Goal: Navigation & Orientation: Find specific page/section

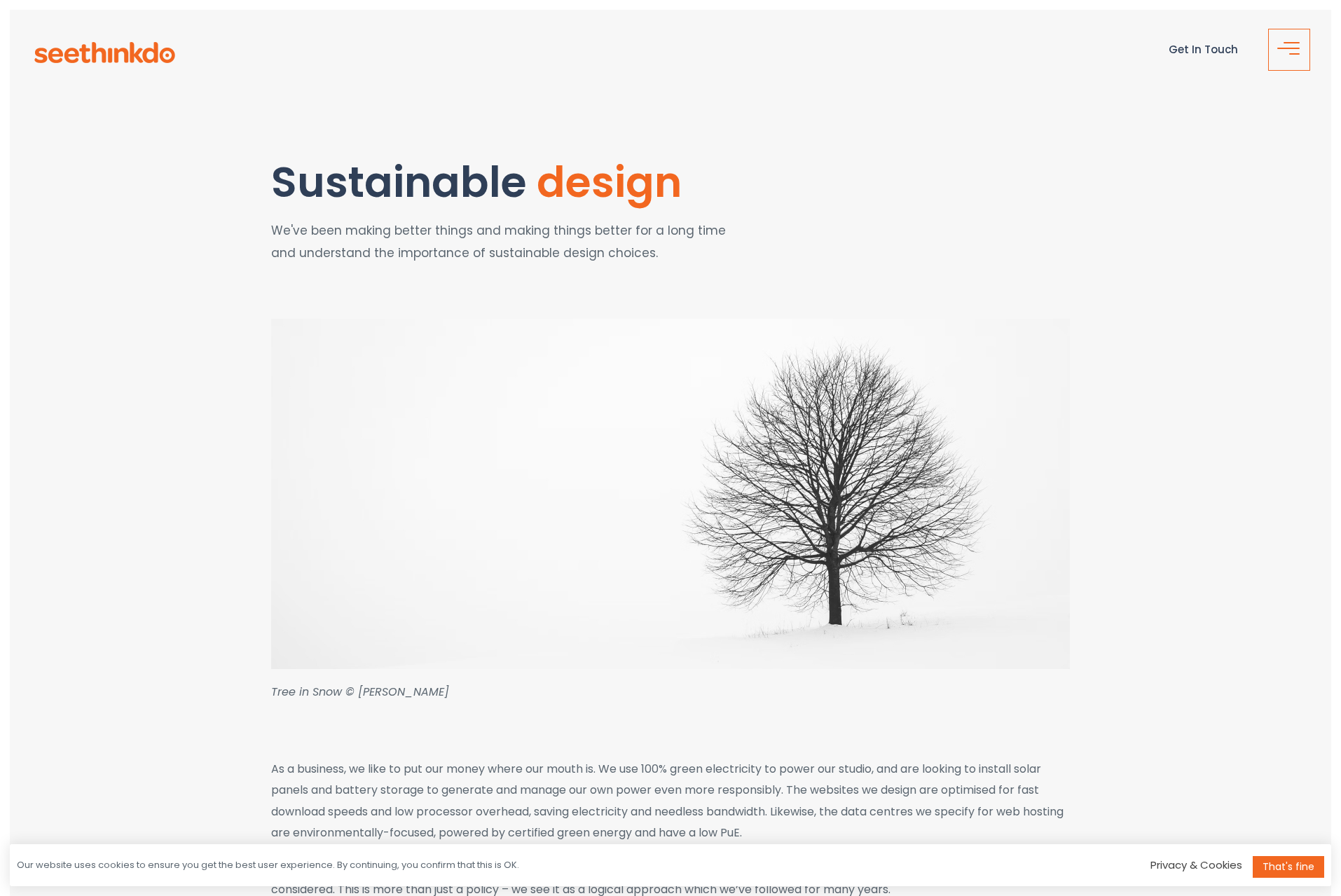
click at [1285, 49] on span "button" at bounding box center [1293, 55] width 28 height 17
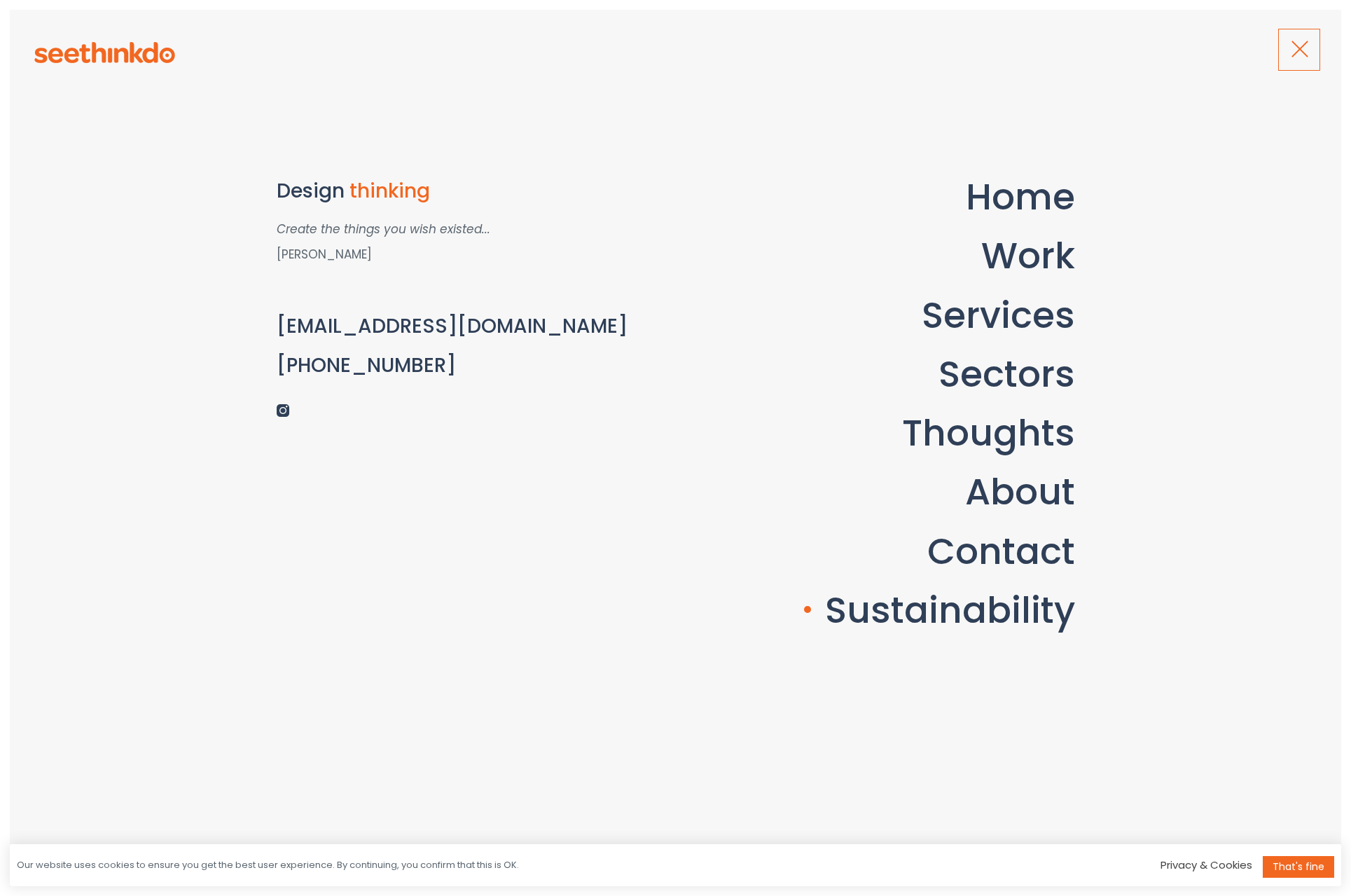
click at [1279, 47] on button "button" at bounding box center [1299, 49] width 42 height 42
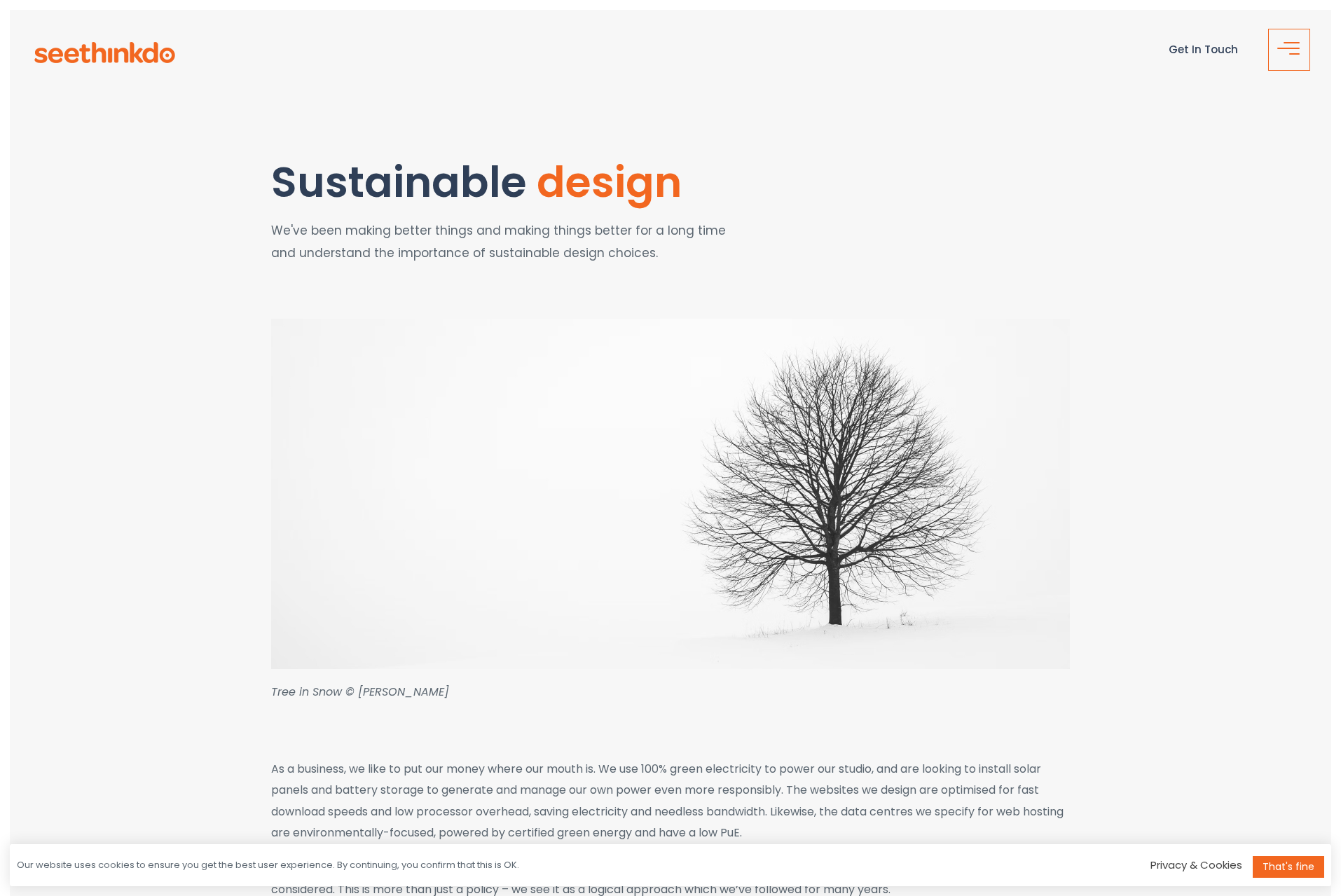
click at [1279, 47] on span "button" at bounding box center [1293, 55] width 28 height 17
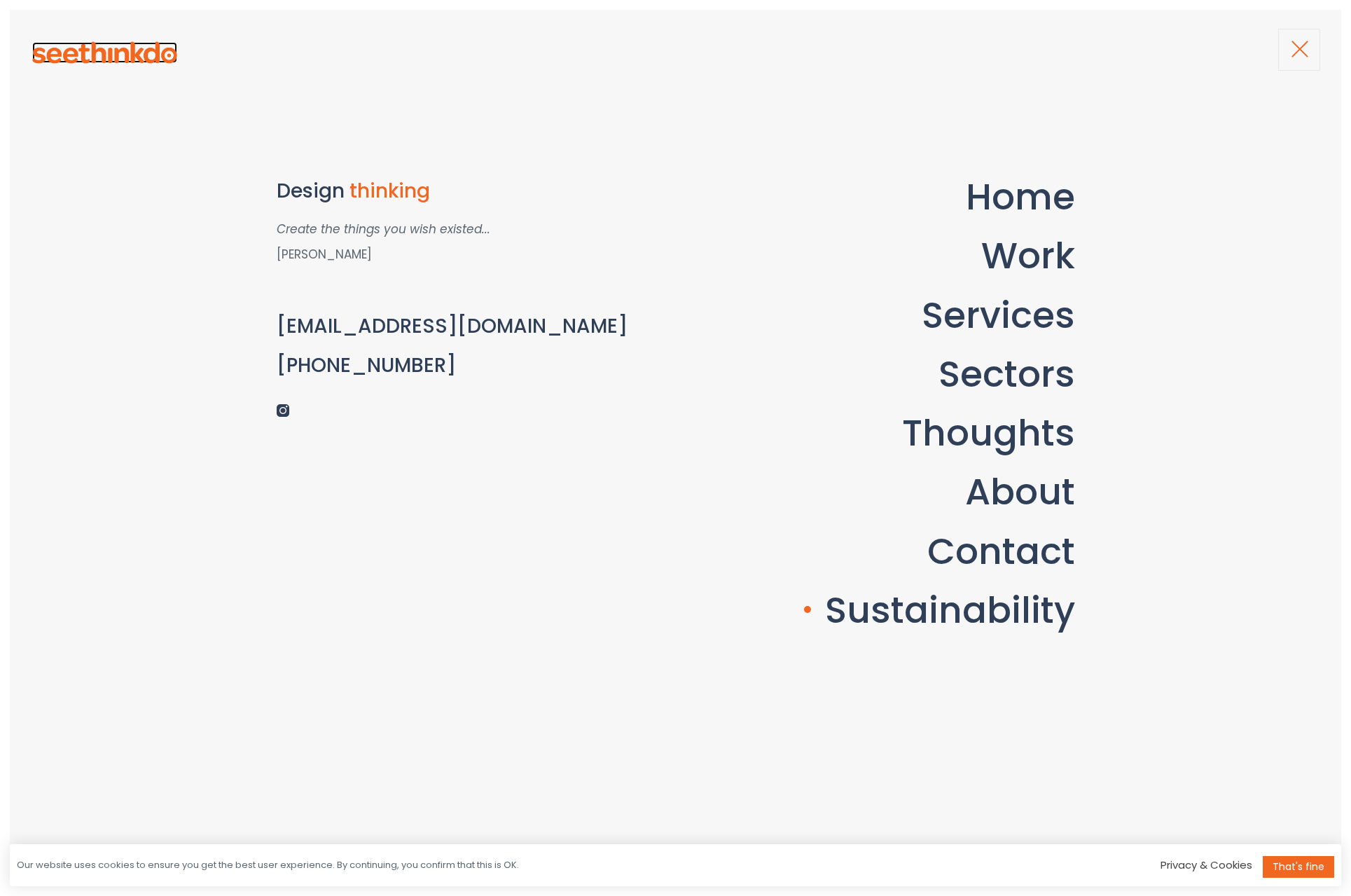
click at [97, 58] on img at bounding box center [105, 52] width 145 height 21
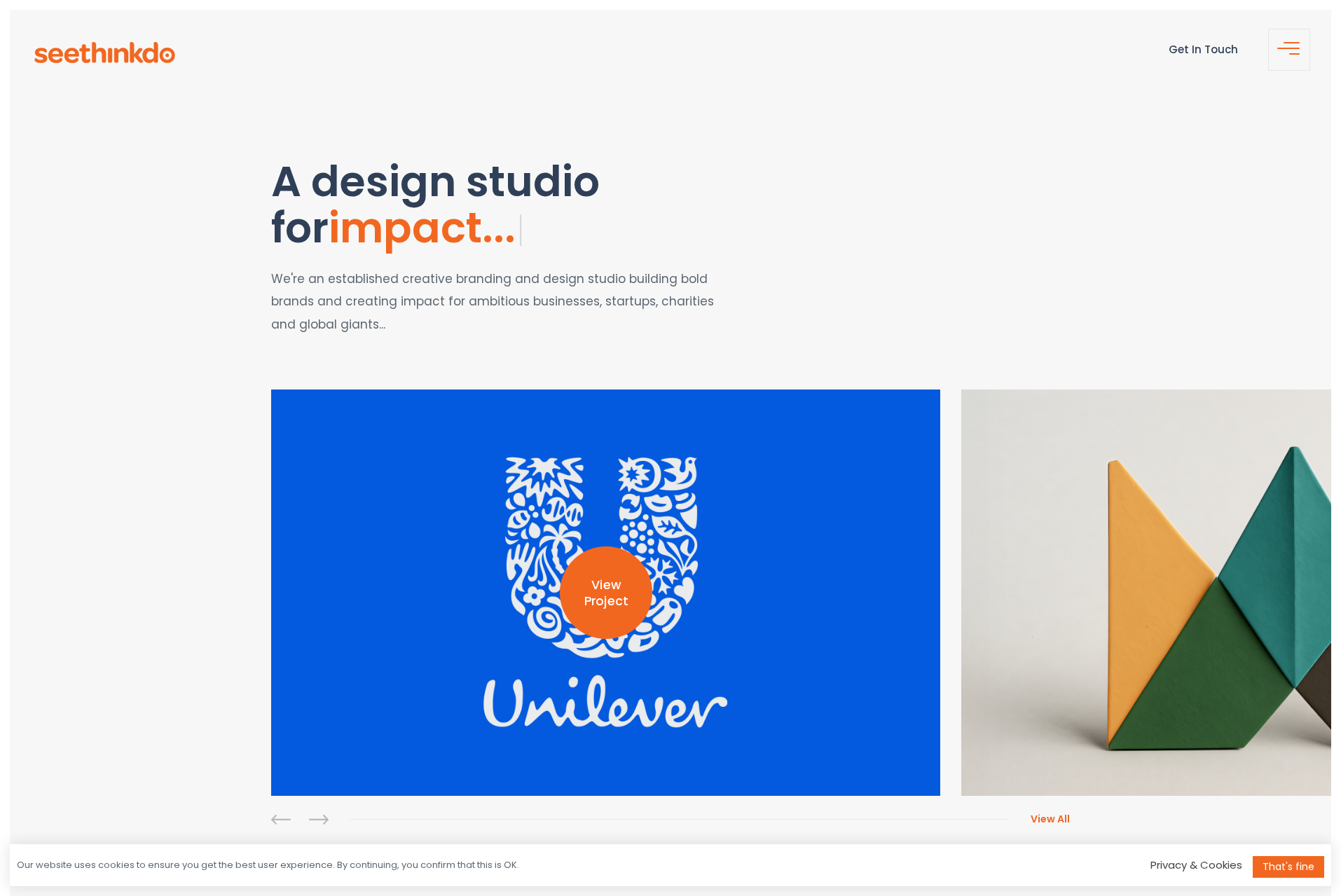
click at [602, 583] on p "View Project" at bounding box center [605, 593] width 92 height 32
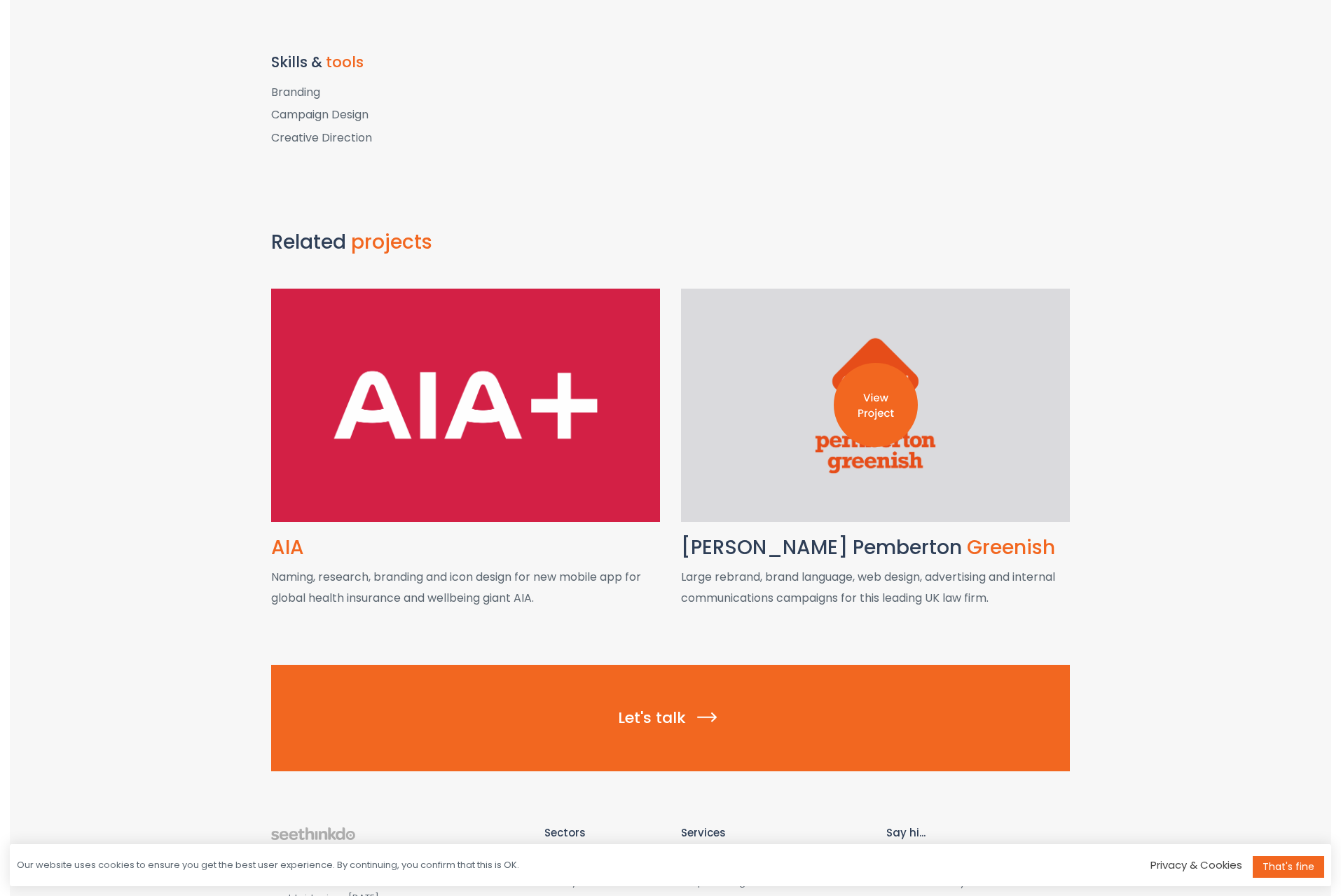
scroll to position [1661, 0]
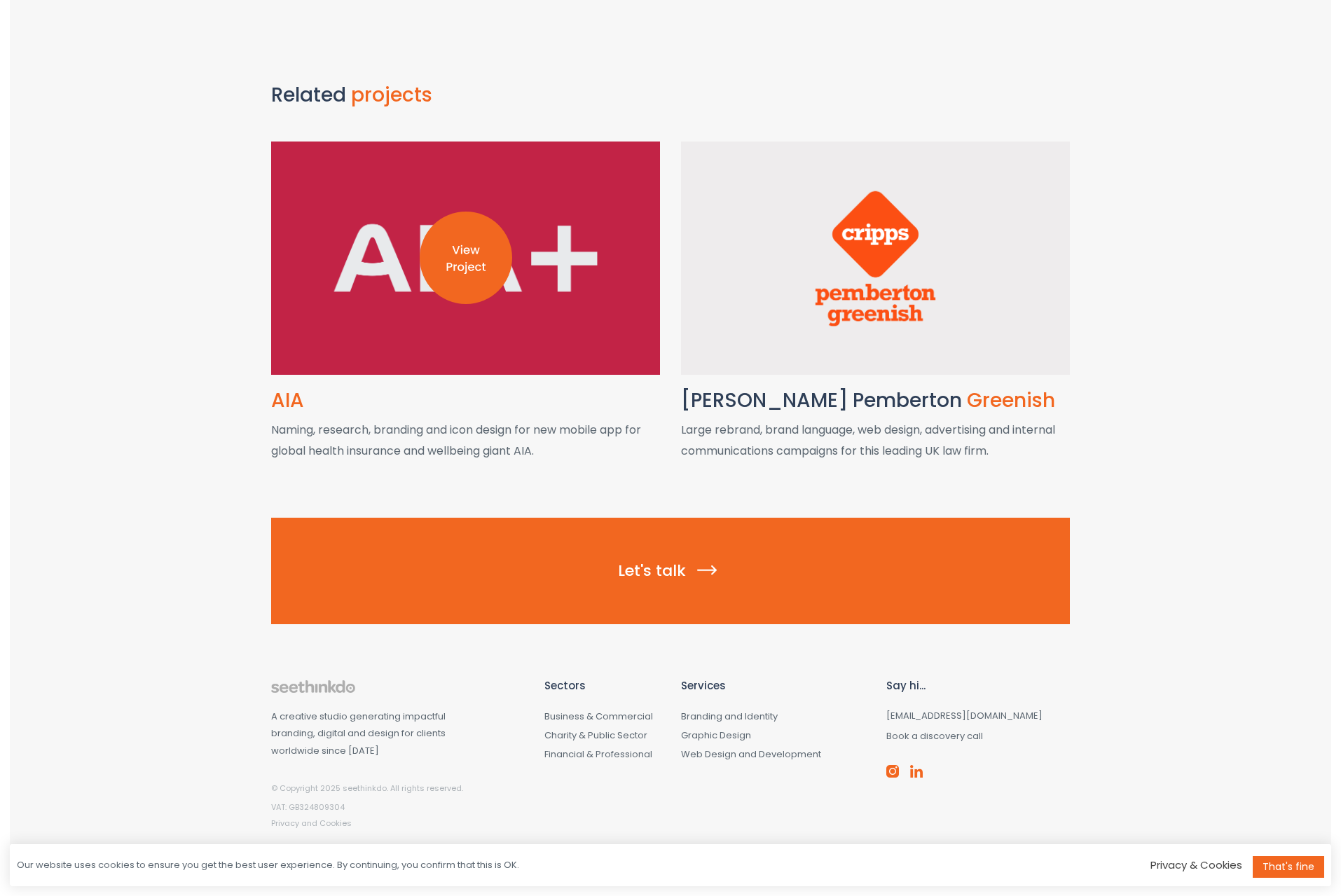
click at [435, 254] on img at bounding box center [465, 258] width 92 height 92
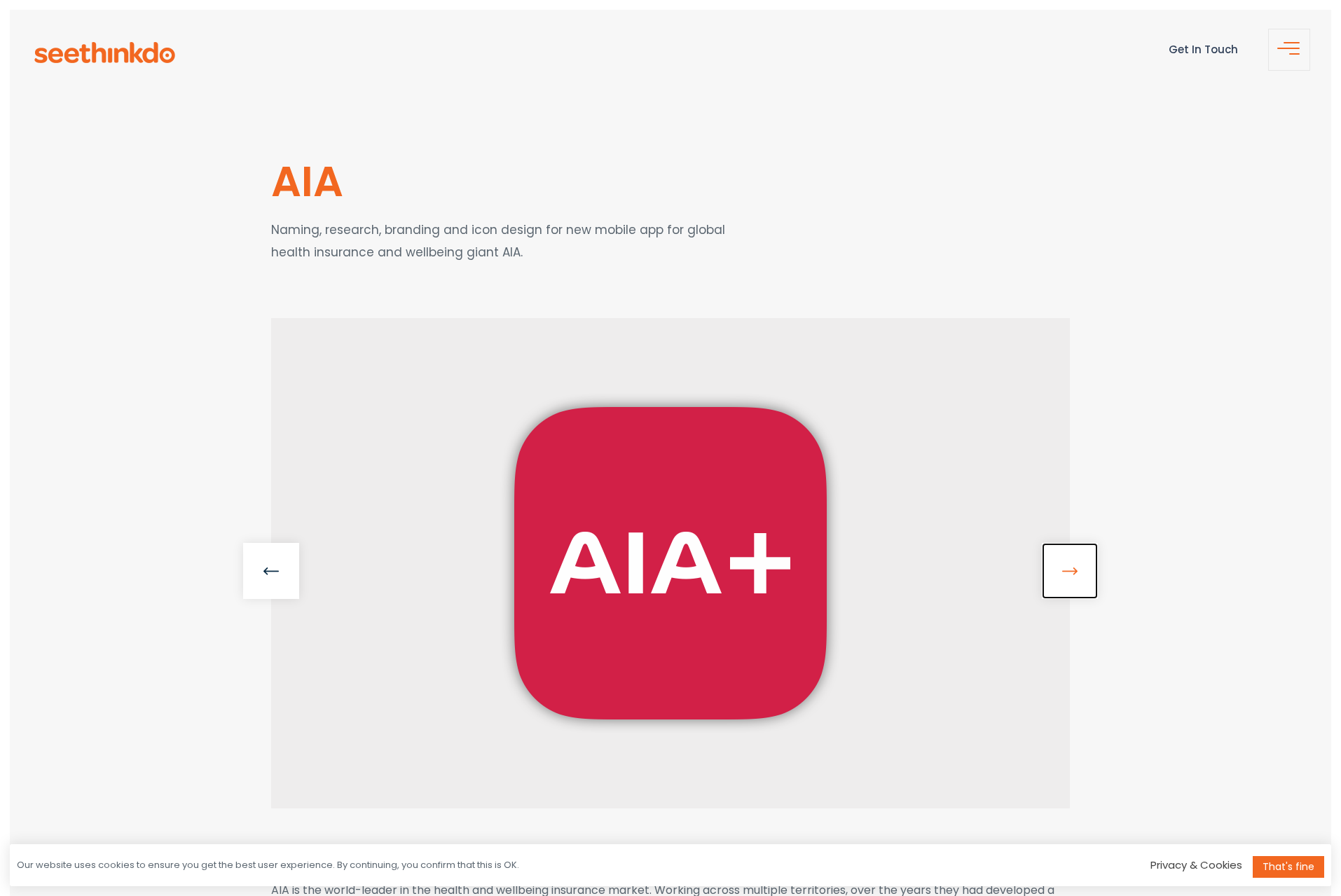
click at [1055, 577] on link at bounding box center [1069, 570] width 56 height 56
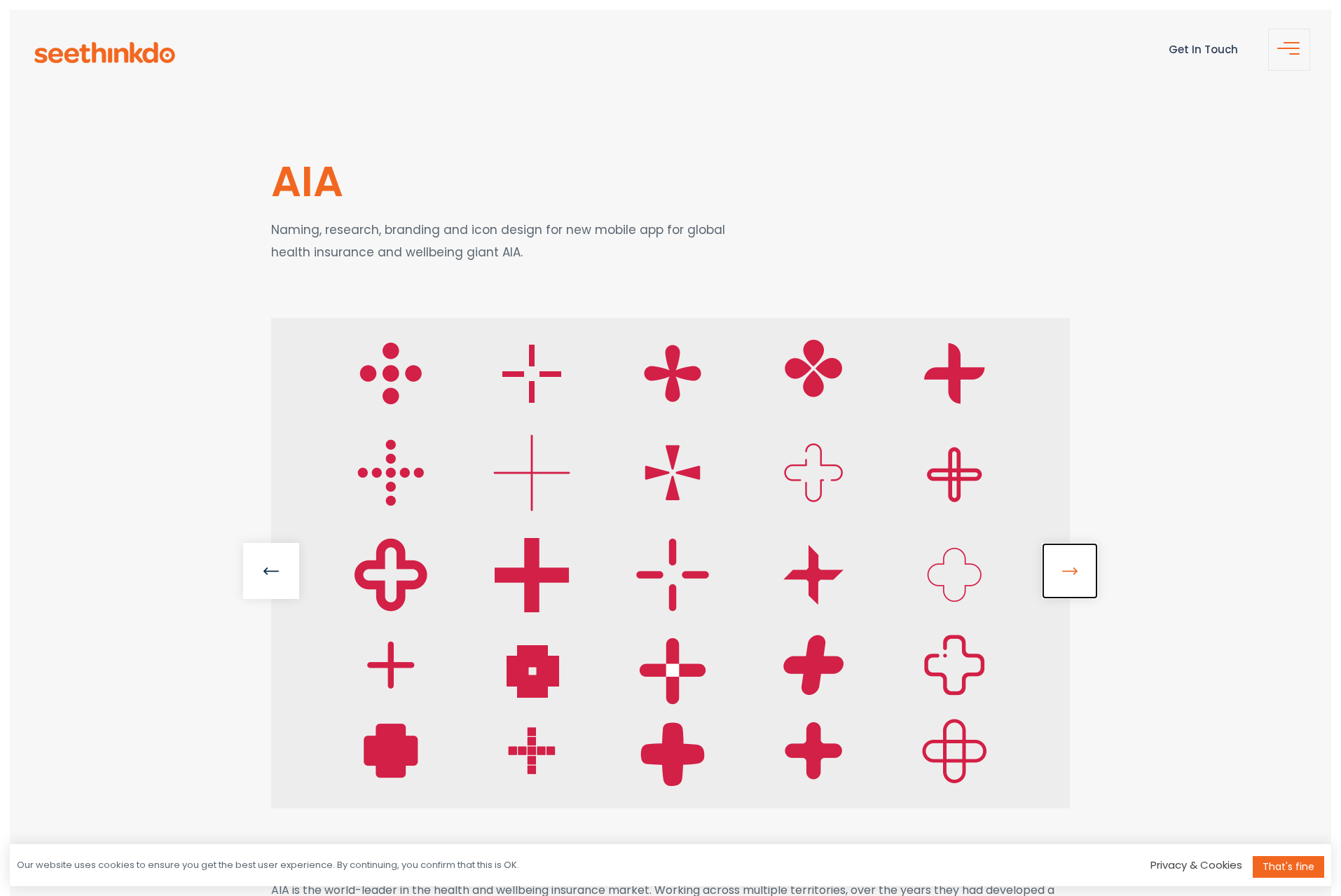
click at [1055, 576] on link at bounding box center [1069, 570] width 56 height 56
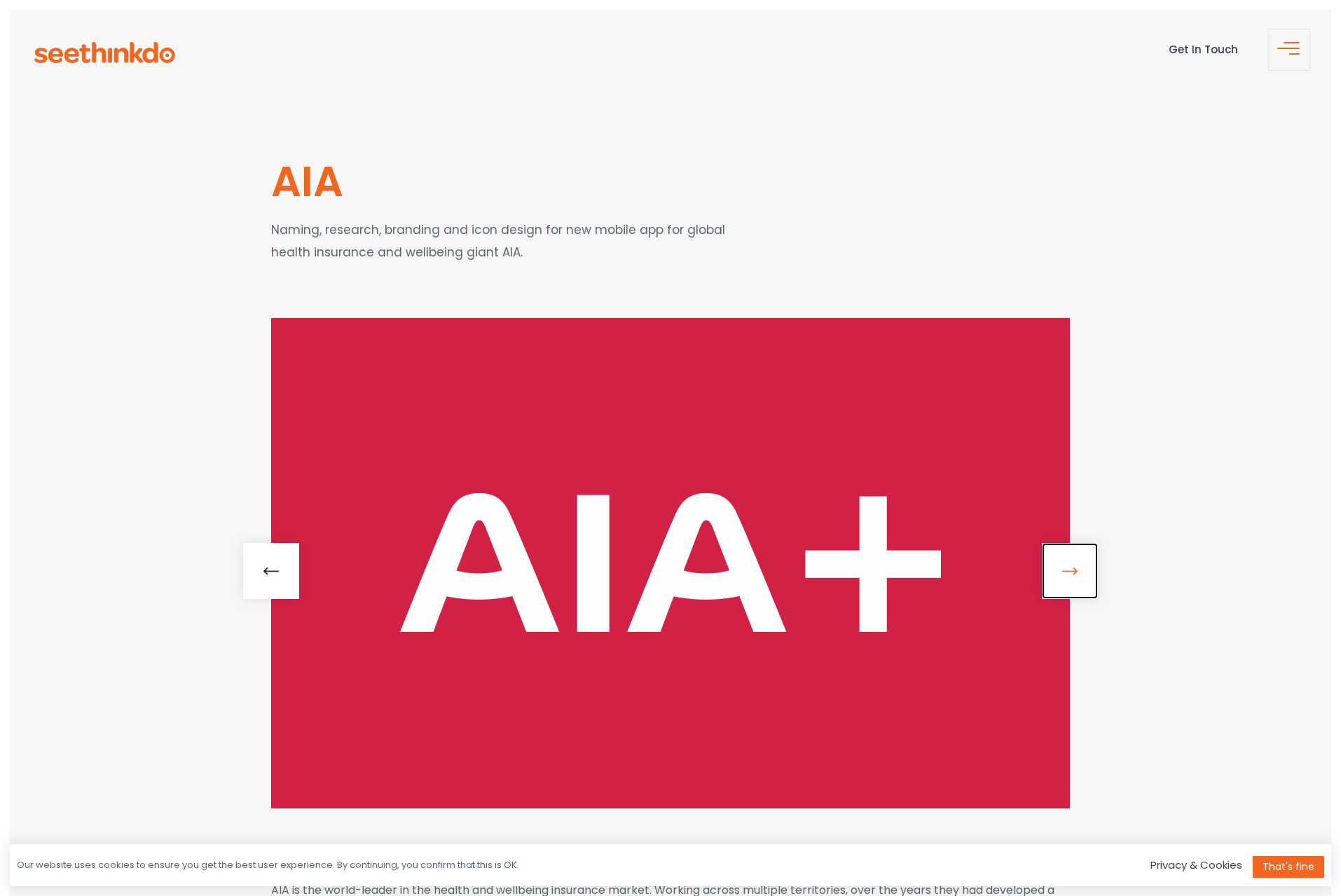
click at [1055, 576] on link at bounding box center [1069, 570] width 56 height 56
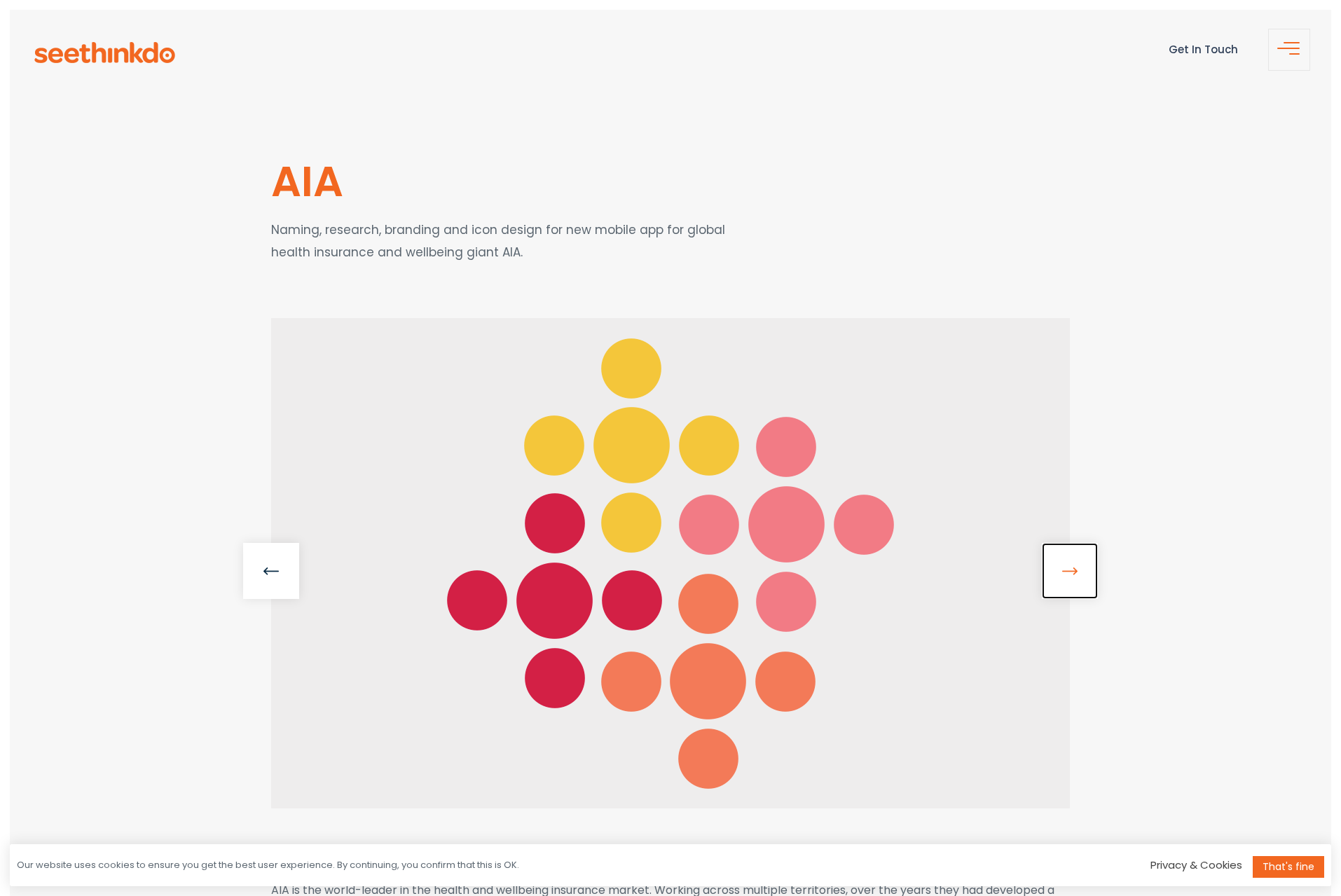
click at [1055, 576] on link at bounding box center [1069, 570] width 56 height 56
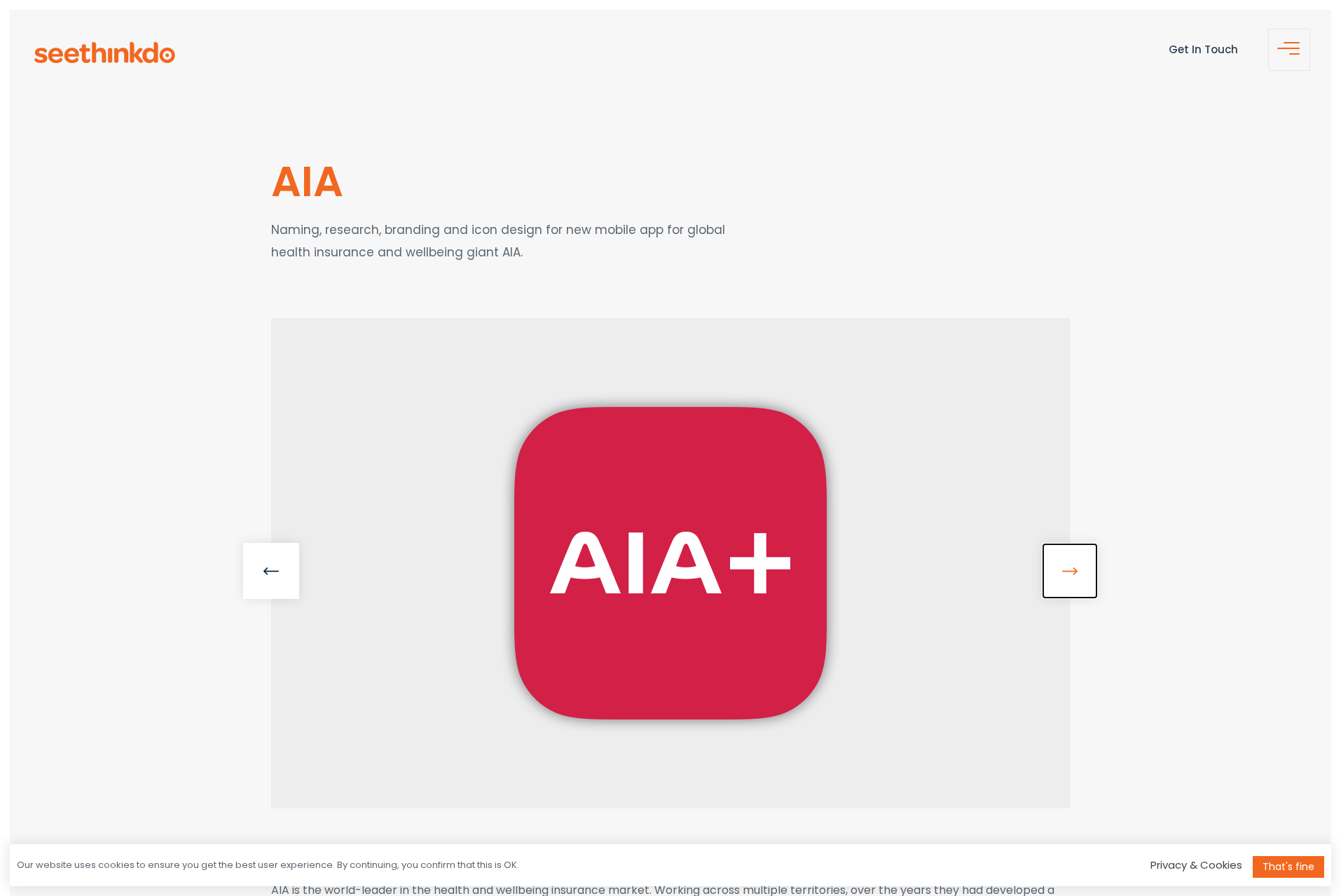
click at [1055, 576] on link at bounding box center [1069, 570] width 56 height 56
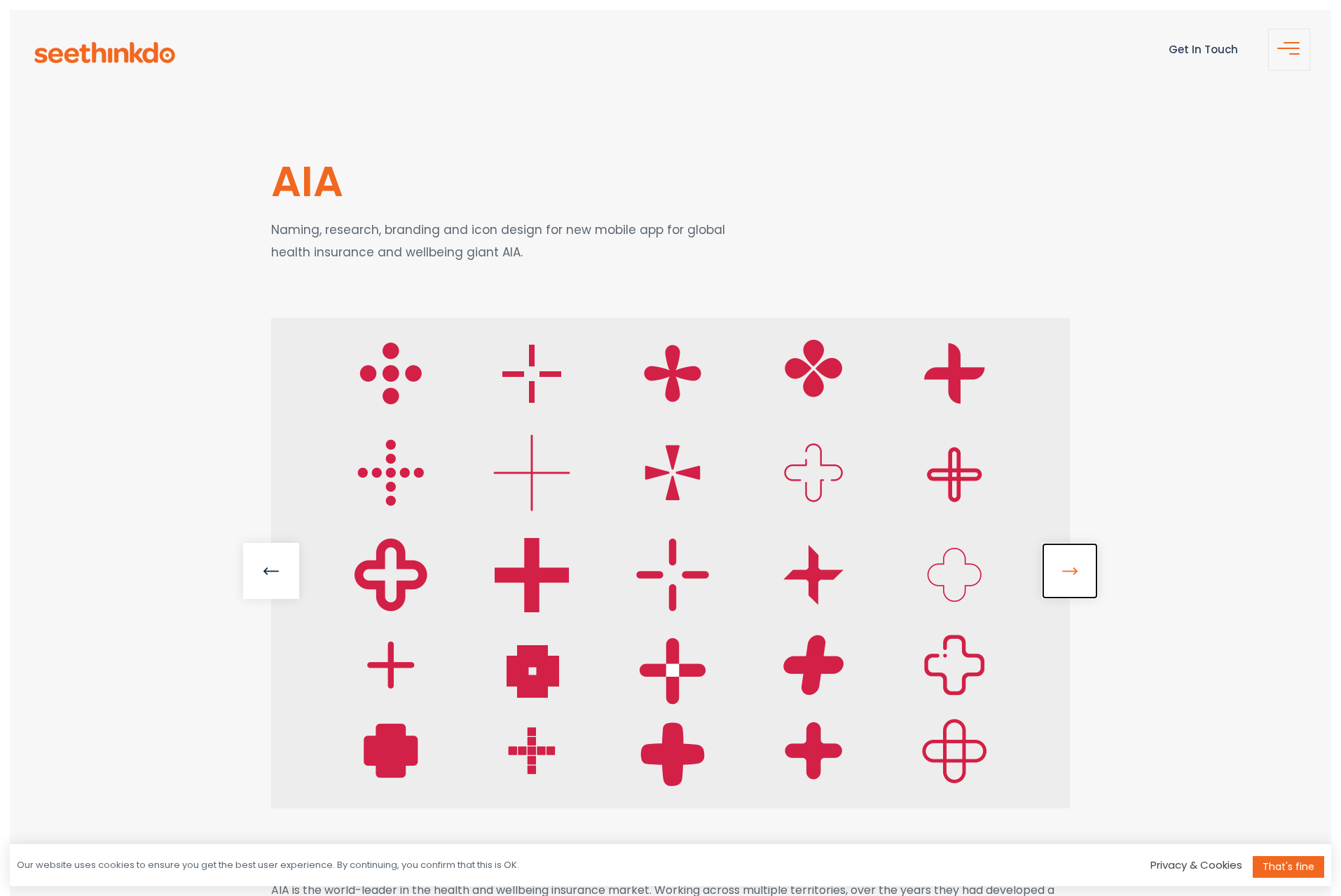
click at [1055, 576] on link at bounding box center [1069, 570] width 56 height 56
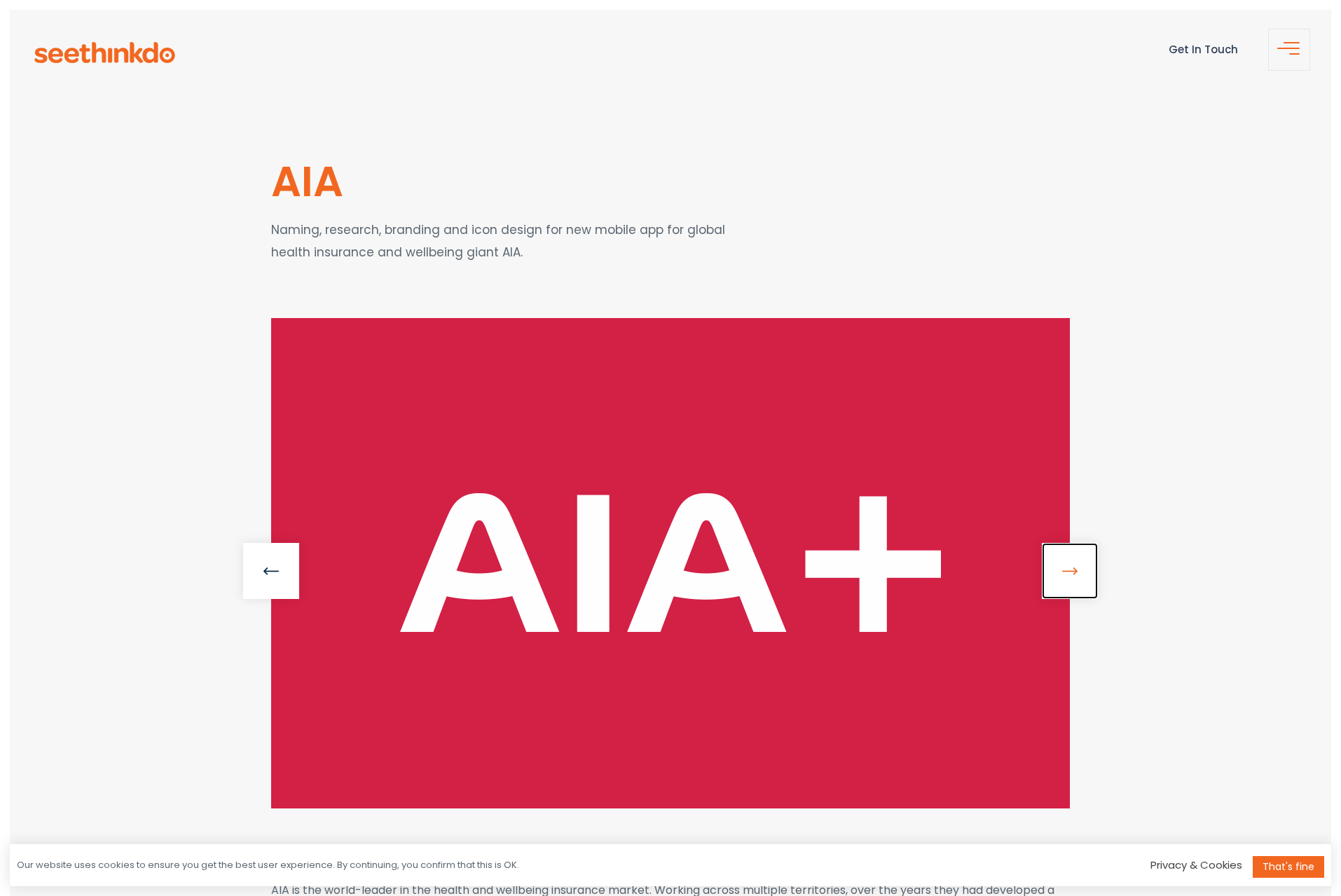
click at [1047, 569] on link at bounding box center [1069, 570] width 56 height 56
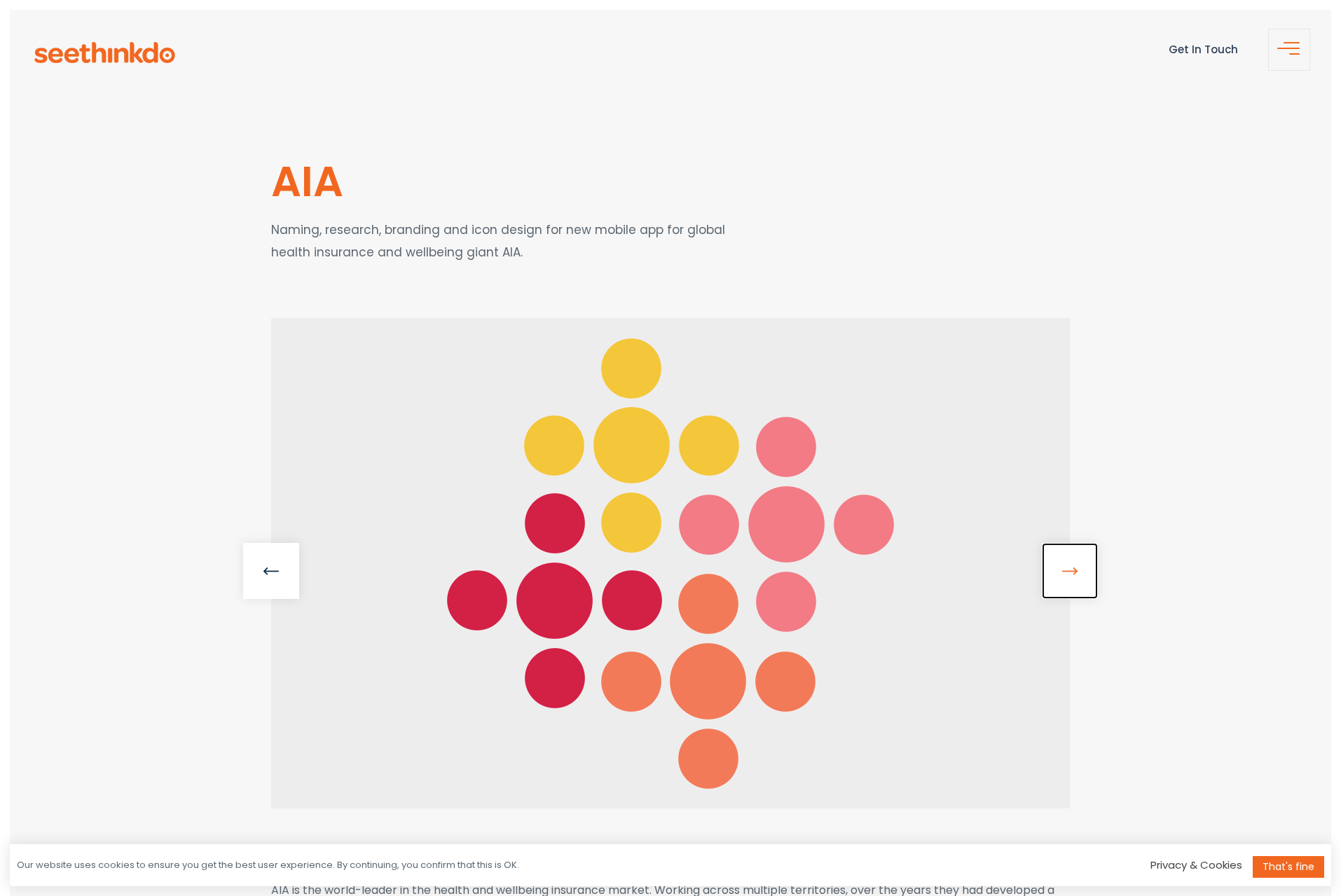
click at [1073, 567] on link at bounding box center [1069, 570] width 56 height 56
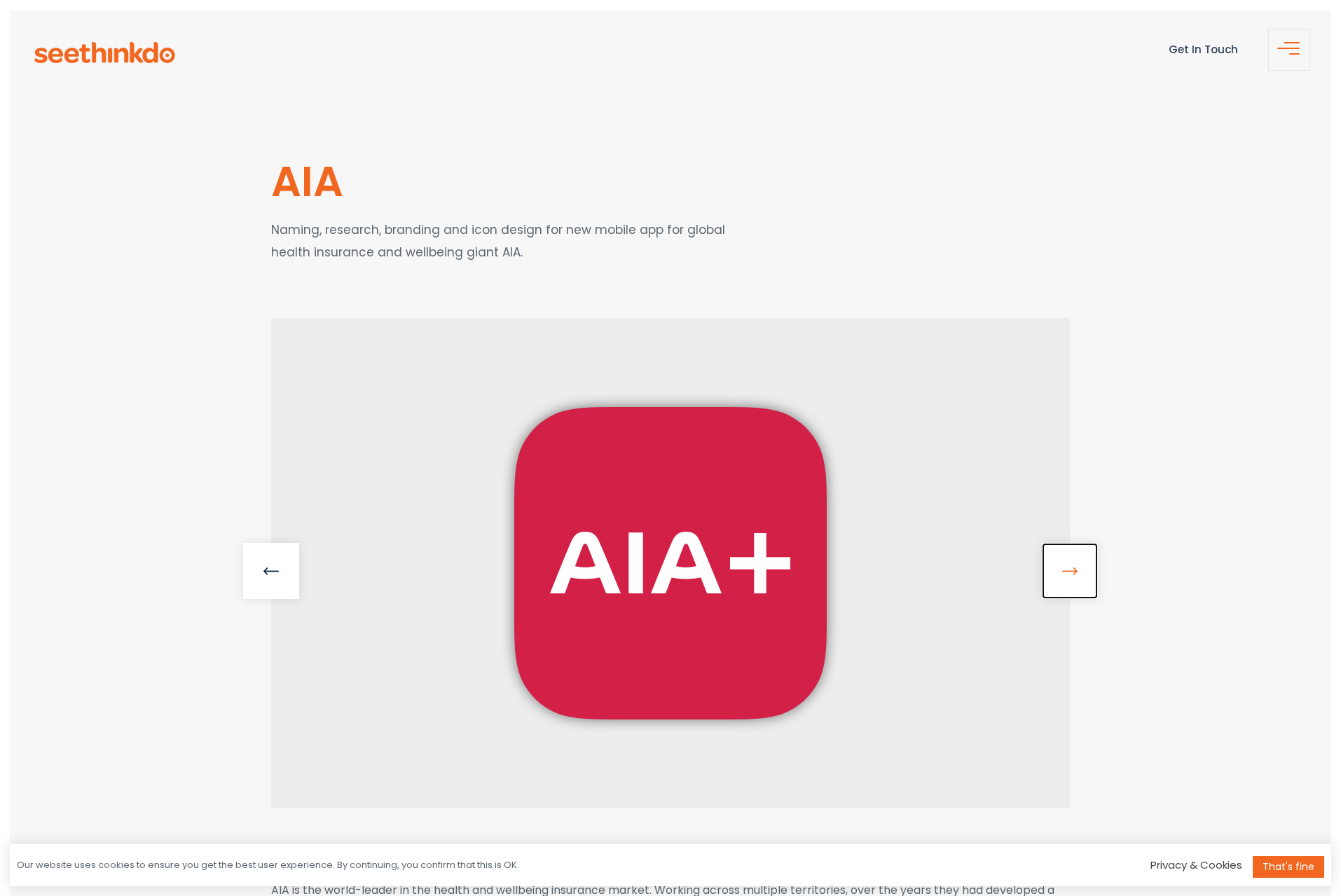
click at [1068, 573] on link at bounding box center [1069, 570] width 56 height 56
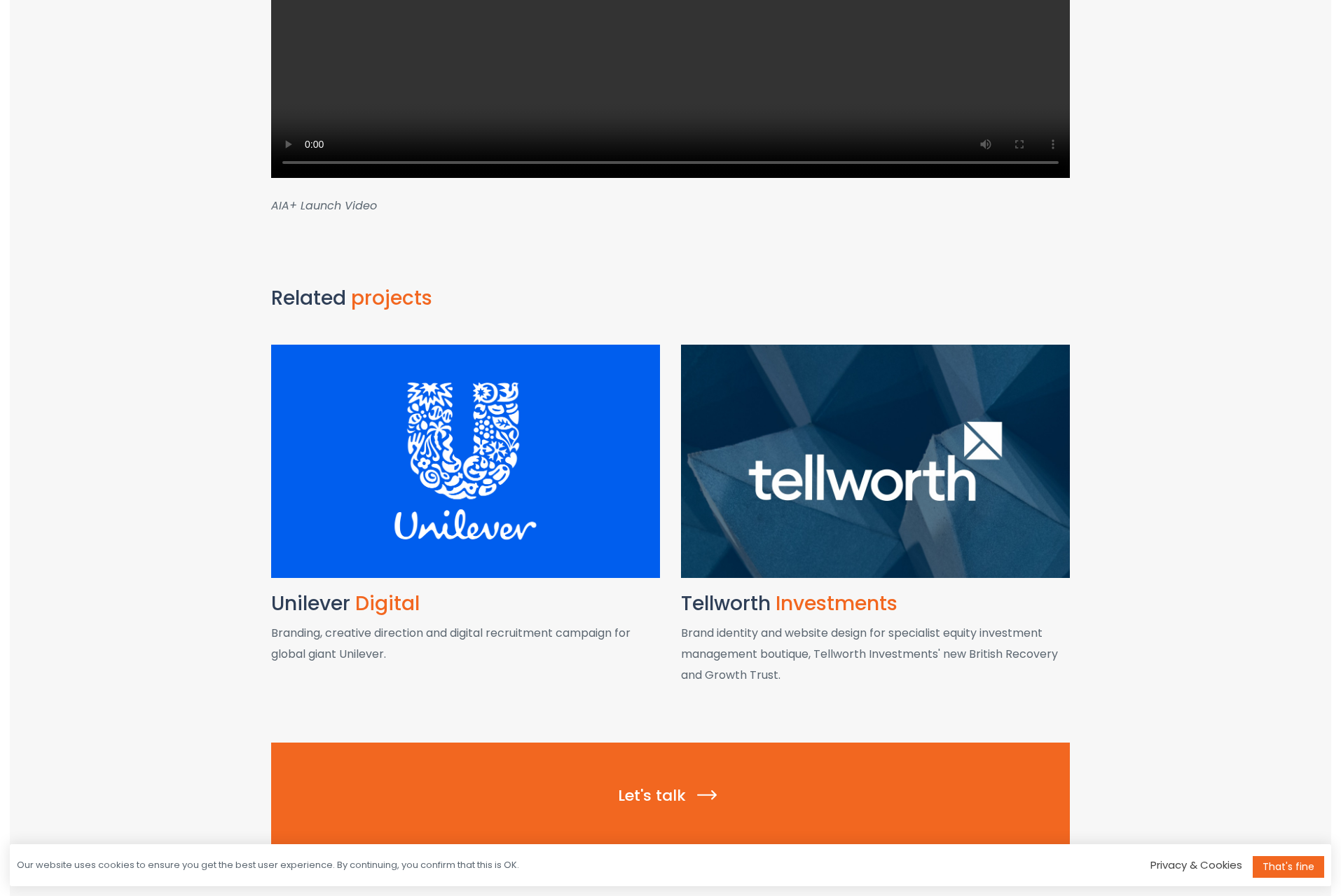
scroll to position [1643, 0]
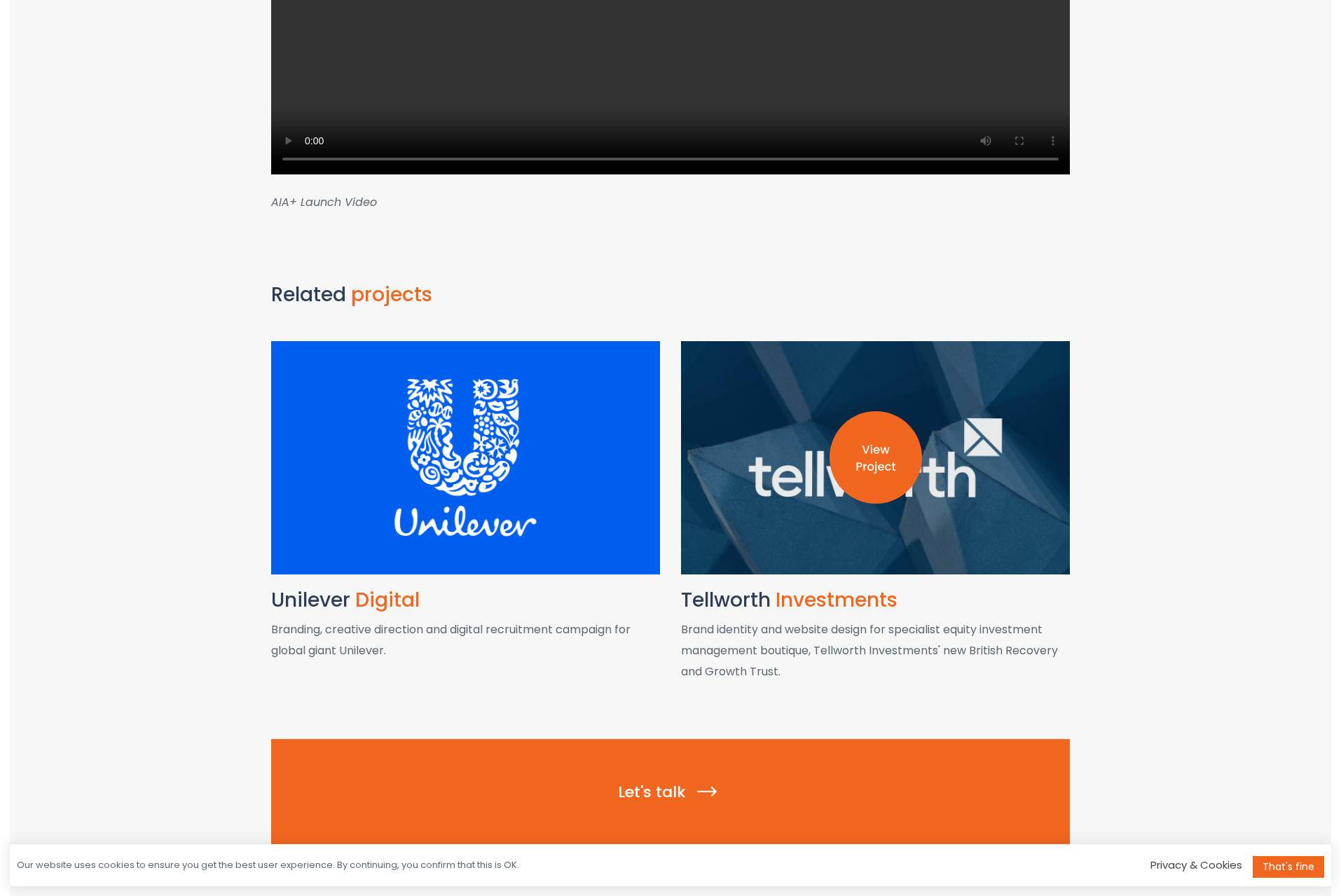
click at [870, 466] on img at bounding box center [876, 457] width 92 height 92
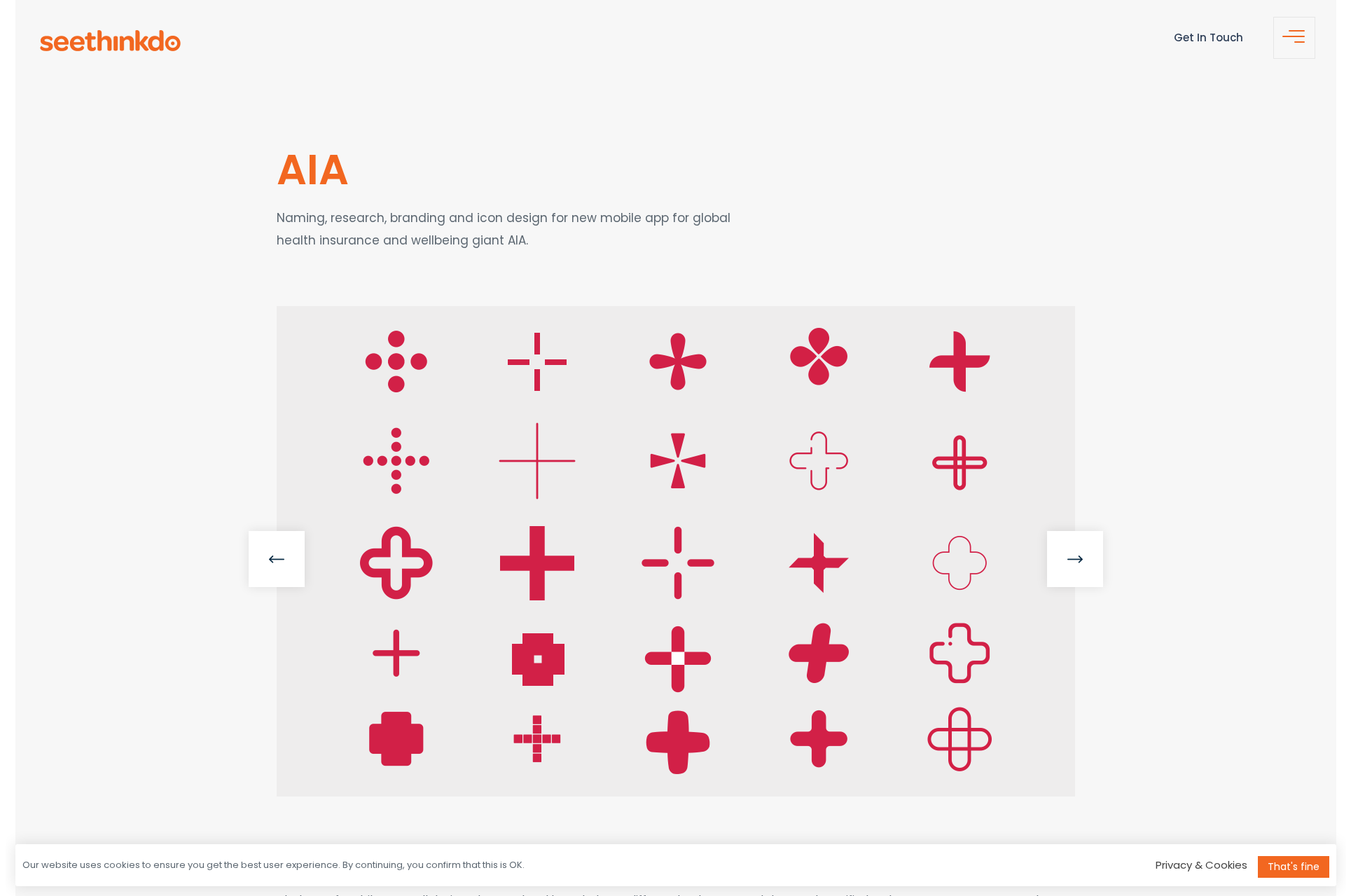
scroll to position [0, 0]
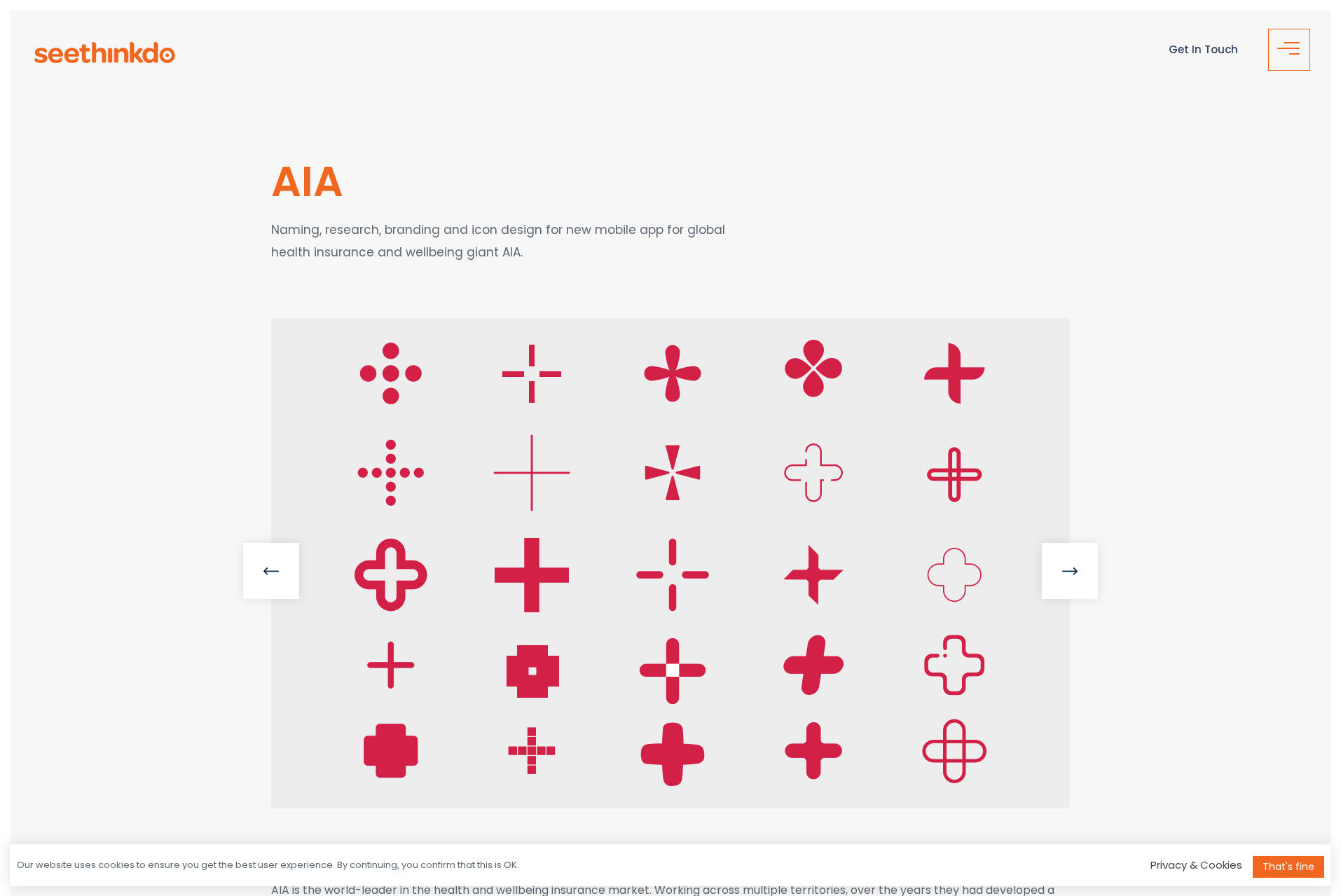
click at [1289, 53] on span "button" at bounding box center [1294, 54] width 10 height 2
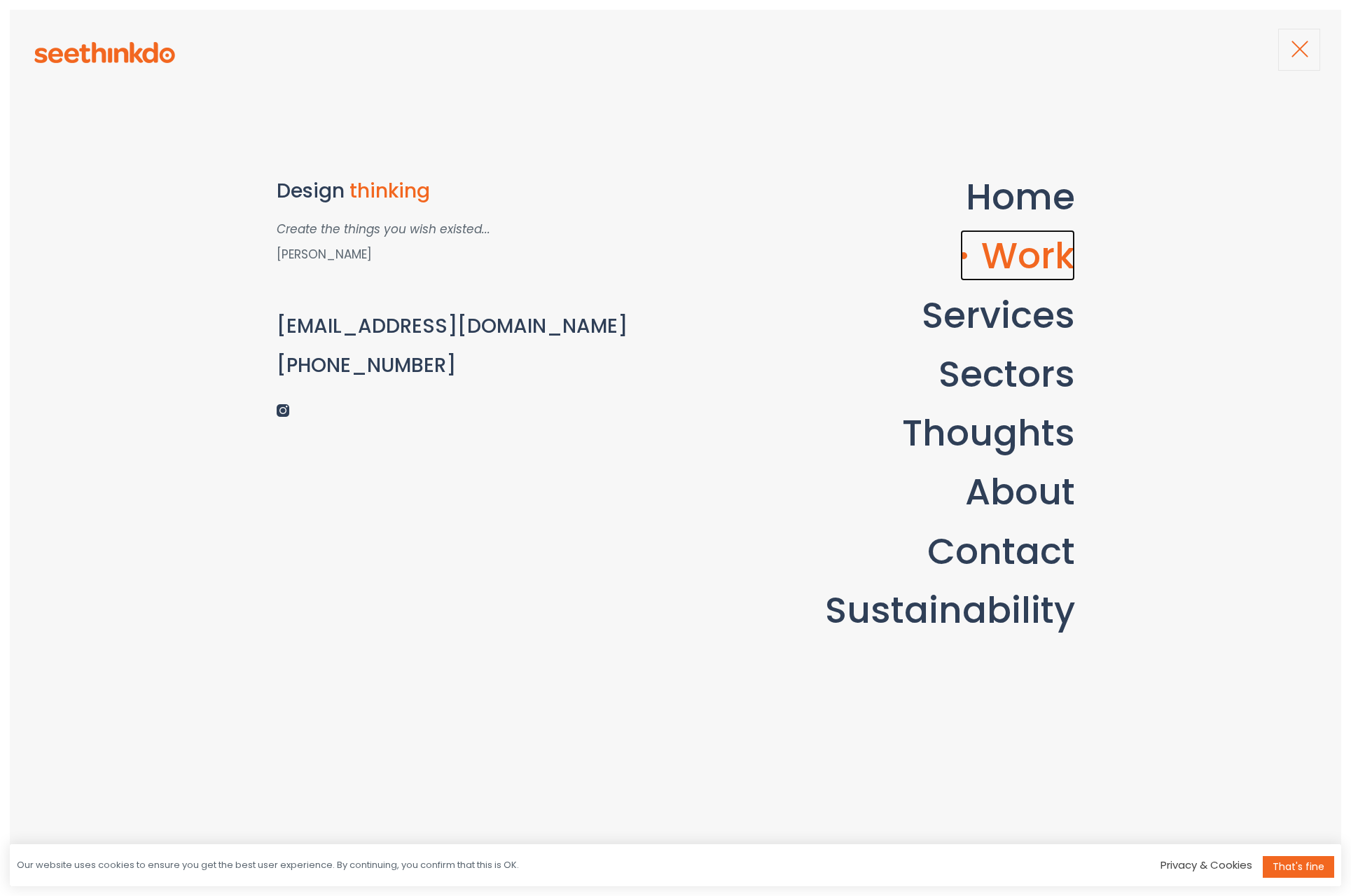
click at [1029, 259] on link "Work" at bounding box center [1018, 255] width 115 height 51
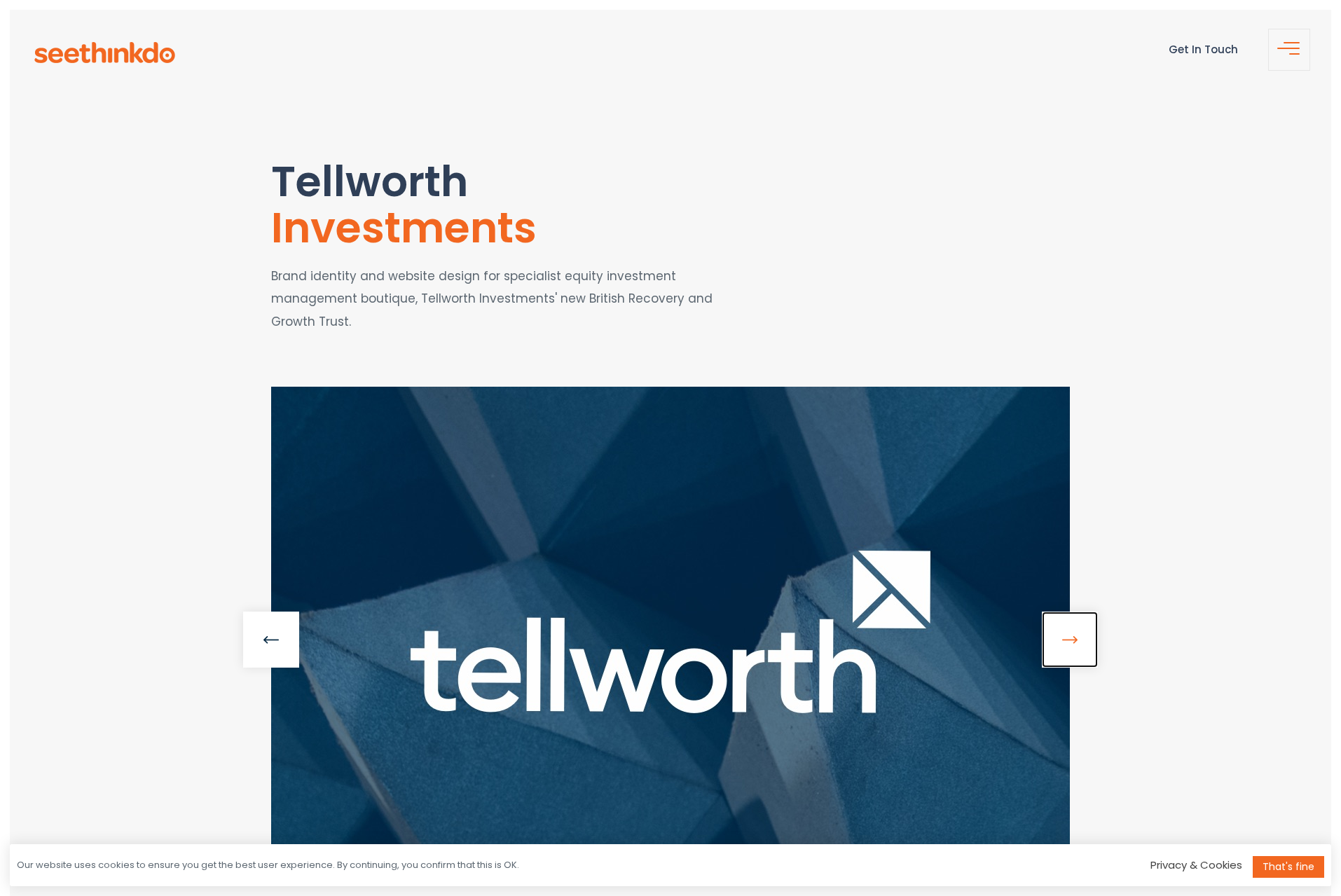
click at [1075, 641] on link at bounding box center [1069, 639] width 56 height 56
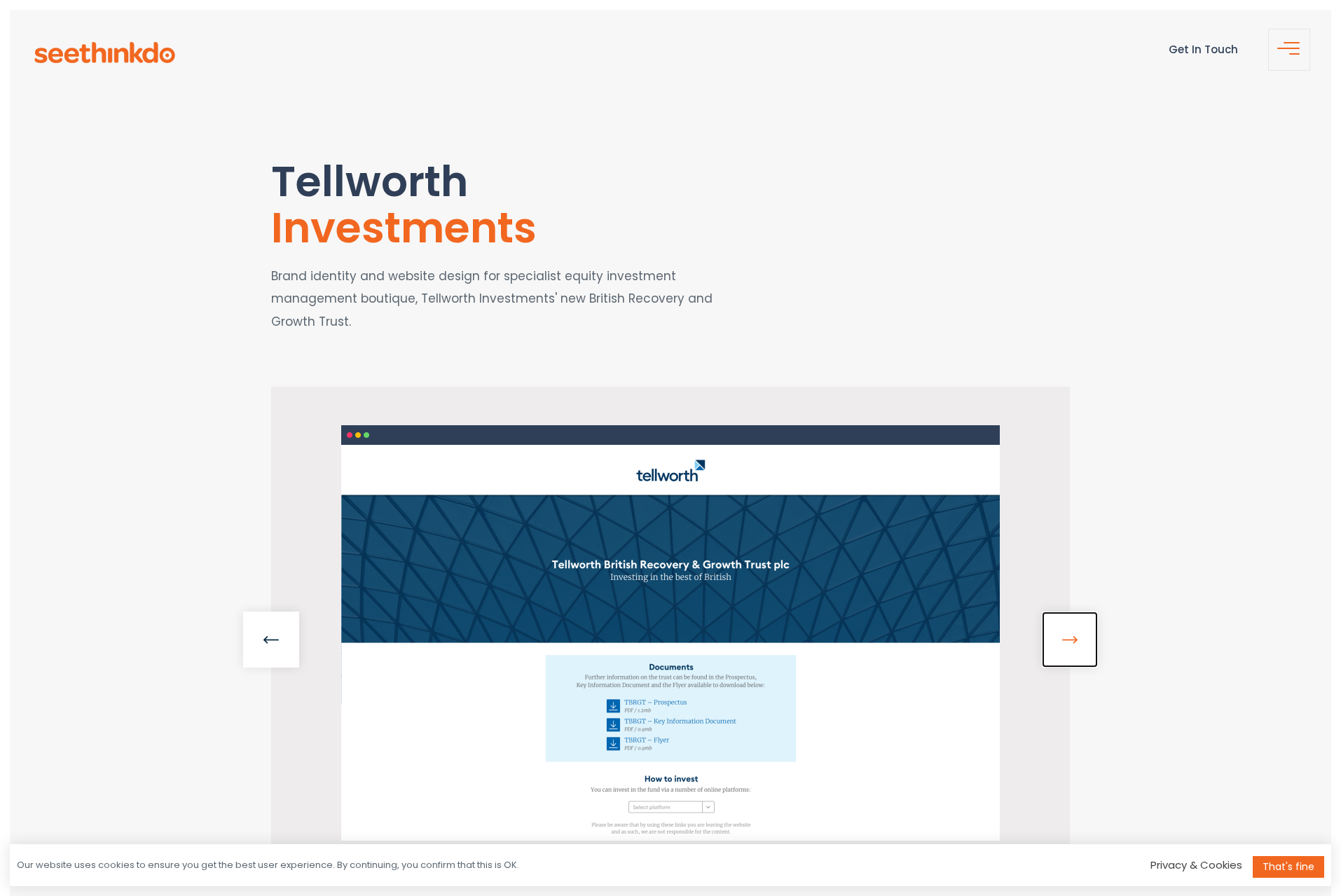
click at [1075, 640] on link at bounding box center [1069, 639] width 56 height 56
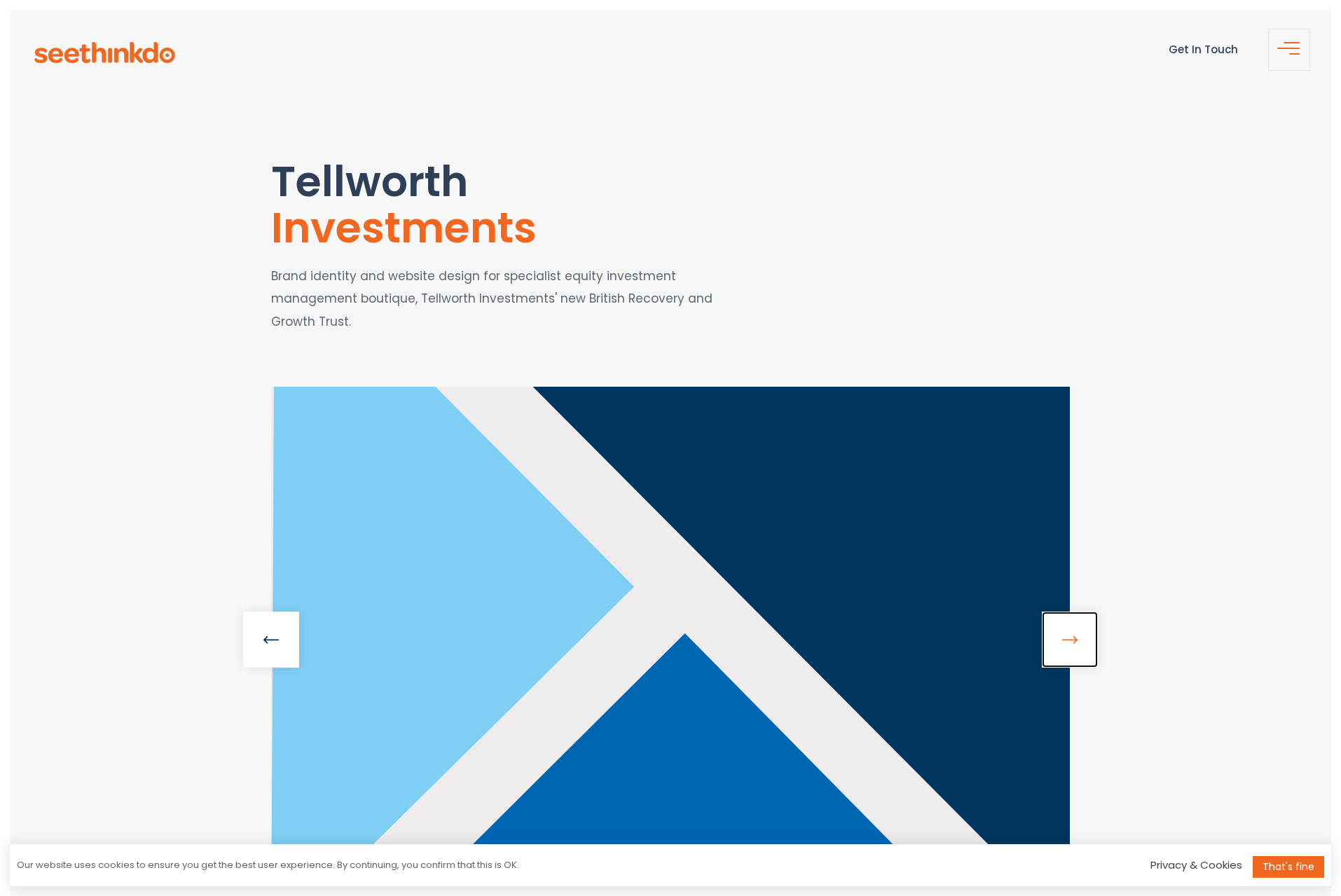
click at [1075, 640] on link at bounding box center [1069, 639] width 56 height 56
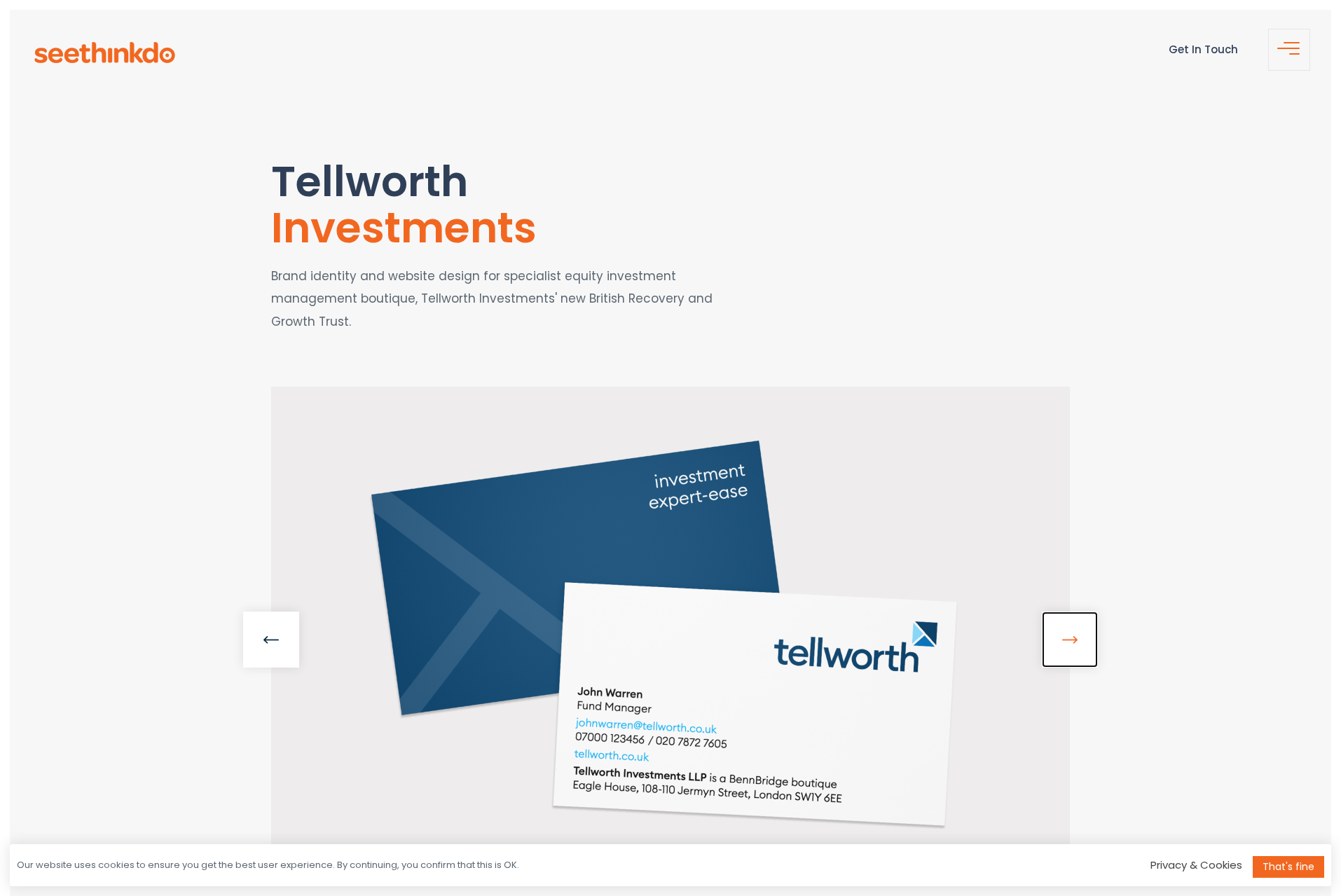
click at [1075, 640] on link at bounding box center [1069, 639] width 56 height 56
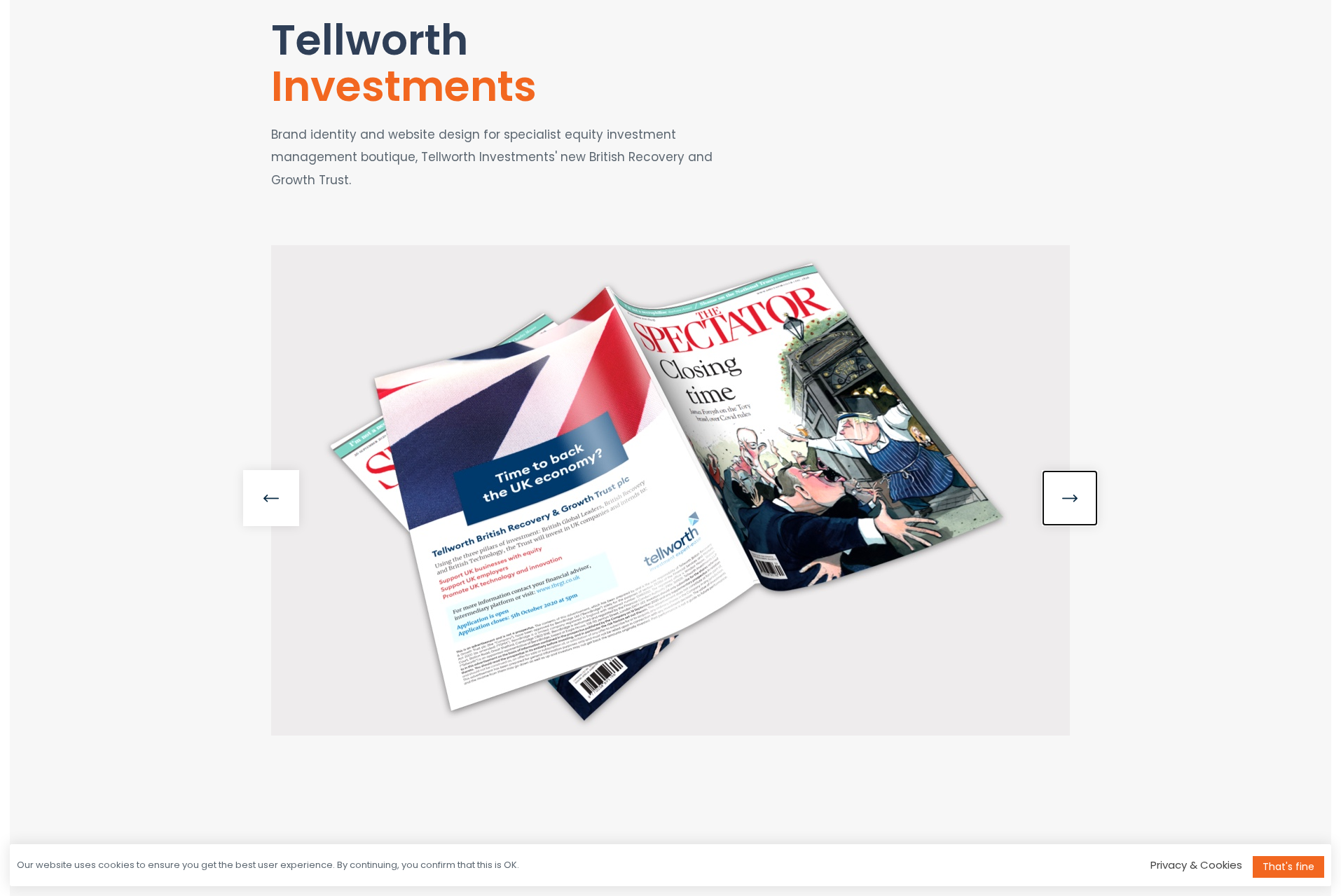
scroll to position [357, 0]
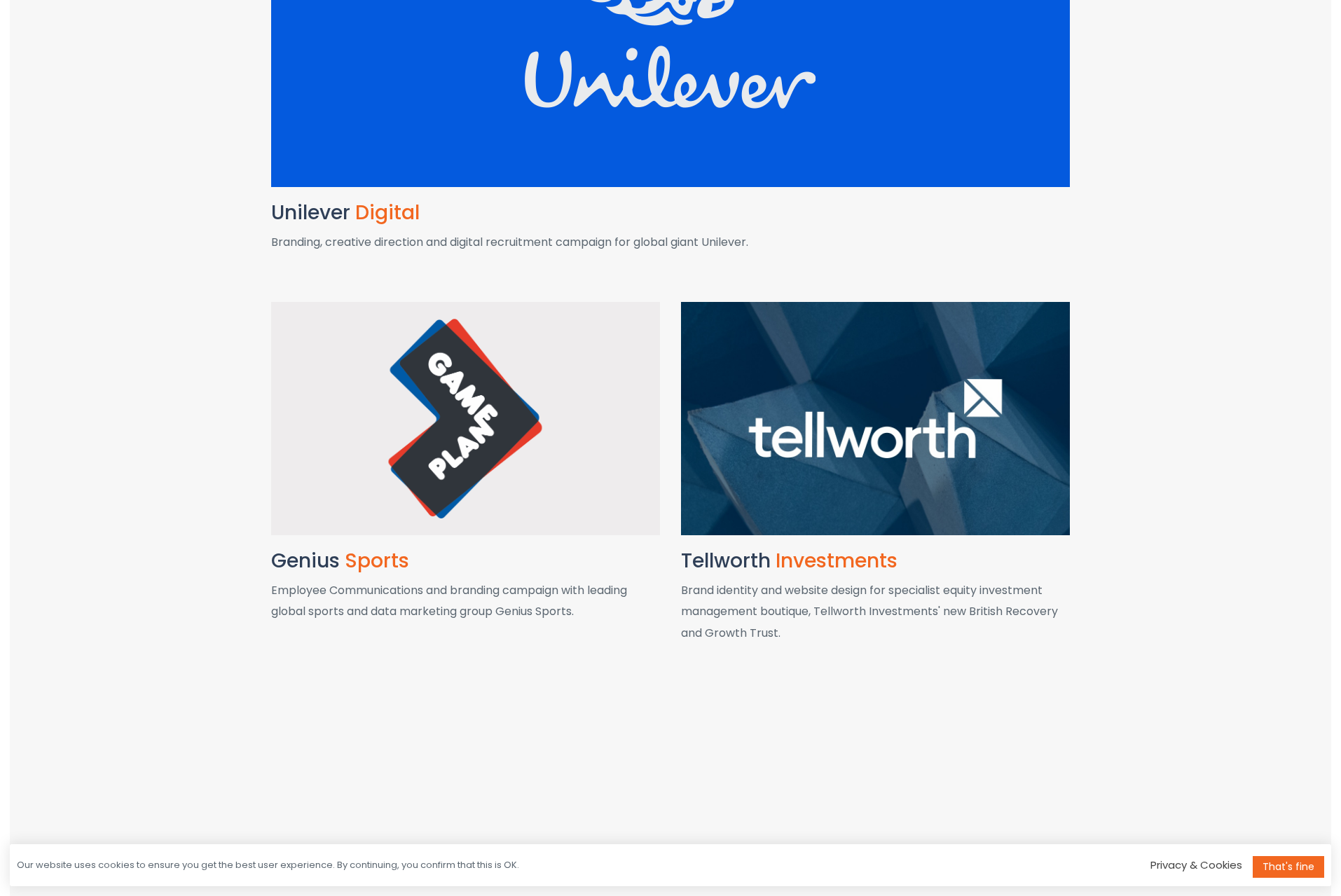
scroll to position [705, 0]
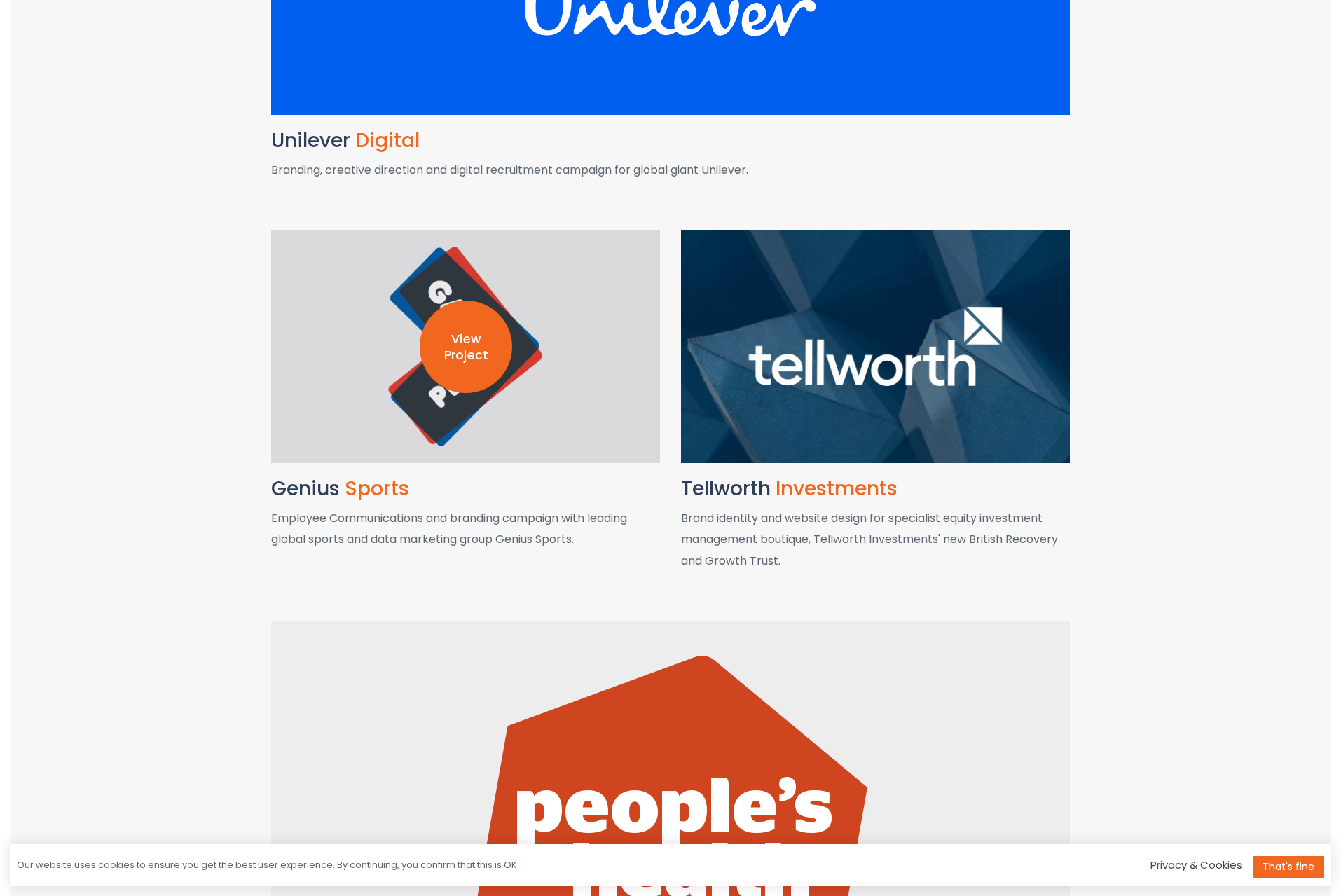
click at [479, 361] on p "View Project" at bounding box center [465, 347] width 92 height 32
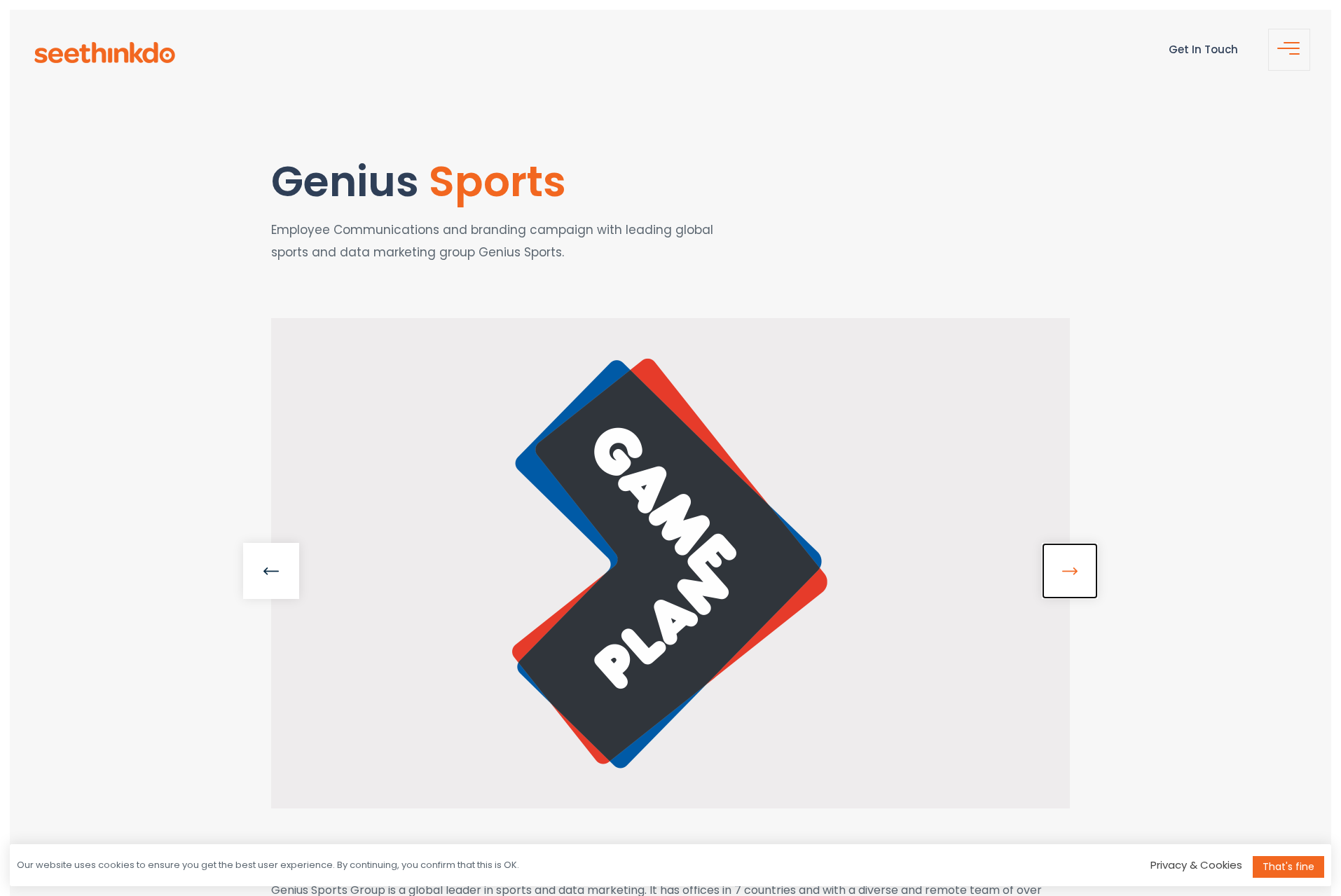
click at [1083, 570] on link at bounding box center [1069, 570] width 56 height 56
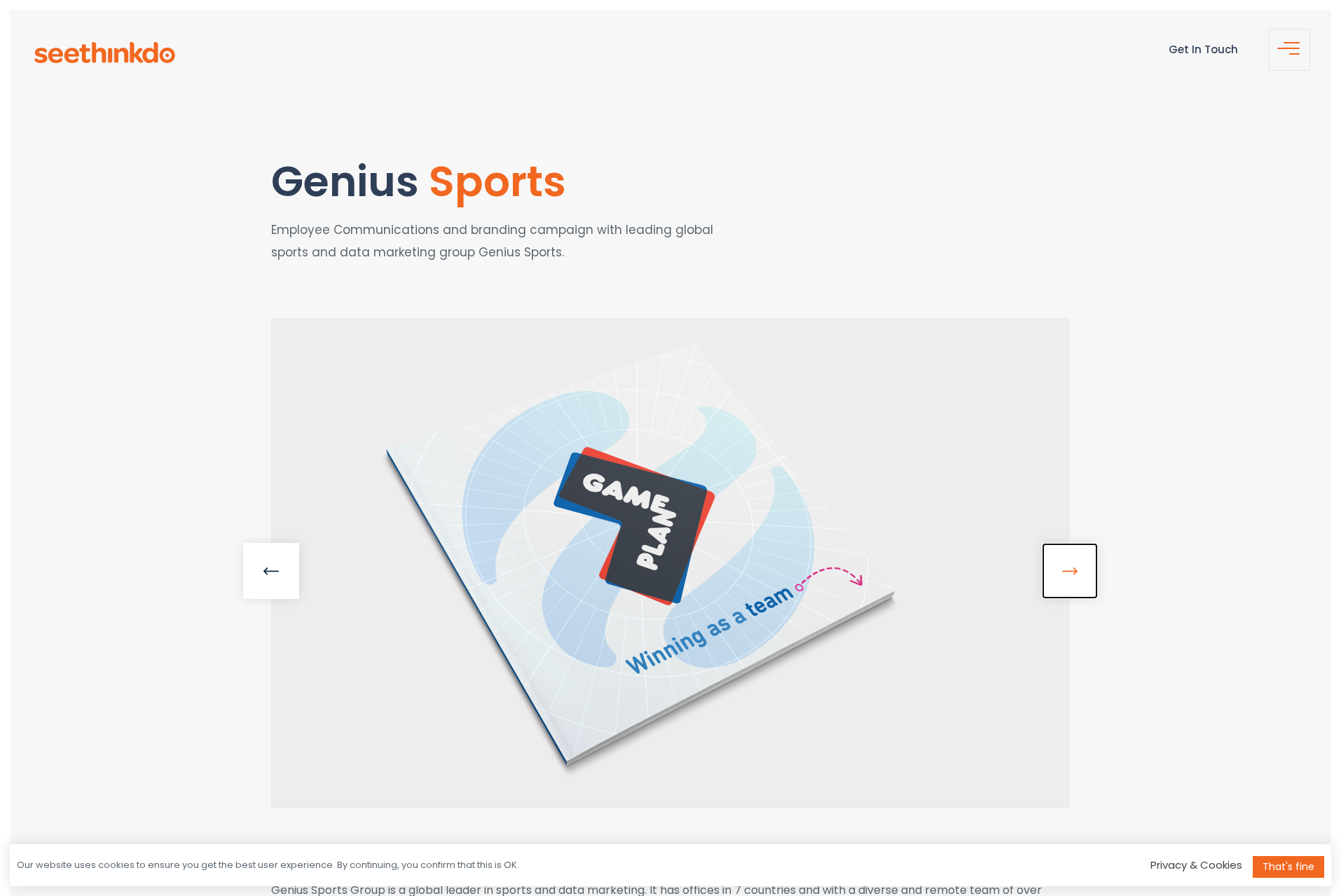
click at [1077, 571] on link at bounding box center [1069, 570] width 56 height 56
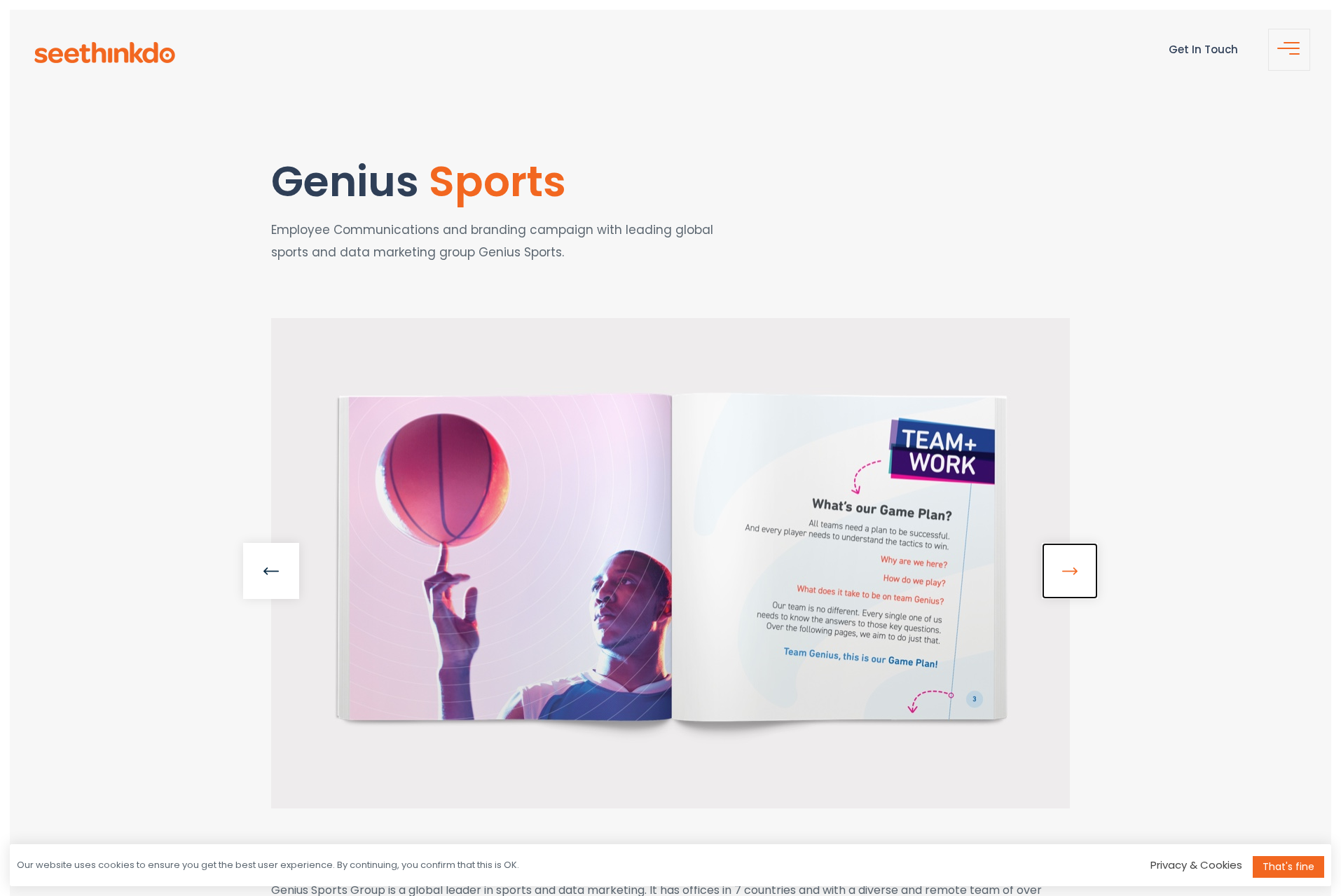
click at [1077, 571] on link at bounding box center [1069, 570] width 56 height 56
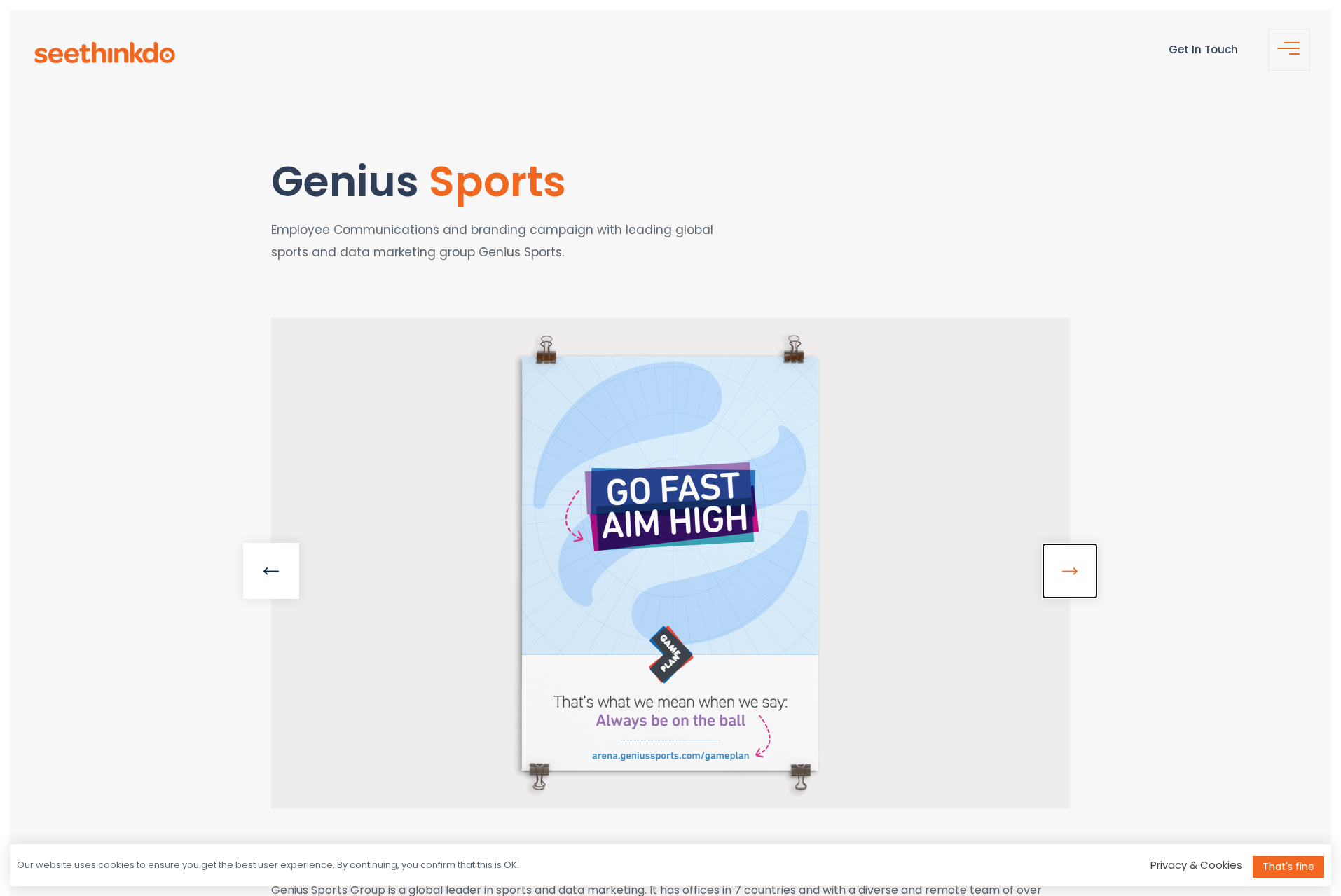
click at [1077, 571] on link at bounding box center [1069, 570] width 56 height 56
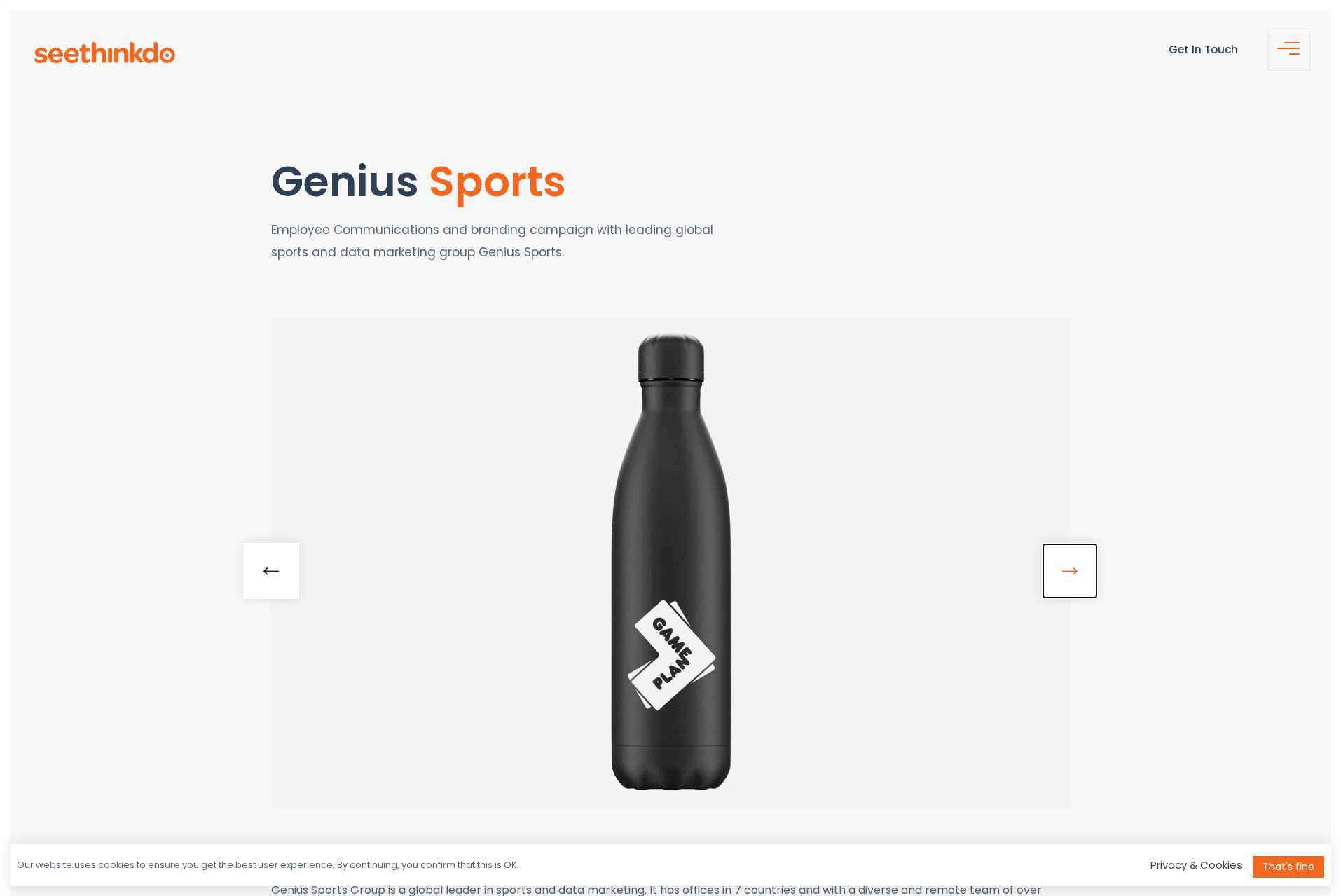
click at [1077, 571] on link at bounding box center [1069, 570] width 56 height 56
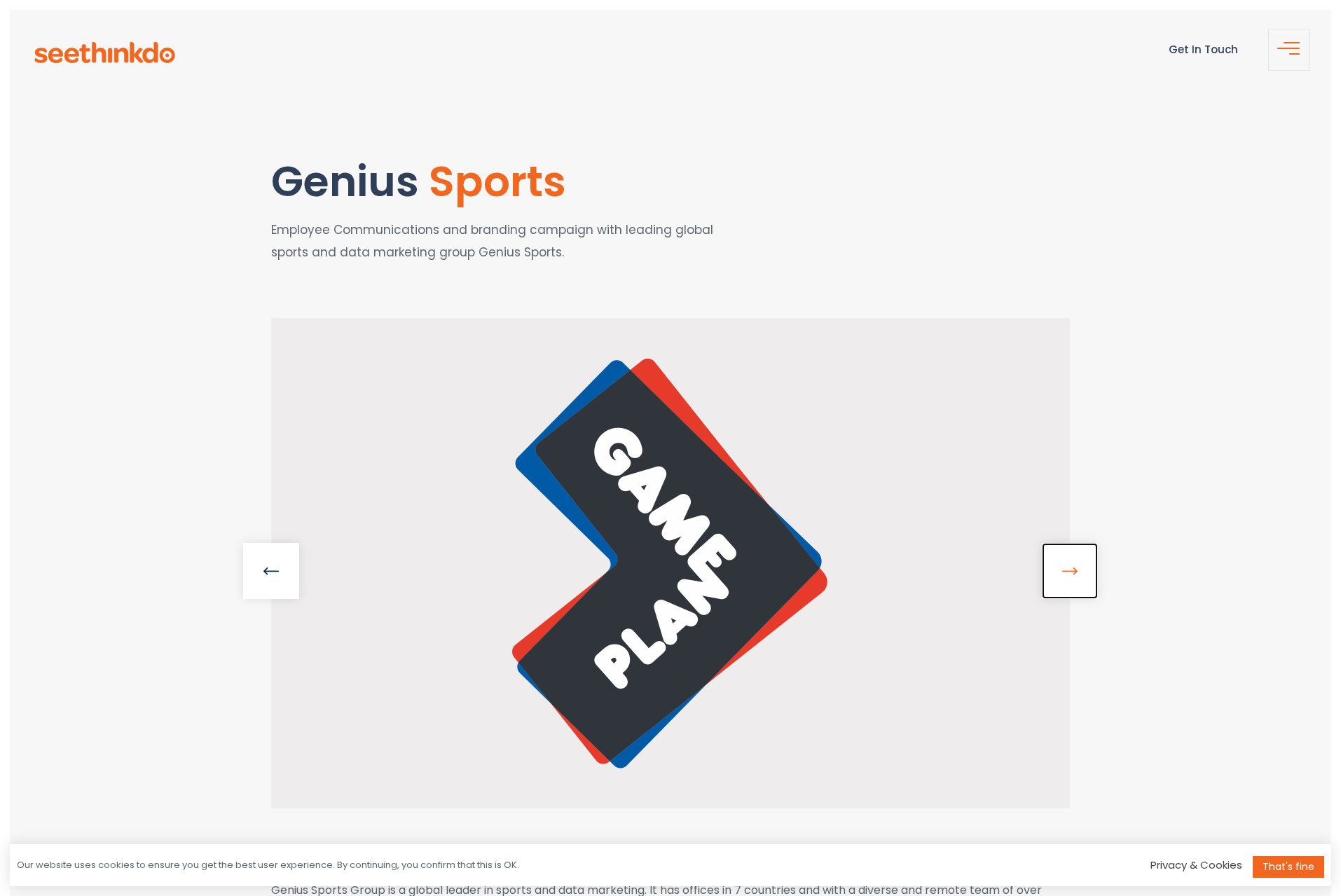
click at [1072, 572] on link at bounding box center [1069, 570] width 56 height 56
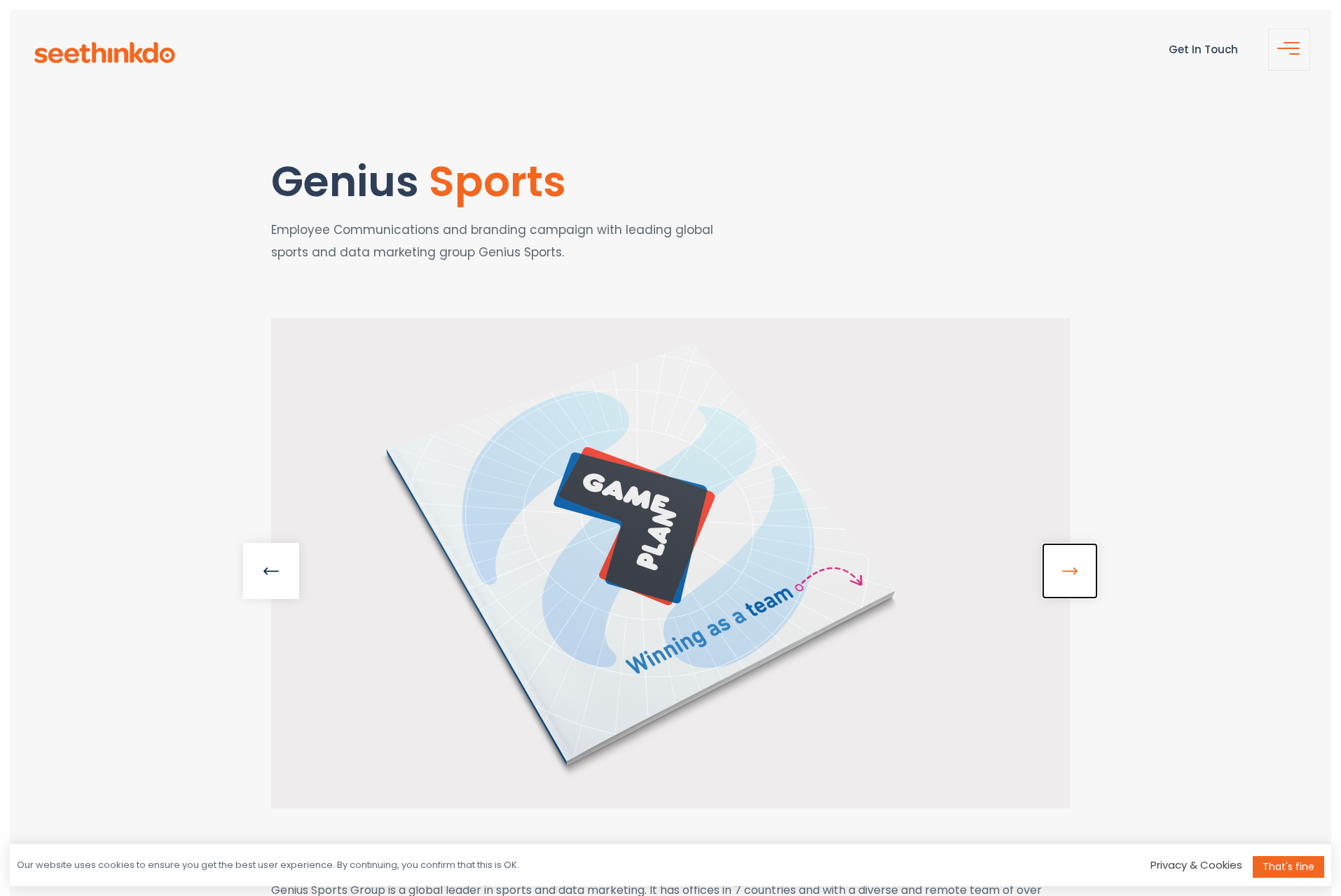
click at [1072, 572] on link at bounding box center [1069, 570] width 56 height 56
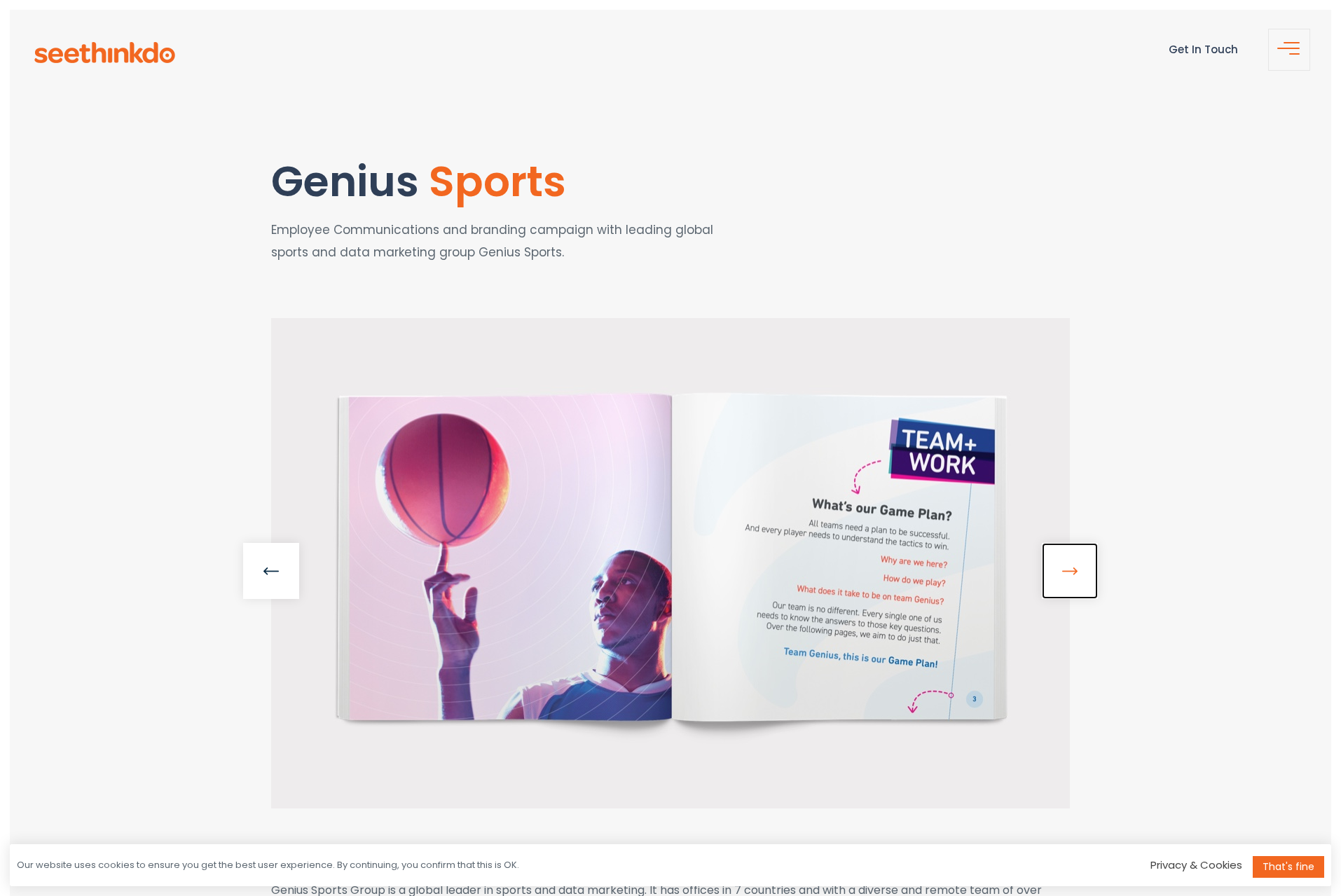
click at [1071, 573] on link at bounding box center [1069, 570] width 56 height 56
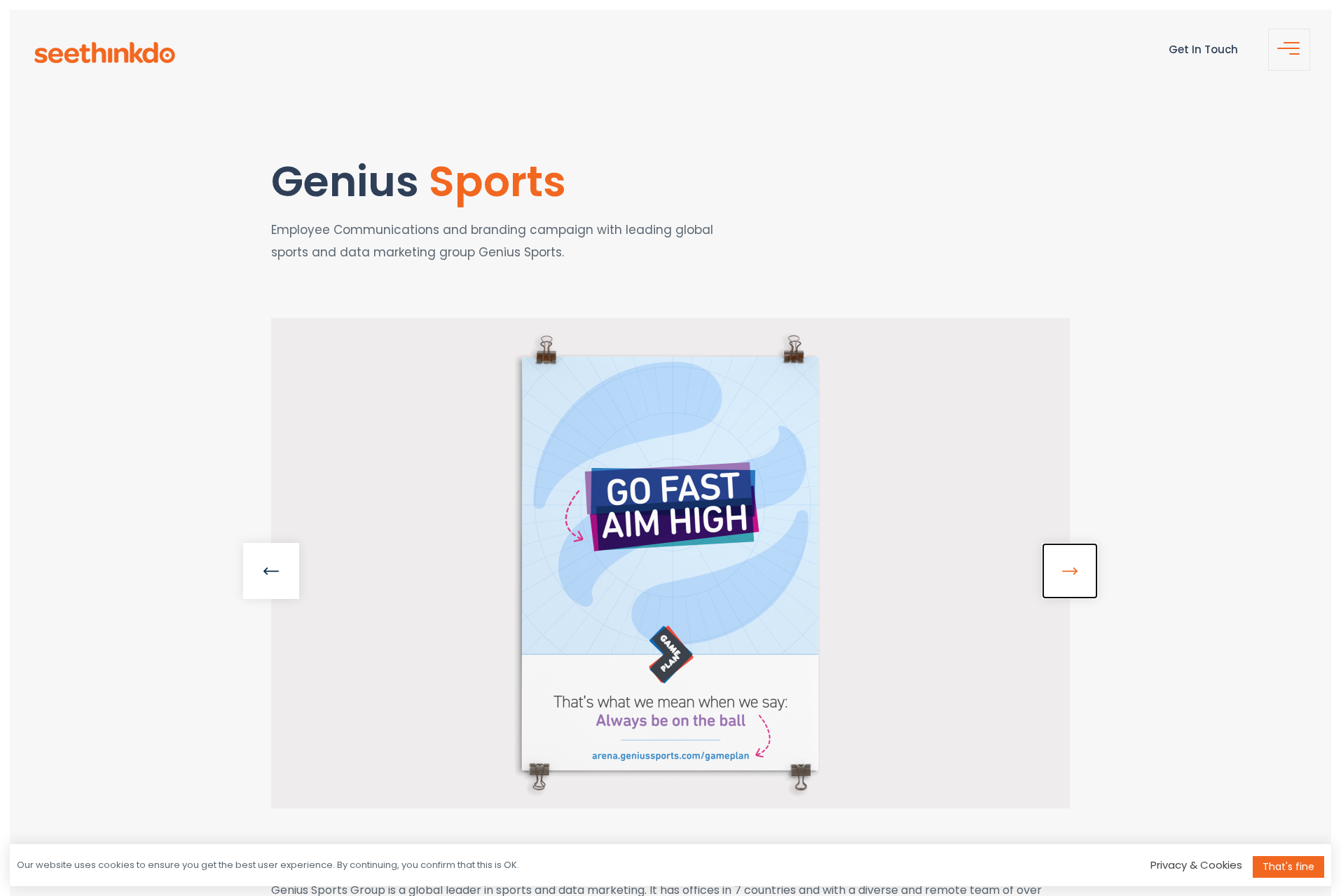
click at [1071, 573] on link at bounding box center [1069, 570] width 56 height 56
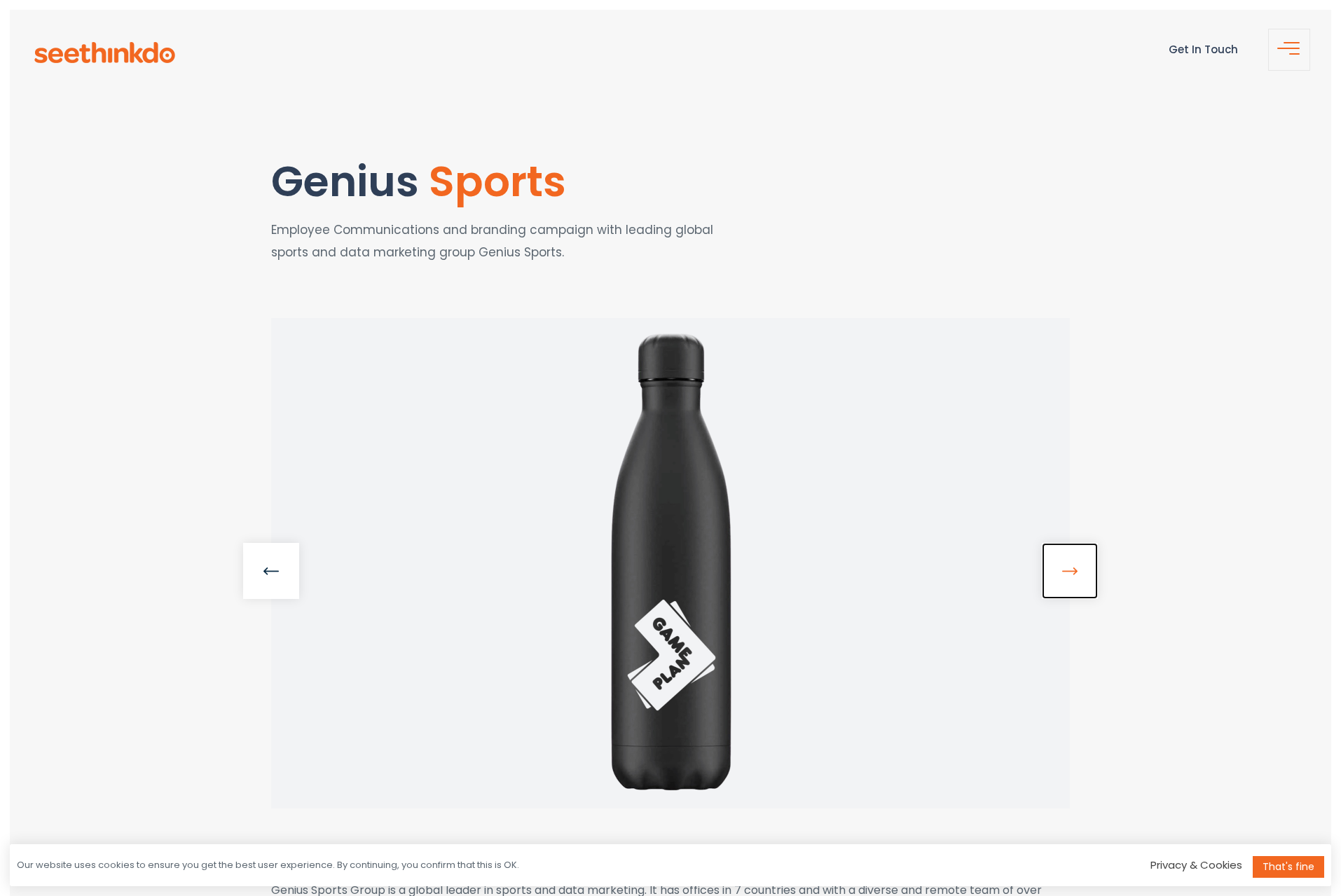
click at [1071, 573] on link at bounding box center [1069, 570] width 56 height 56
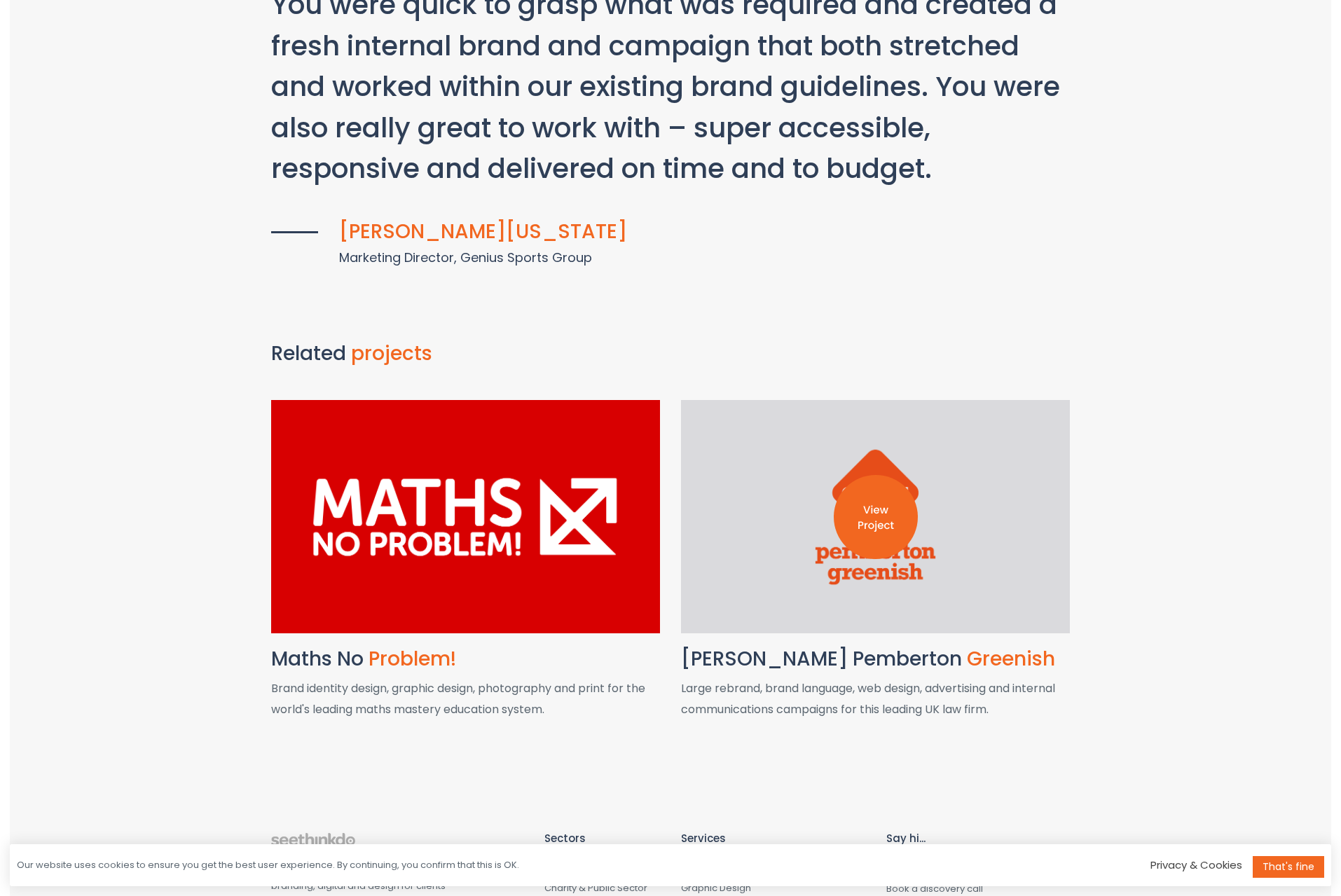
scroll to position [2924, 0]
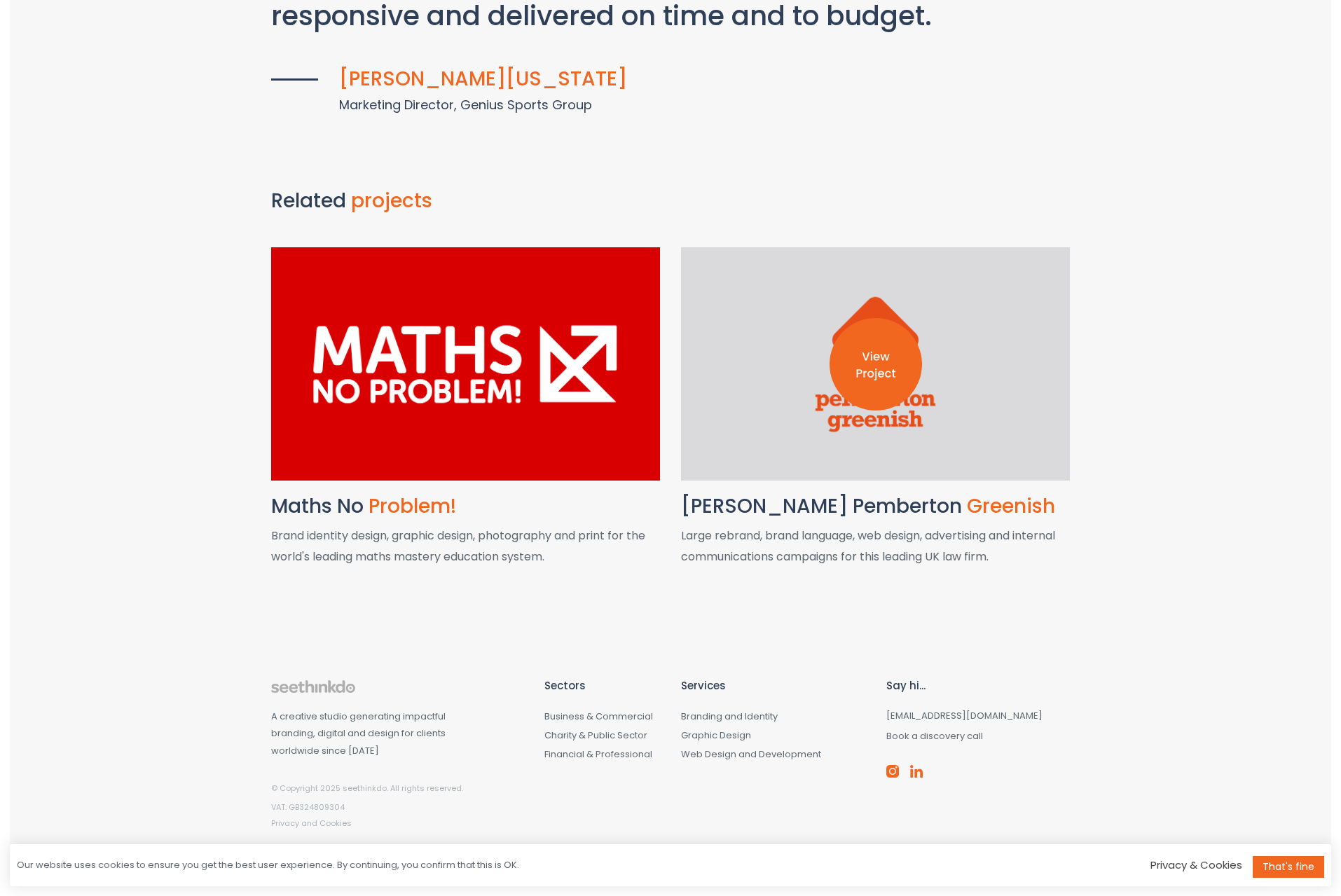
click at [880, 383] on img at bounding box center [876, 364] width 92 height 92
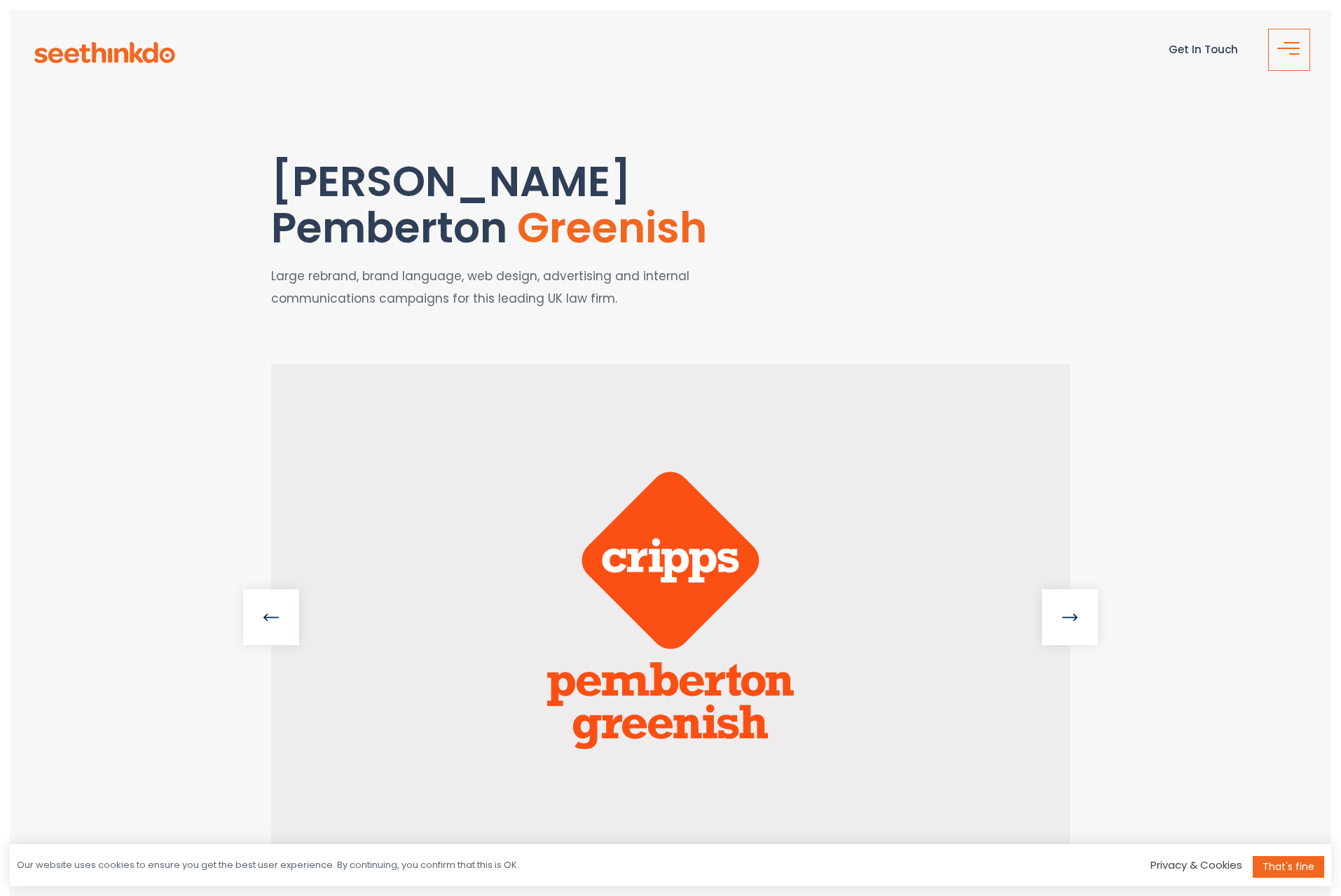
click at [1289, 48] on span "button" at bounding box center [1293, 55] width 28 height 17
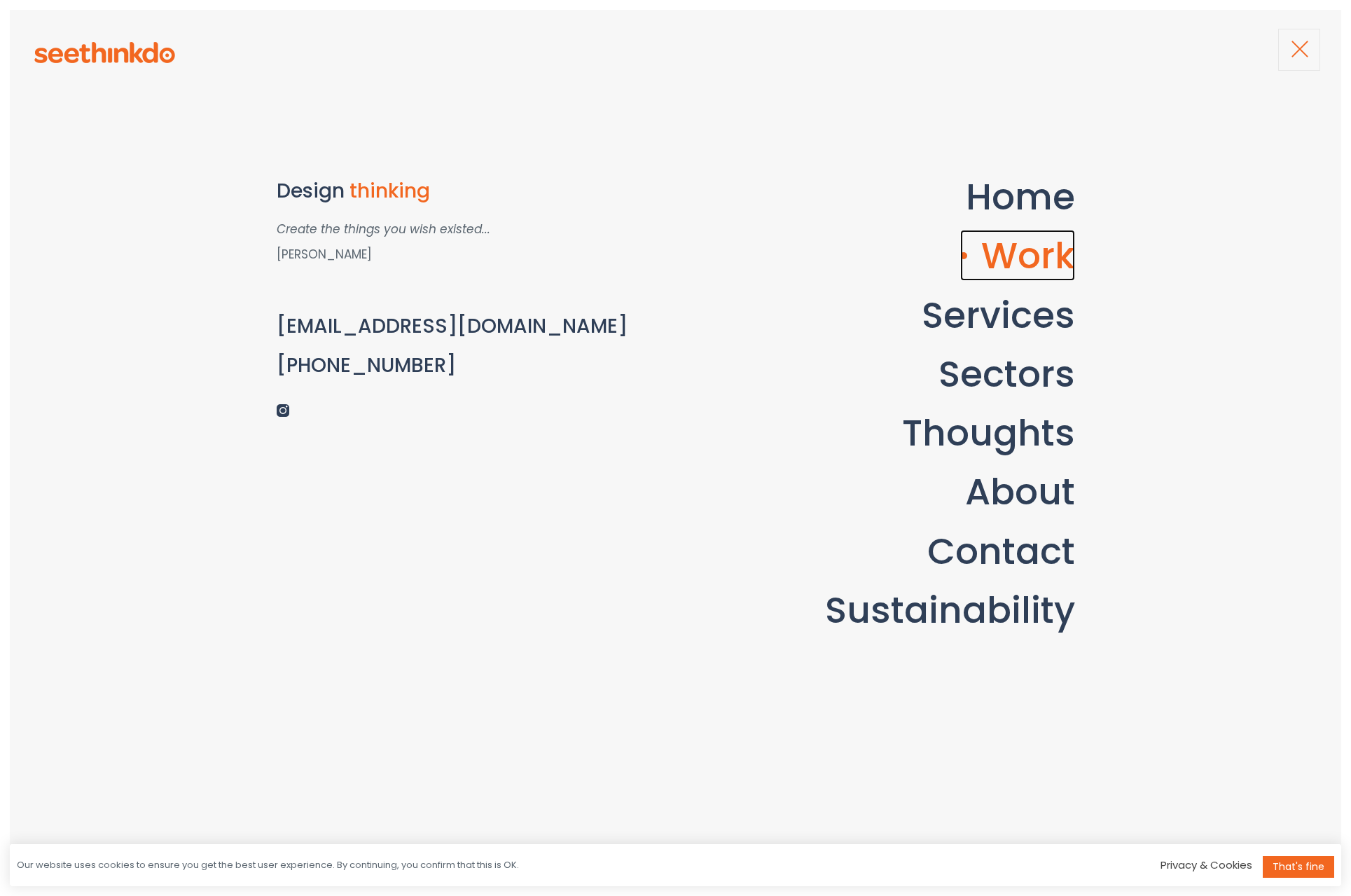
click at [1037, 230] on link "Work" at bounding box center [1018, 255] width 115 height 51
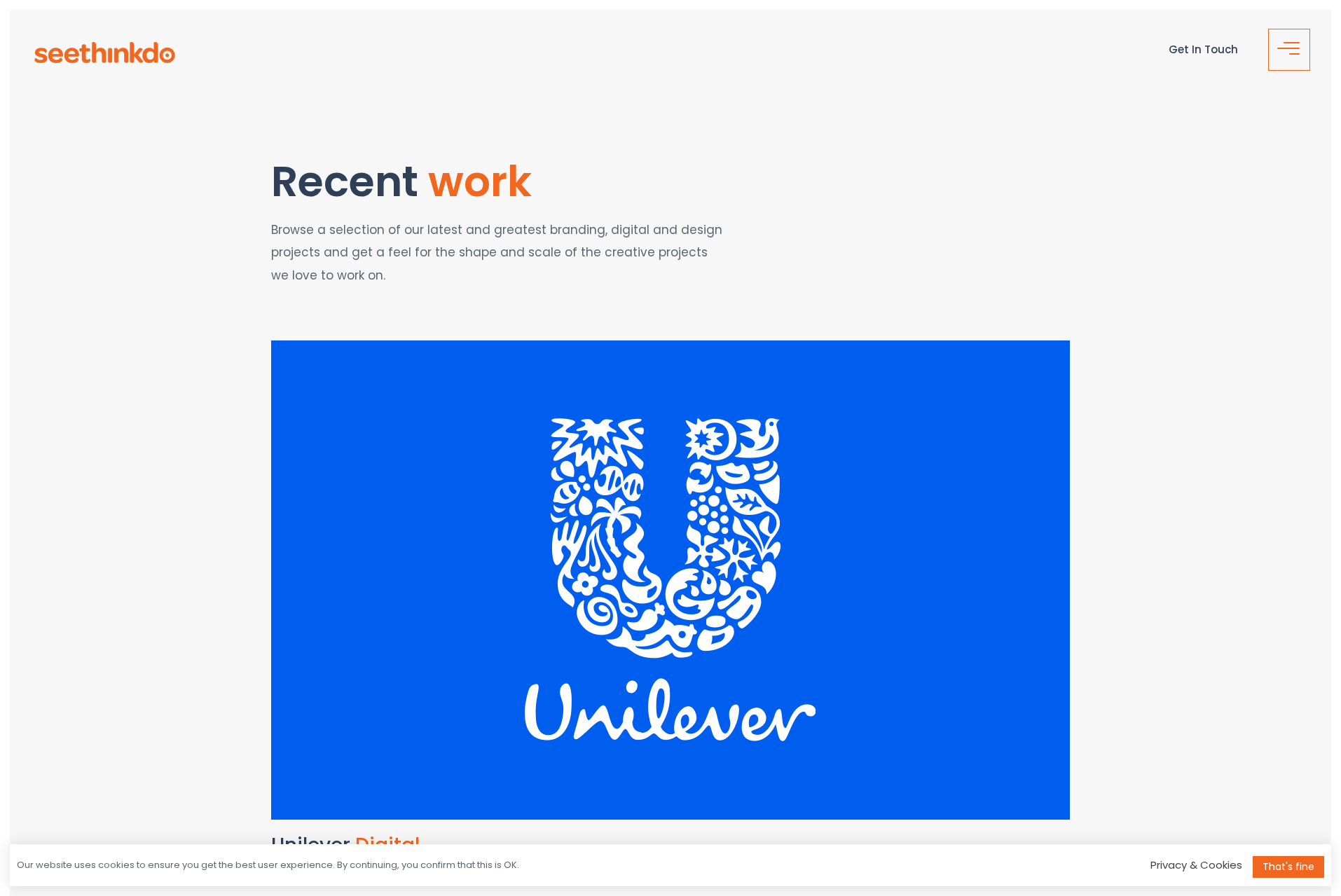
click at [1287, 44] on button "button" at bounding box center [1289, 49] width 42 height 42
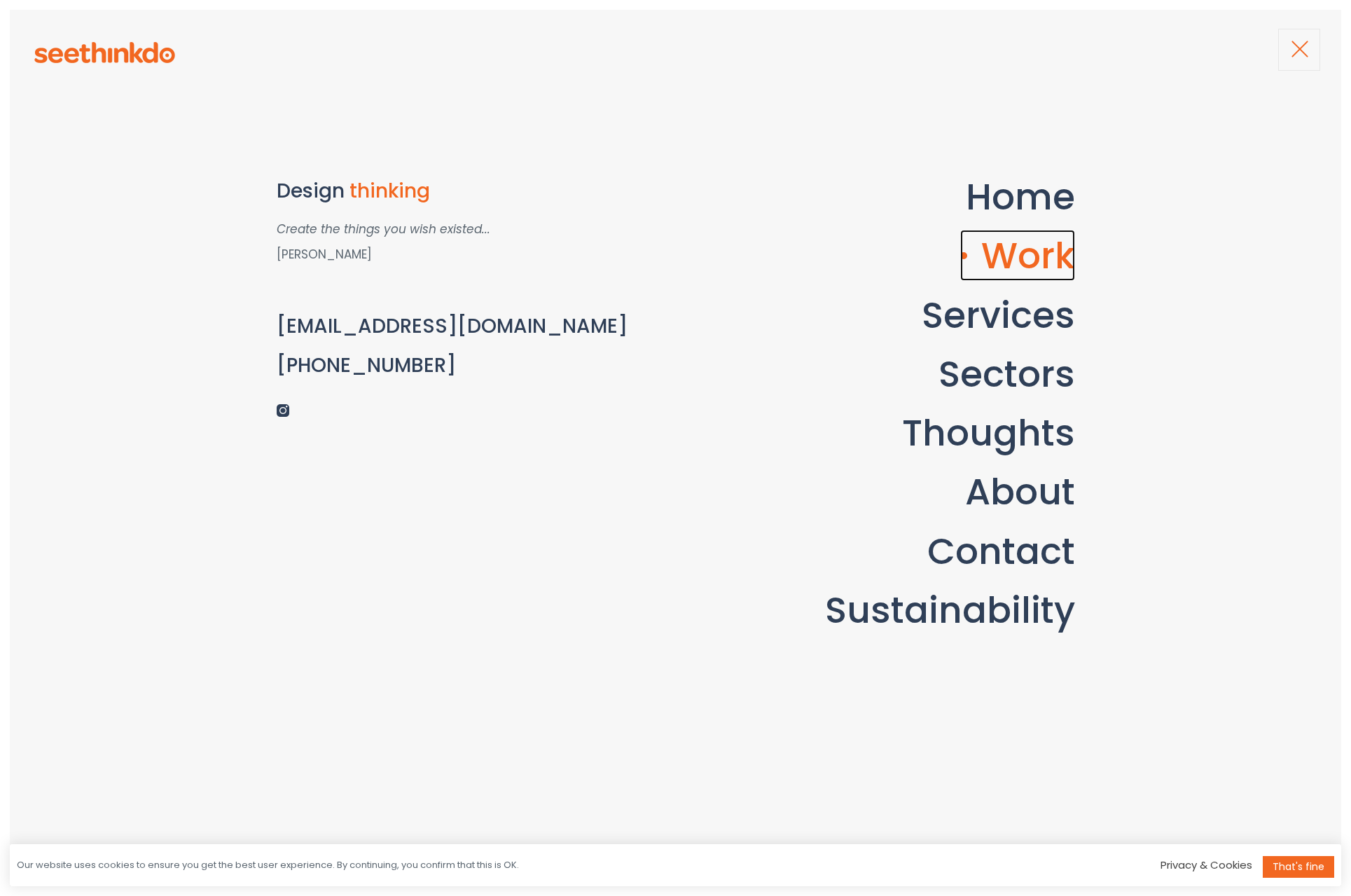
click at [1031, 251] on link "Work" at bounding box center [1018, 255] width 115 height 51
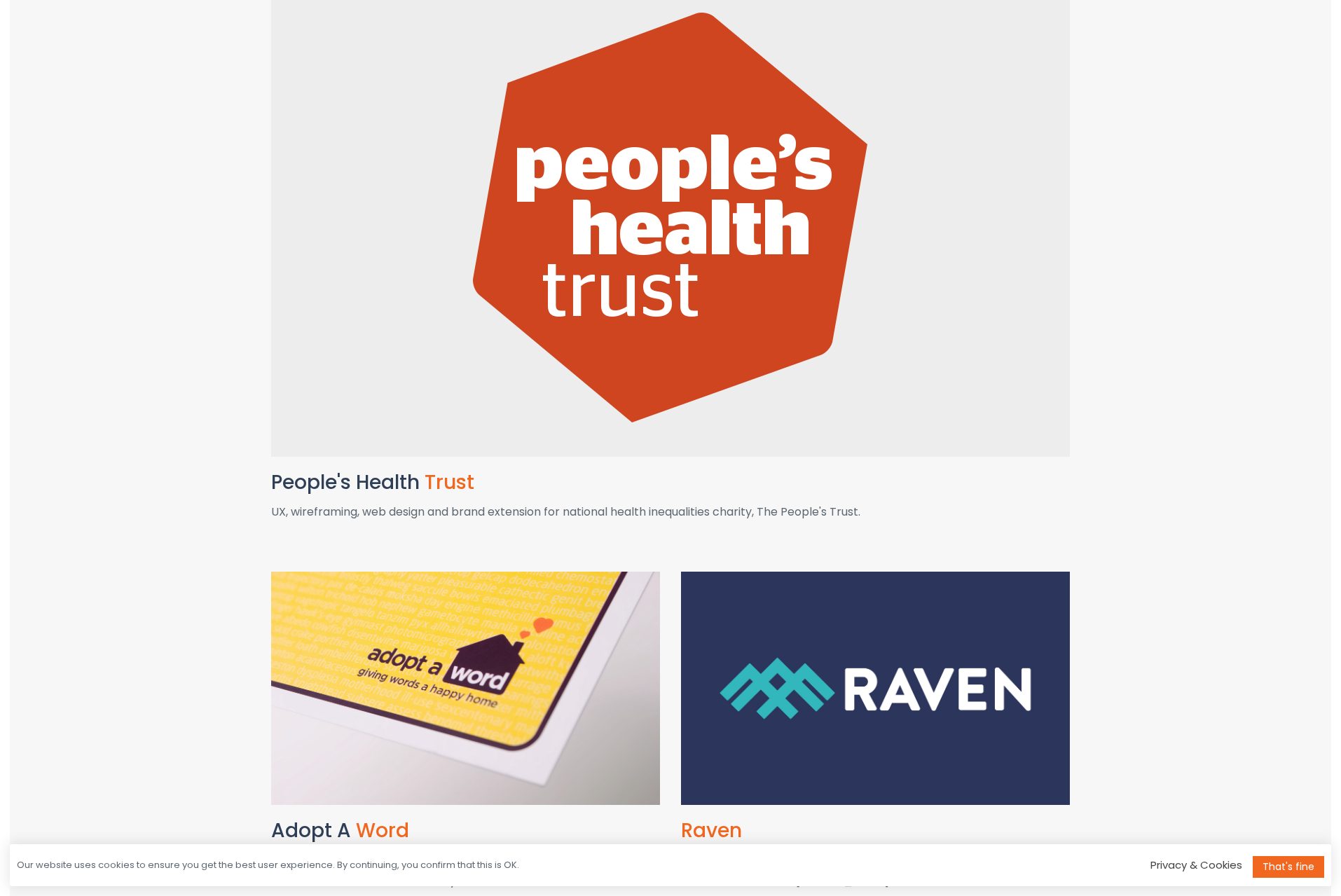
scroll to position [405, 0]
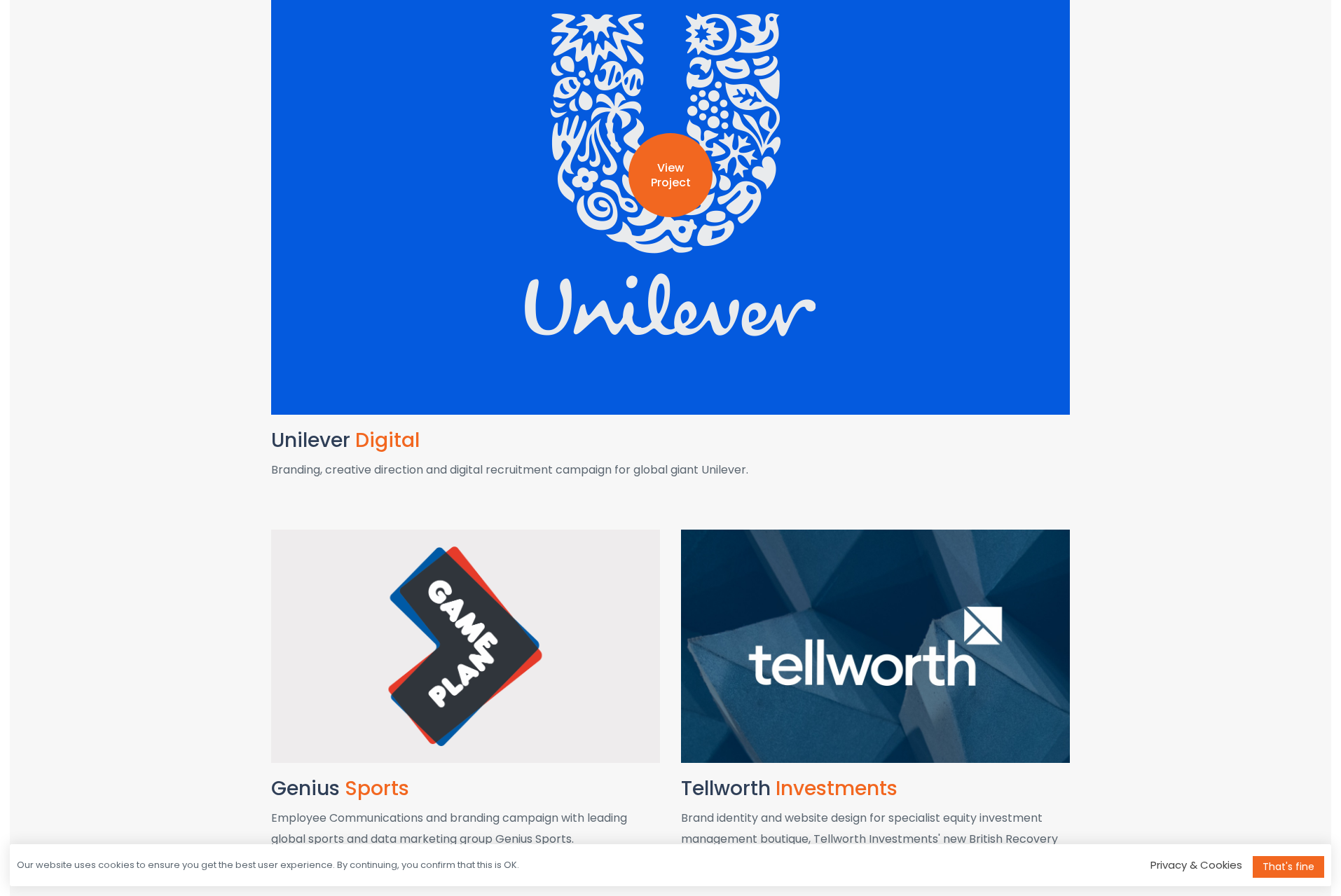
click at [707, 220] on div "View Project" at bounding box center [670, 175] width 799 height 479
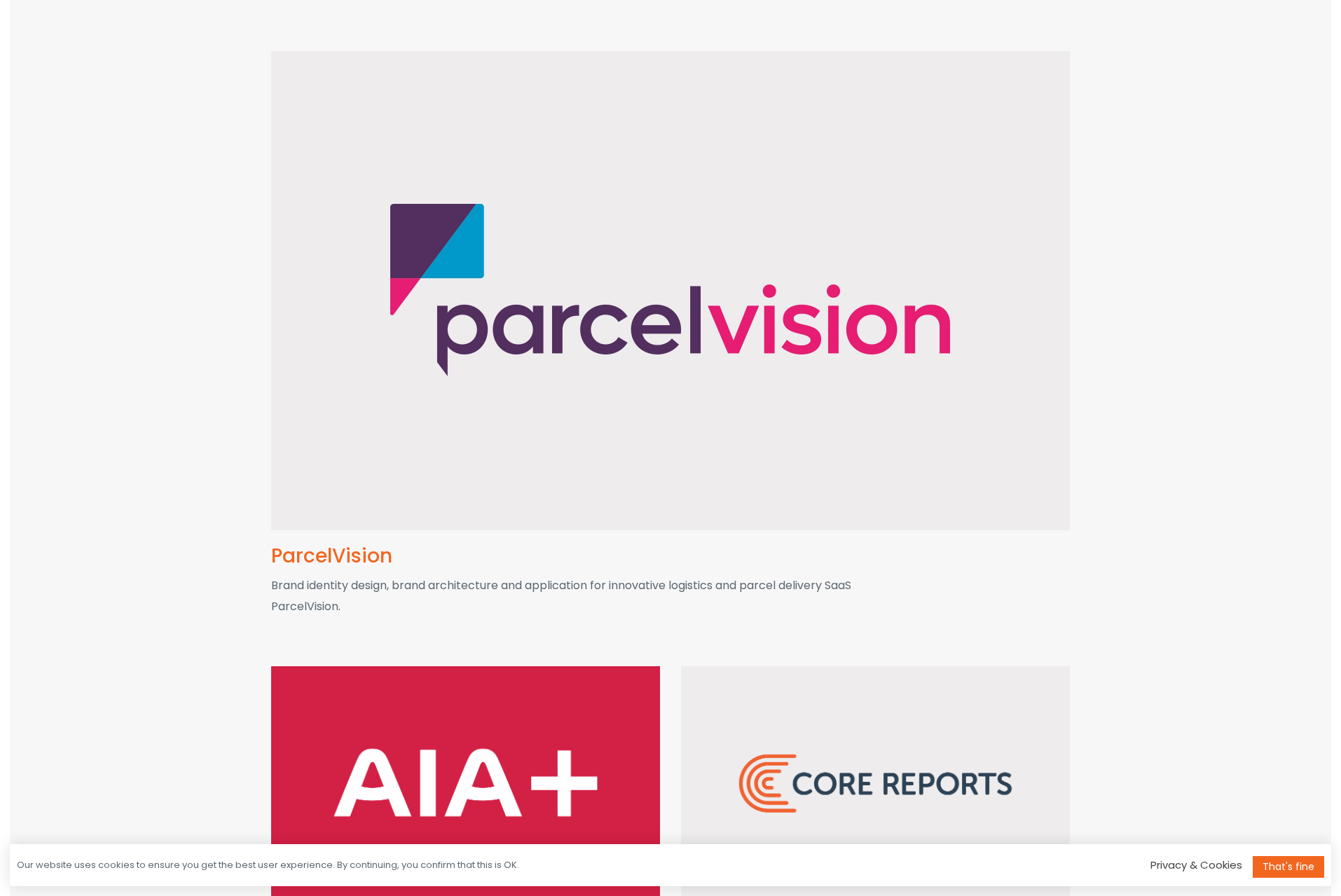
scroll to position [2594, 0]
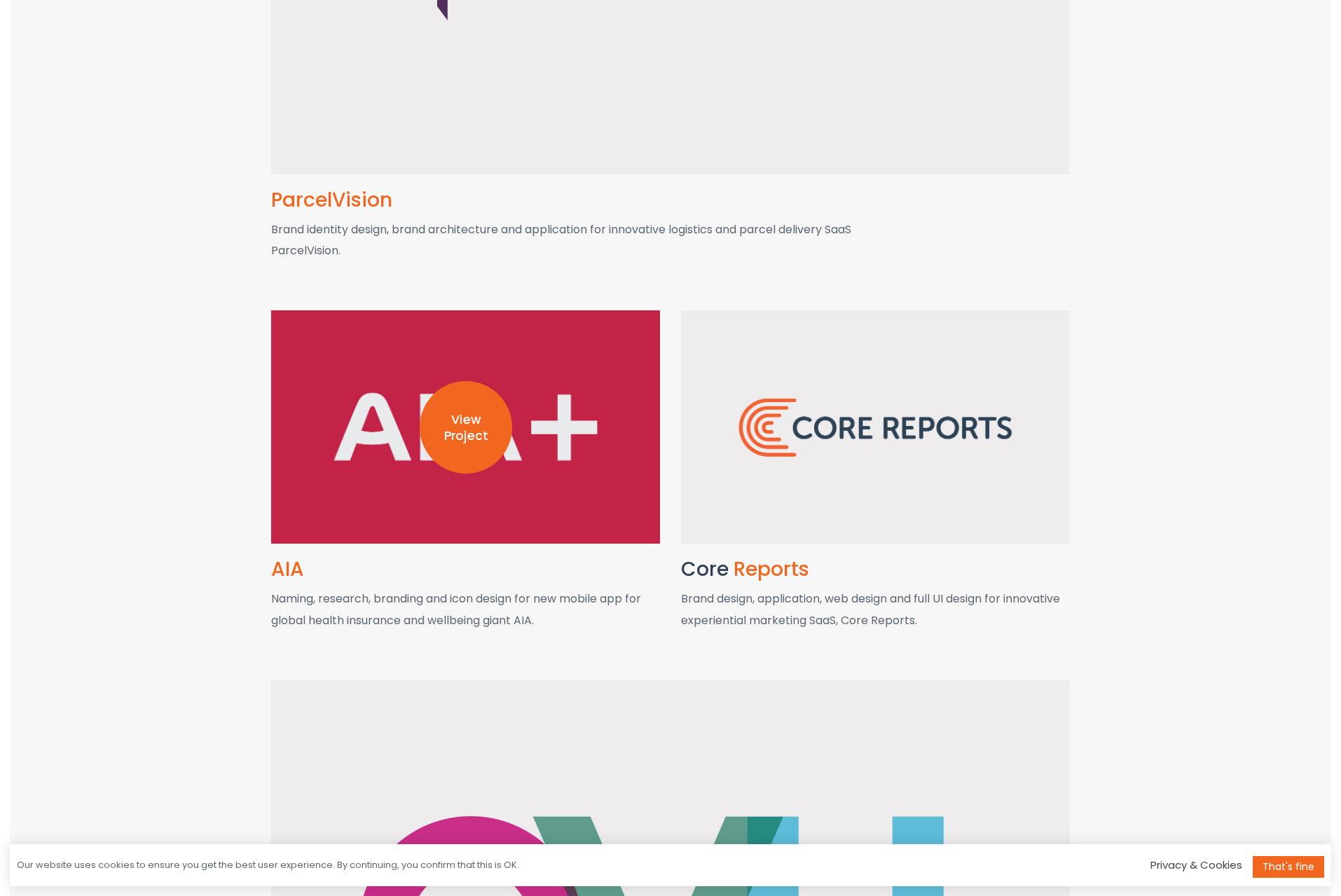
click at [478, 442] on p "View Project" at bounding box center [465, 427] width 92 height 32
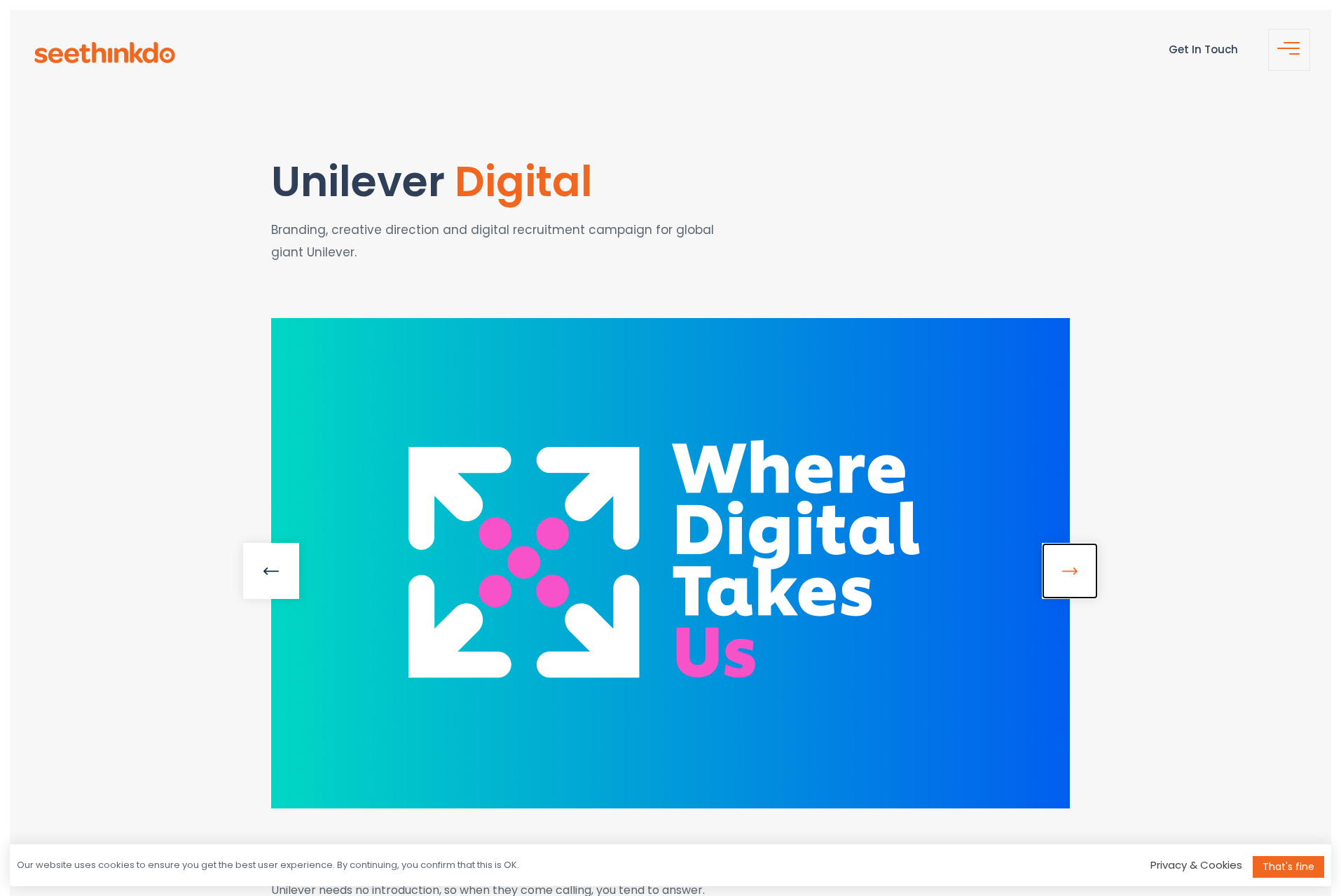
click at [1069, 570] on link at bounding box center [1069, 570] width 56 height 56
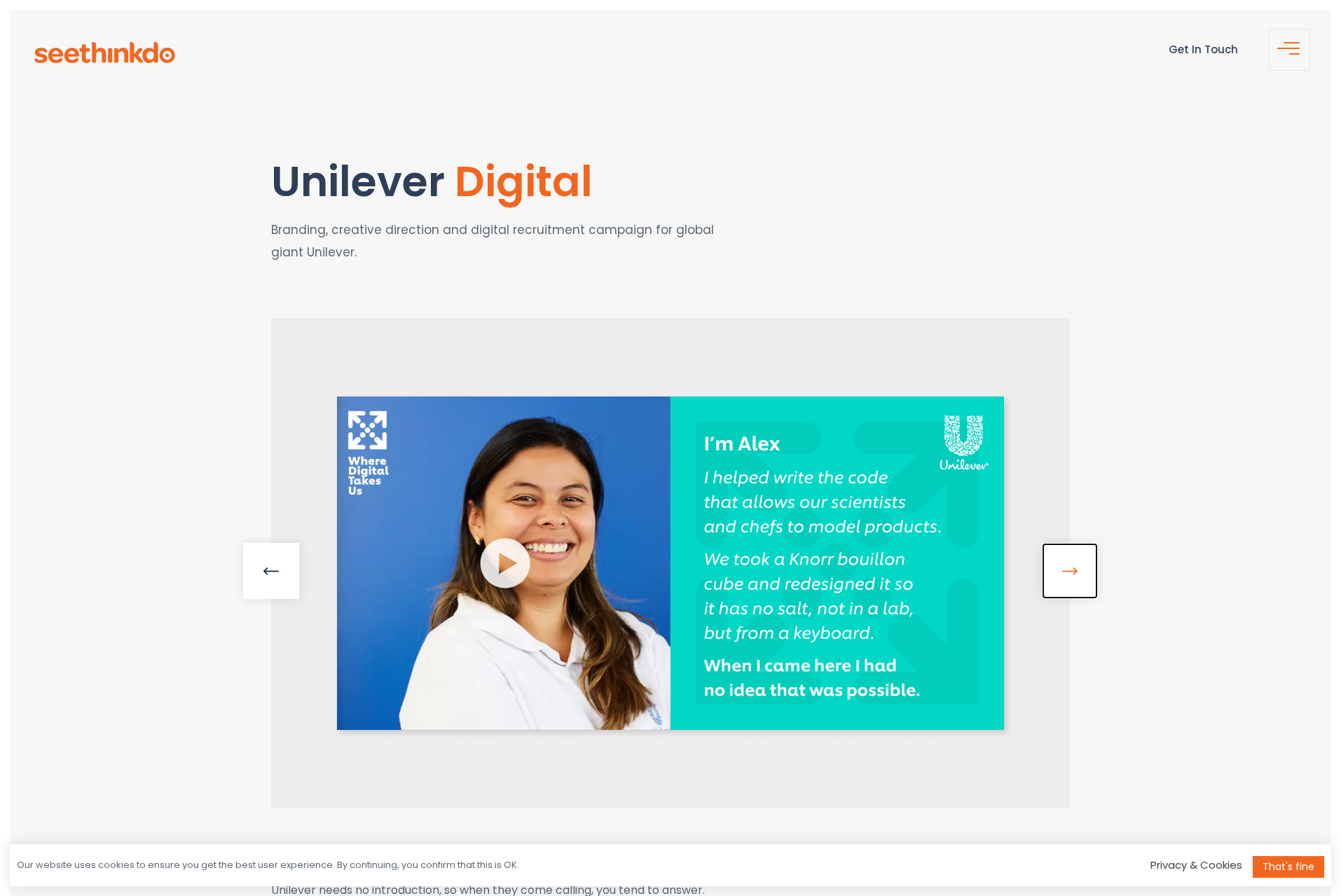
click at [1070, 571] on link at bounding box center [1069, 570] width 56 height 56
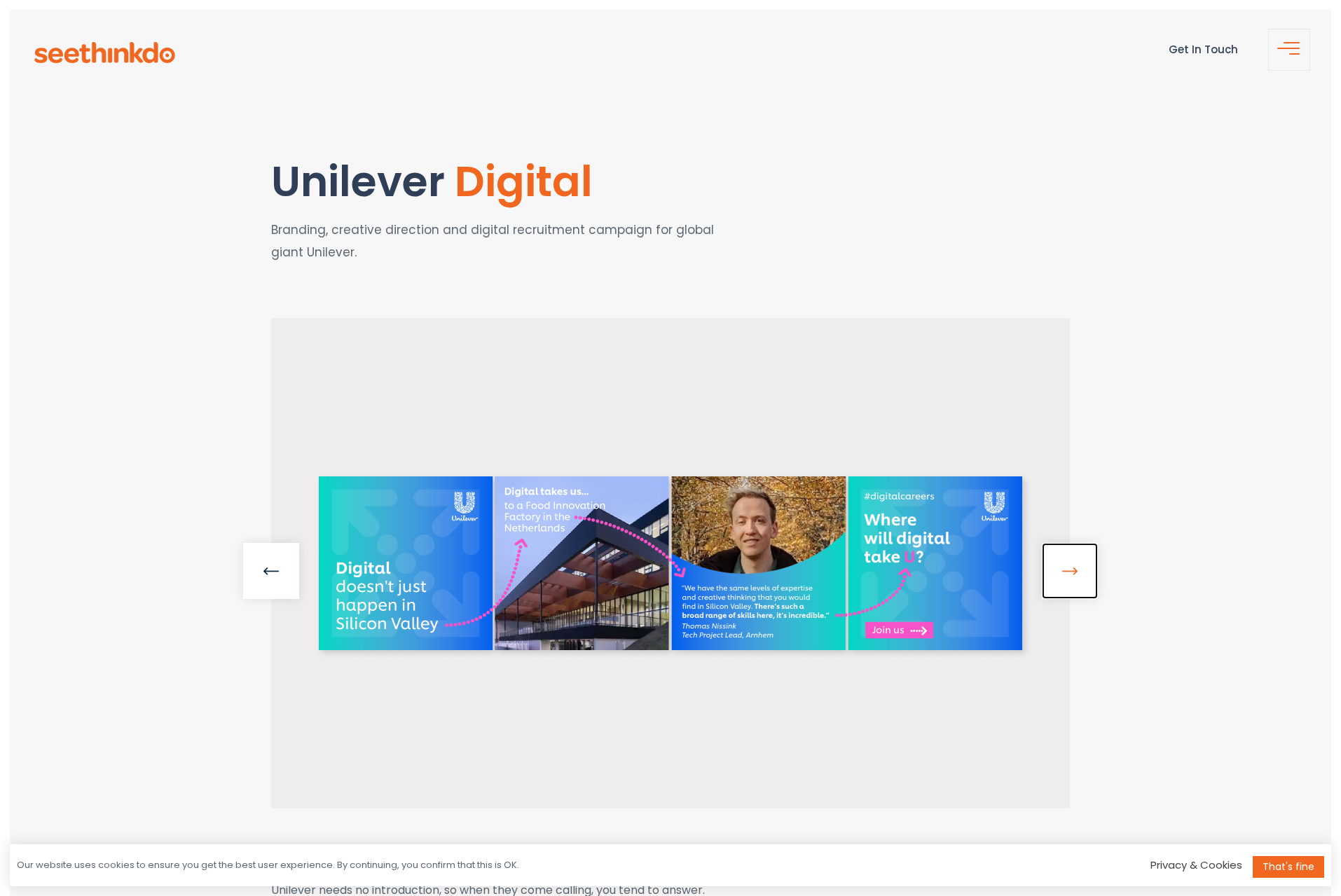
click at [1062, 578] on link at bounding box center [1069, 570] width 56 height 56
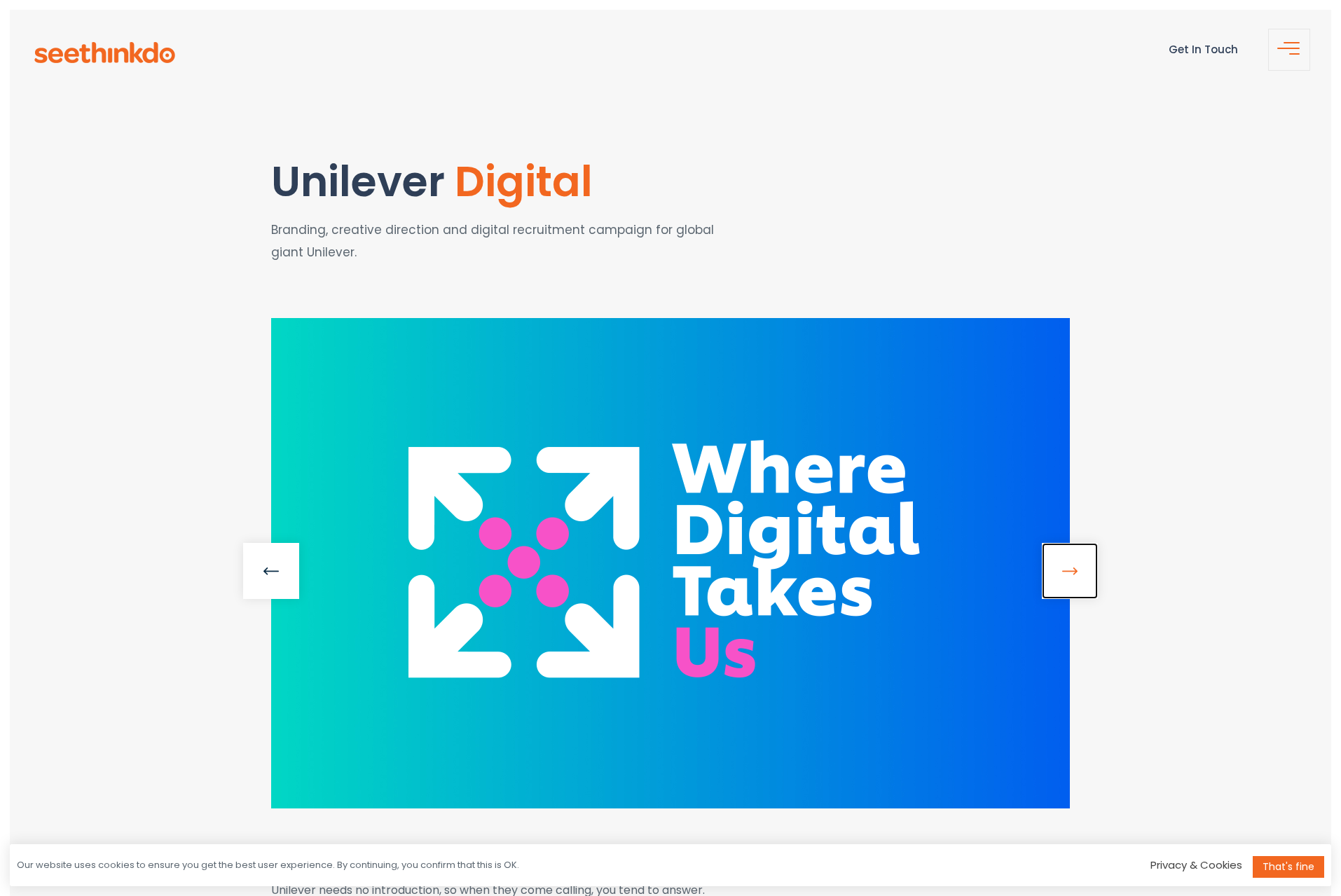
click at [1062, 578] on link at bounding box center [1069, 570] width 56 height 56
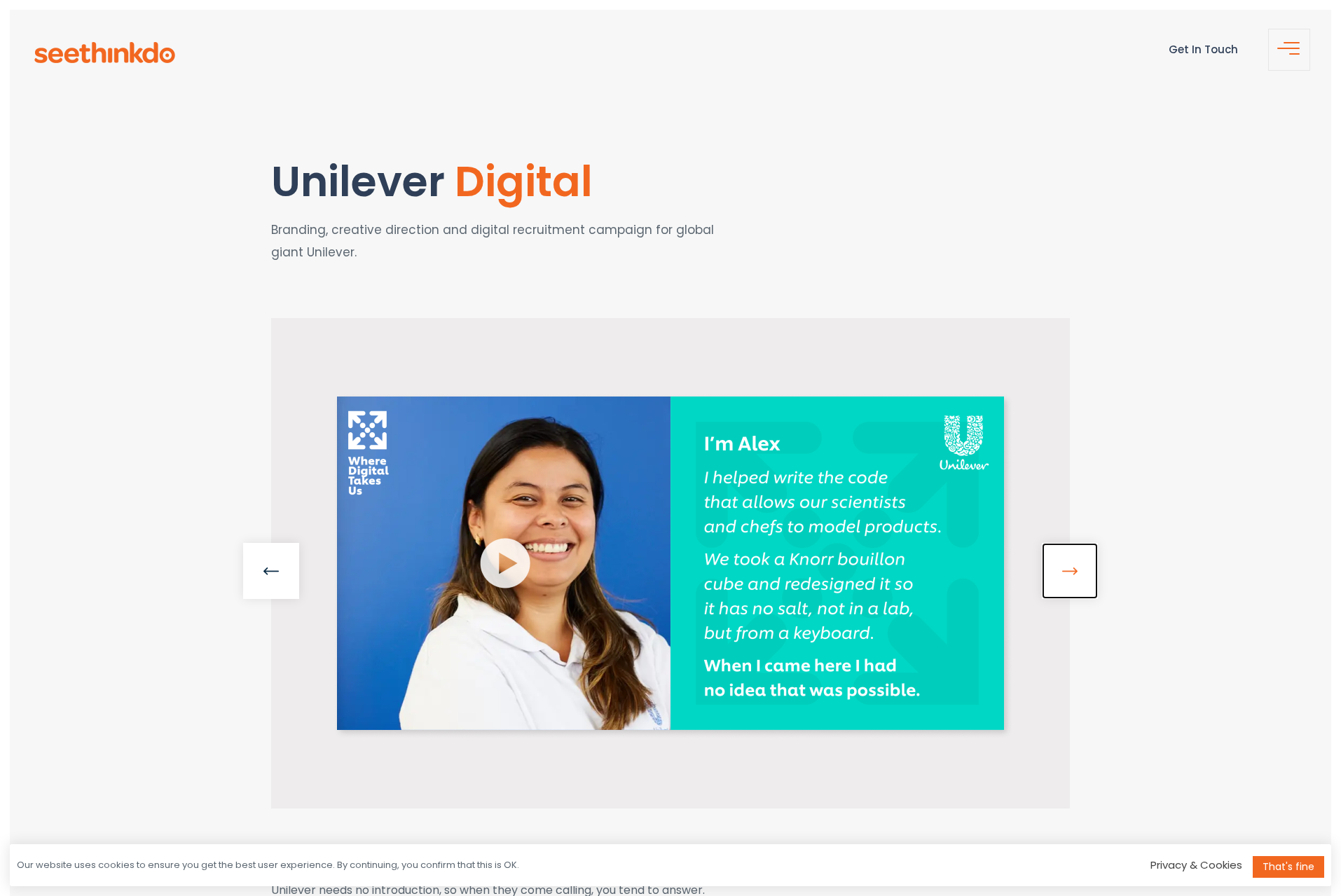
click at [1062, 578] on link at bounding box center [1069, 570] width 56 height 56
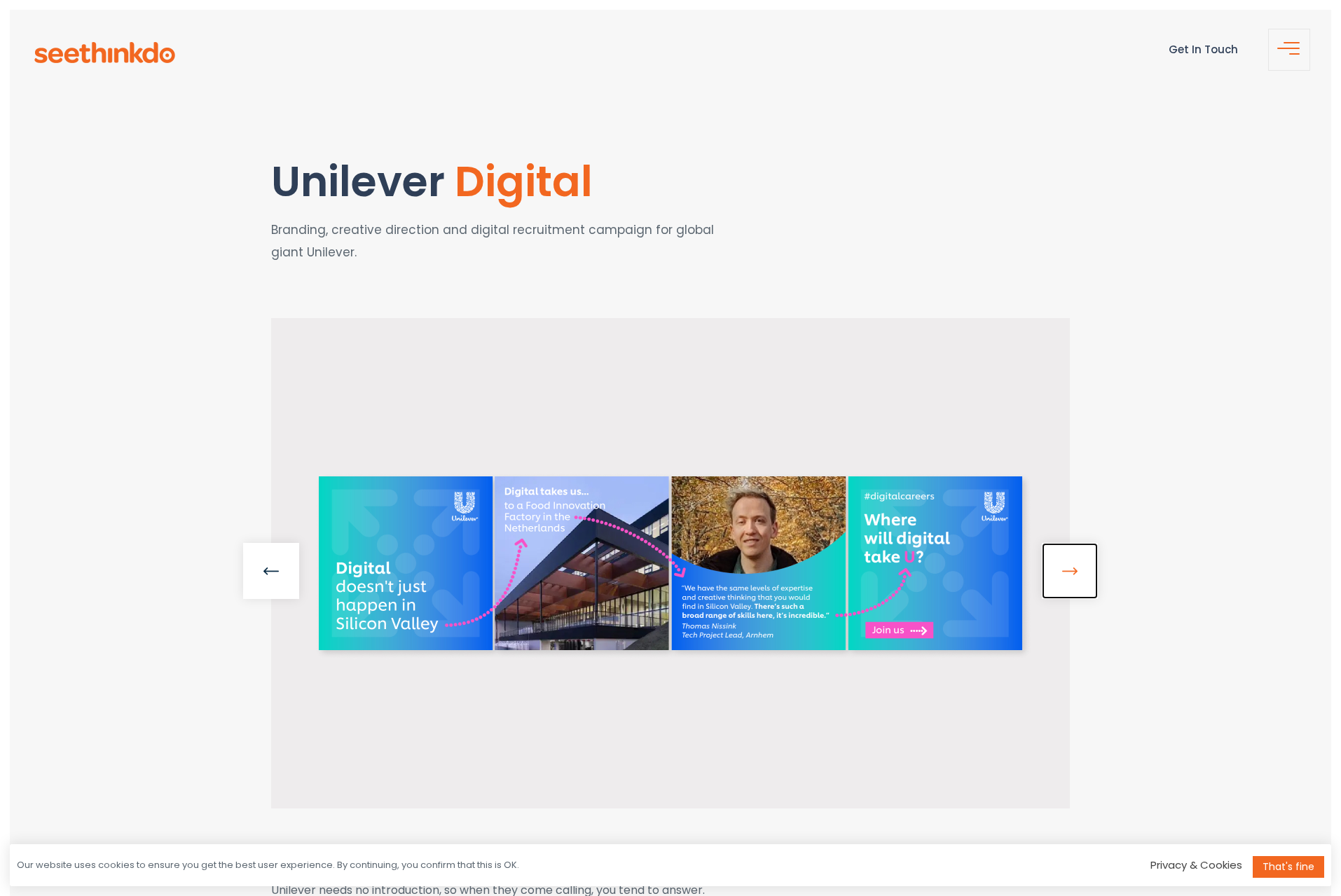
click at [1062, 578] on link at bounding box center [1069, 570] width 56 height 56
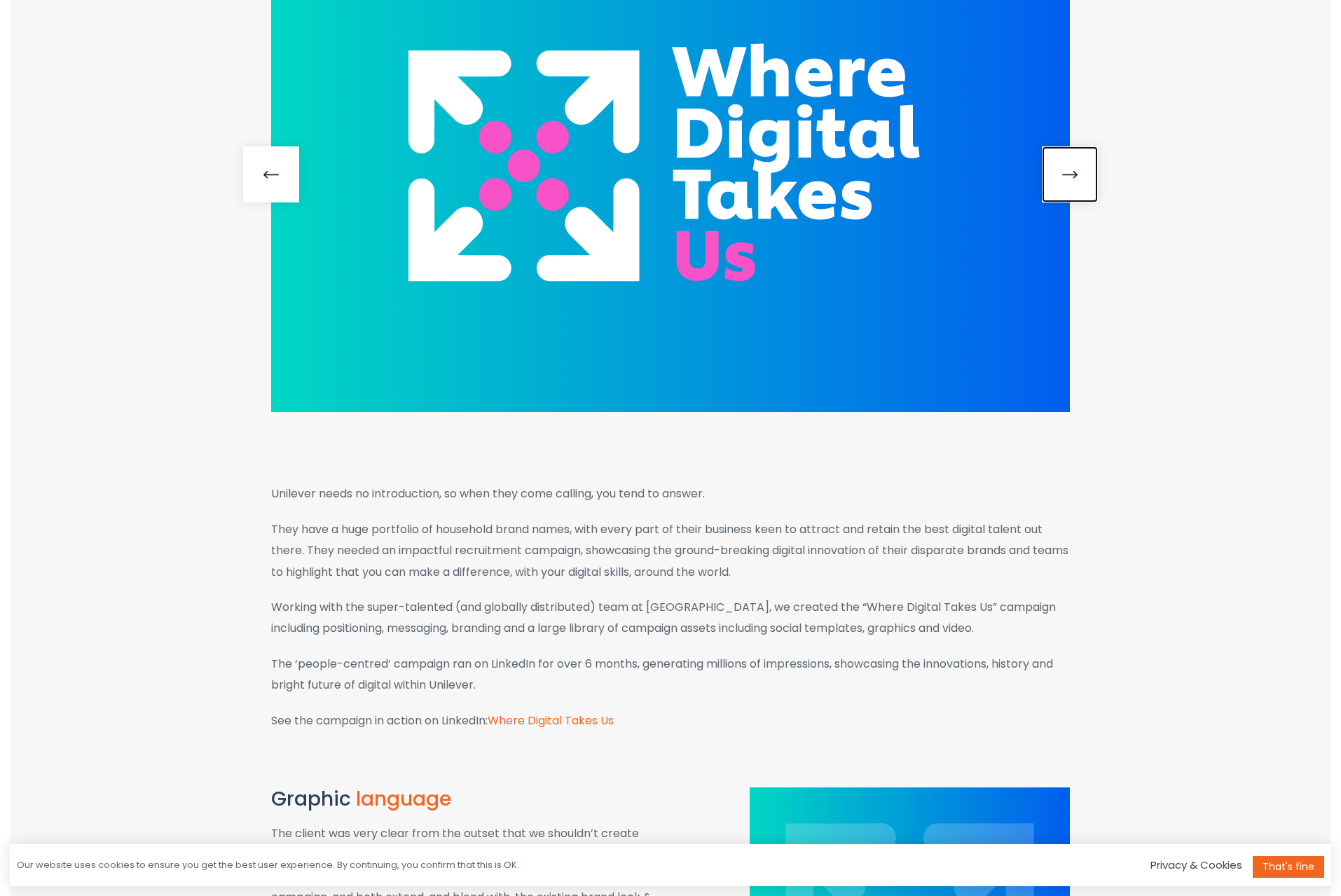
scroll to position [499, 0]
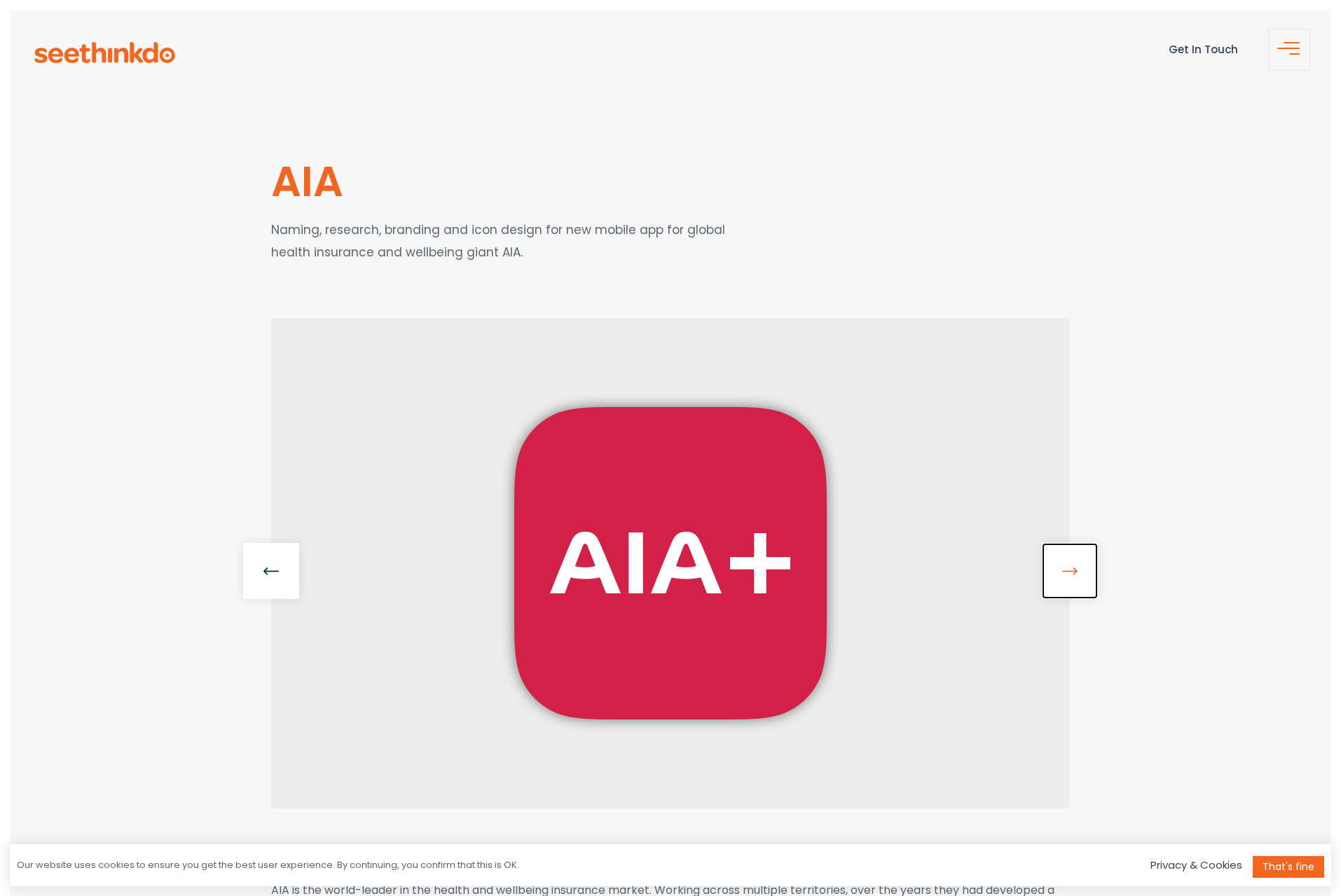
click at [1059, 573] on link at bounding box center [1069, 570] width 56 height 56
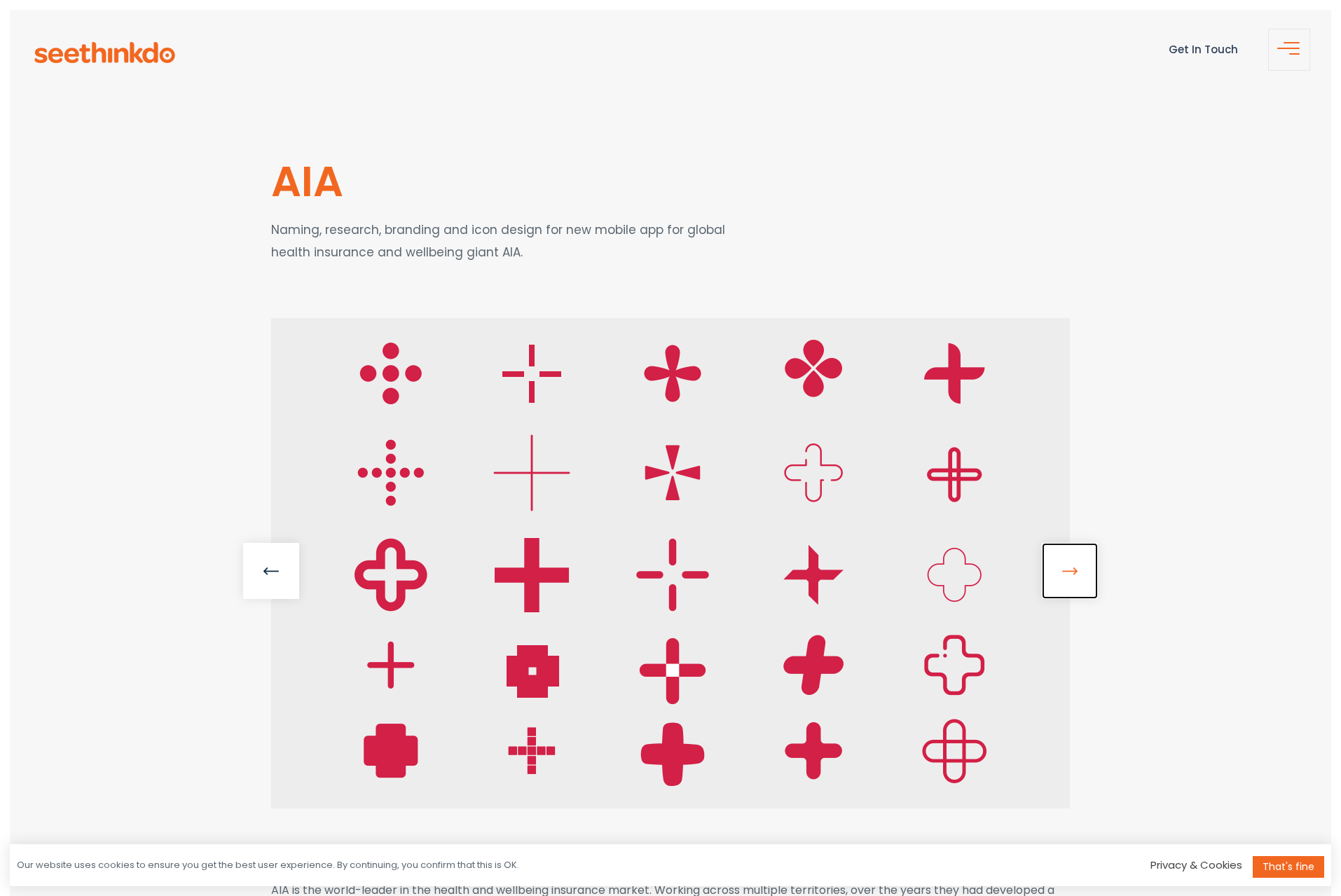
click at [1059, 573] on link at bounding box center [1069, 570] width 56 height 56
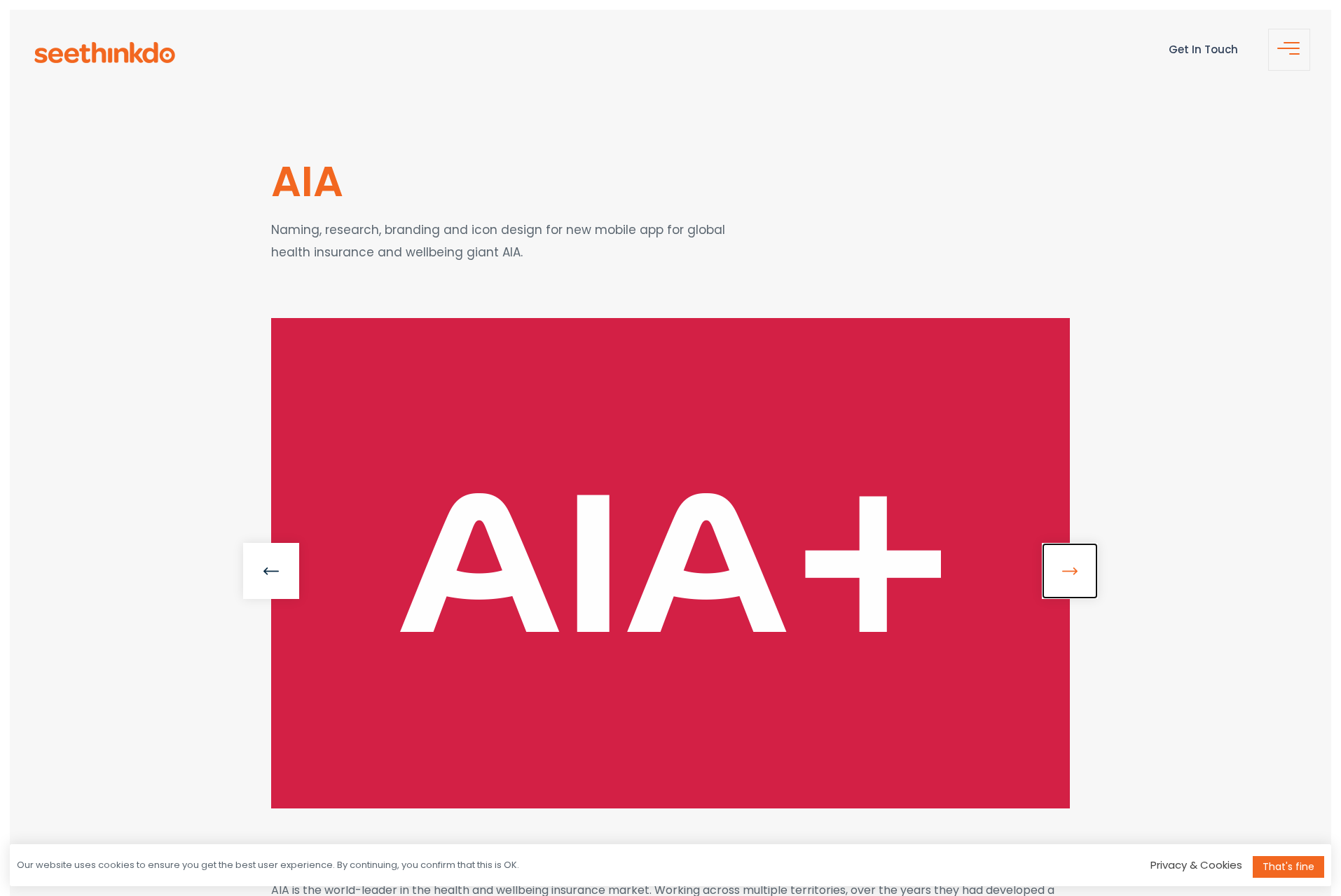
click at [1059, 573] on link at bounding box center [1069, 570] width 56 height 56
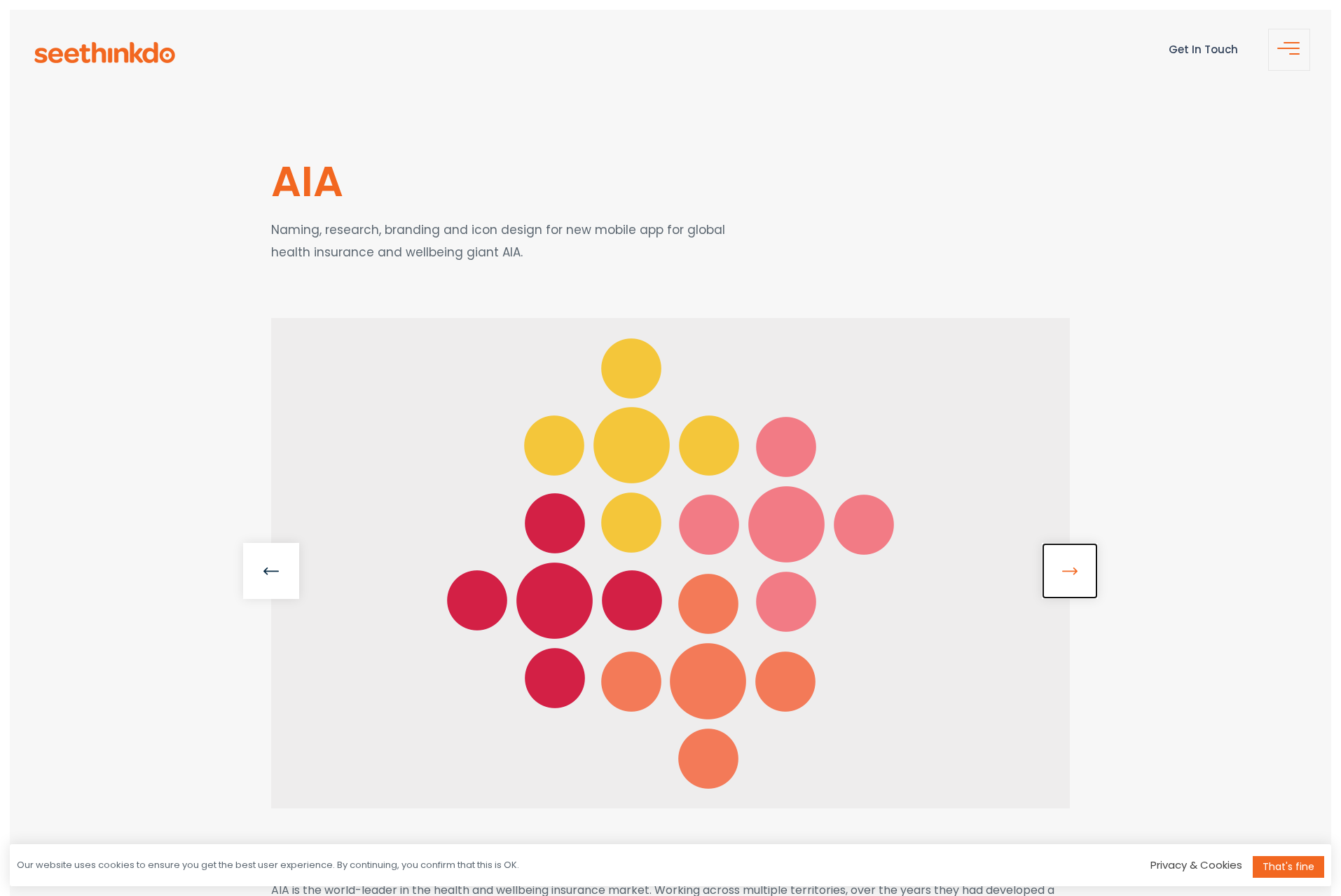
click at [1059, 573] on link at bounding box center [1069, 570] width 56 height 56
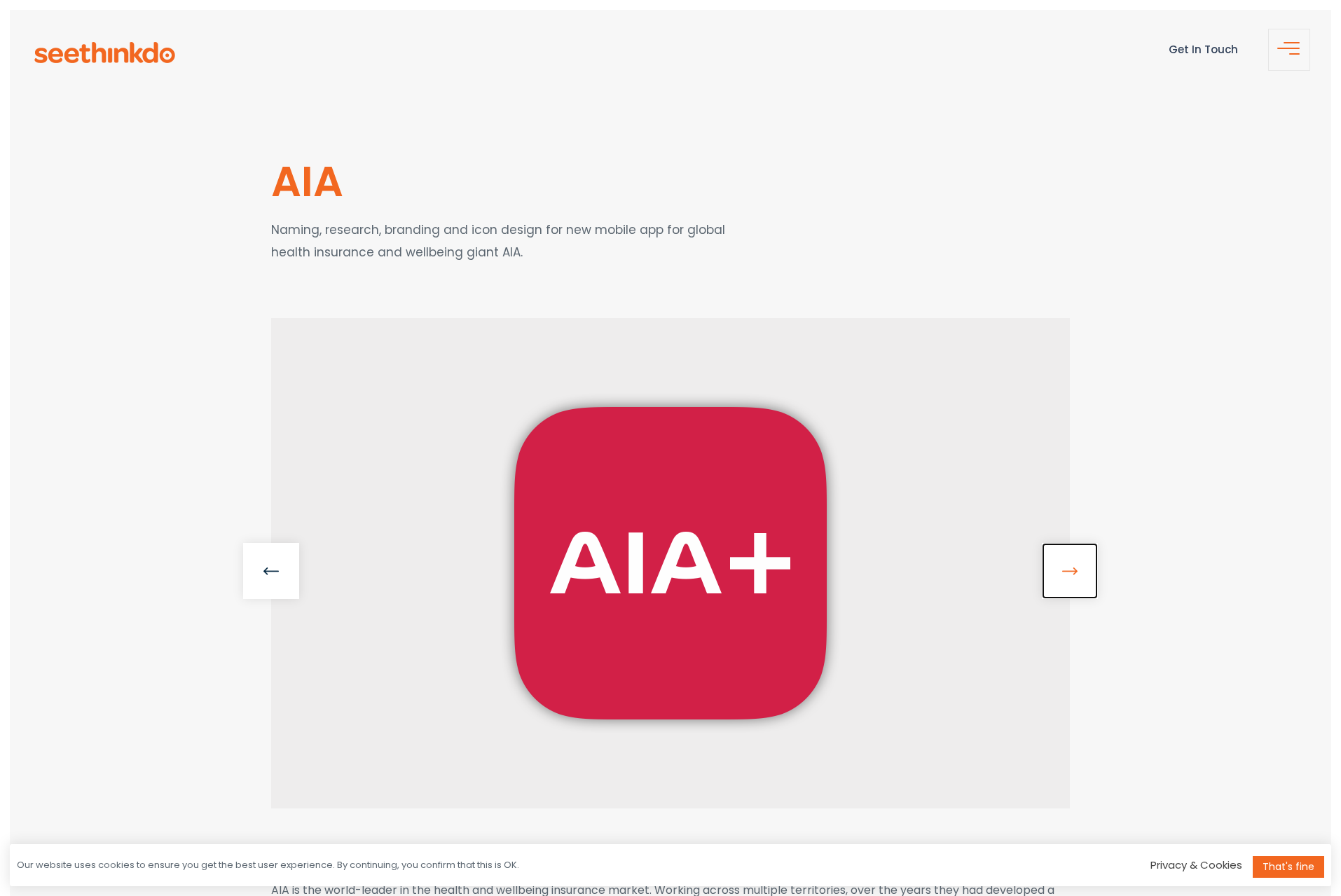
click at [1059, 574] on link at bounding box center [1069, 570] width 56 height 56
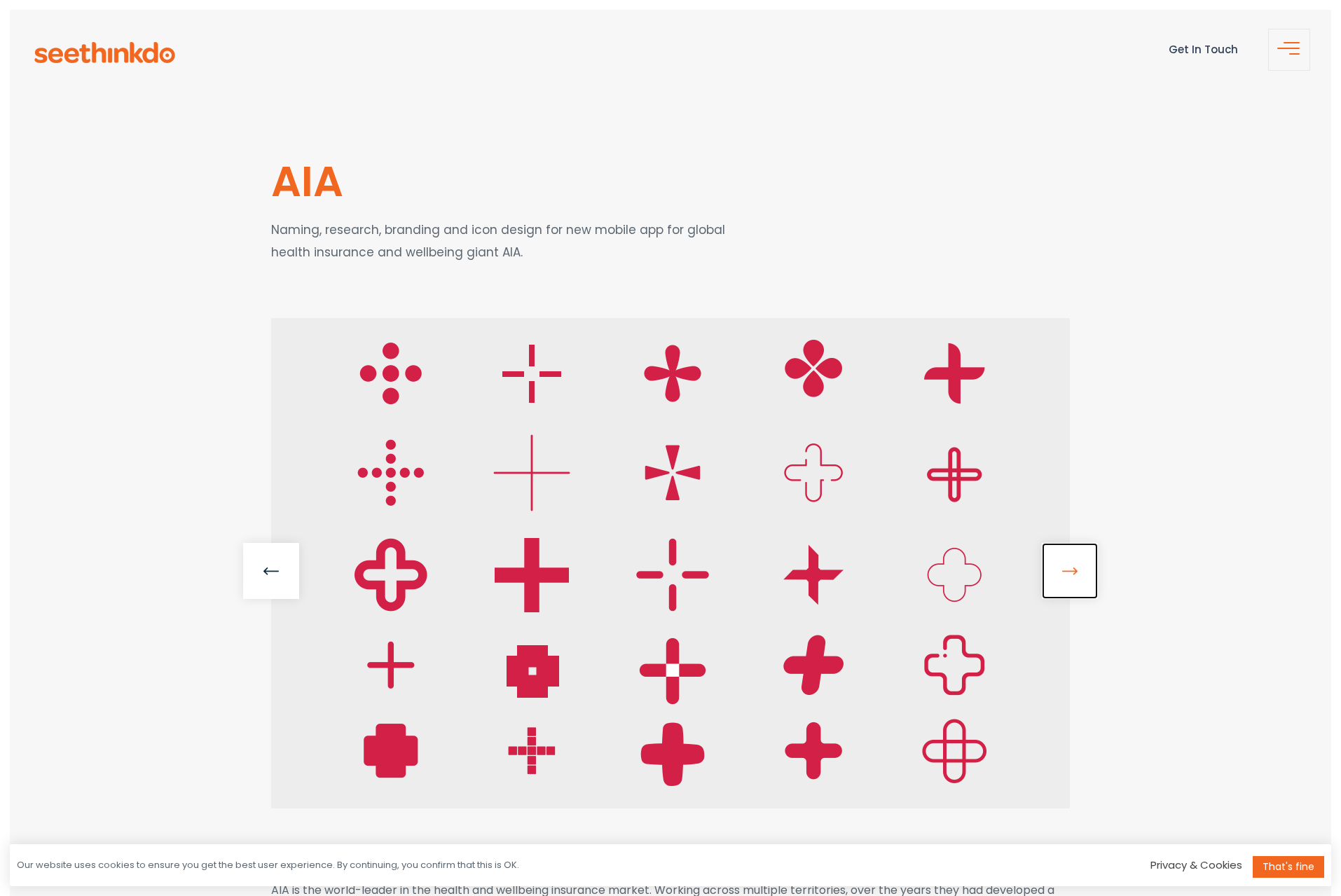
click at [1059, 574] on link at bounding box center [1069, 570] width 56 height 56
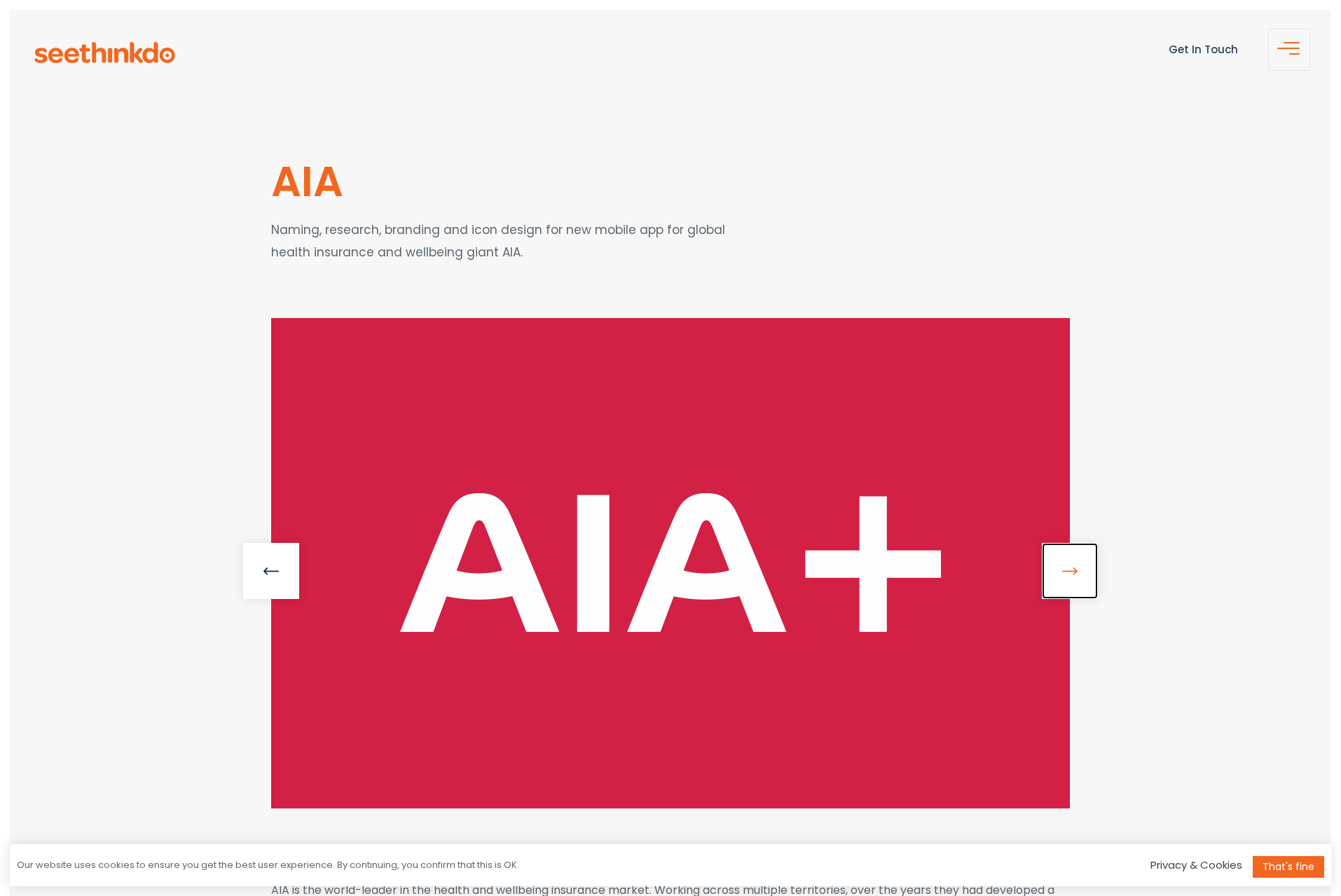
click at [1058, 574] on link at bounding box center [1069, 570] width 56 height 56
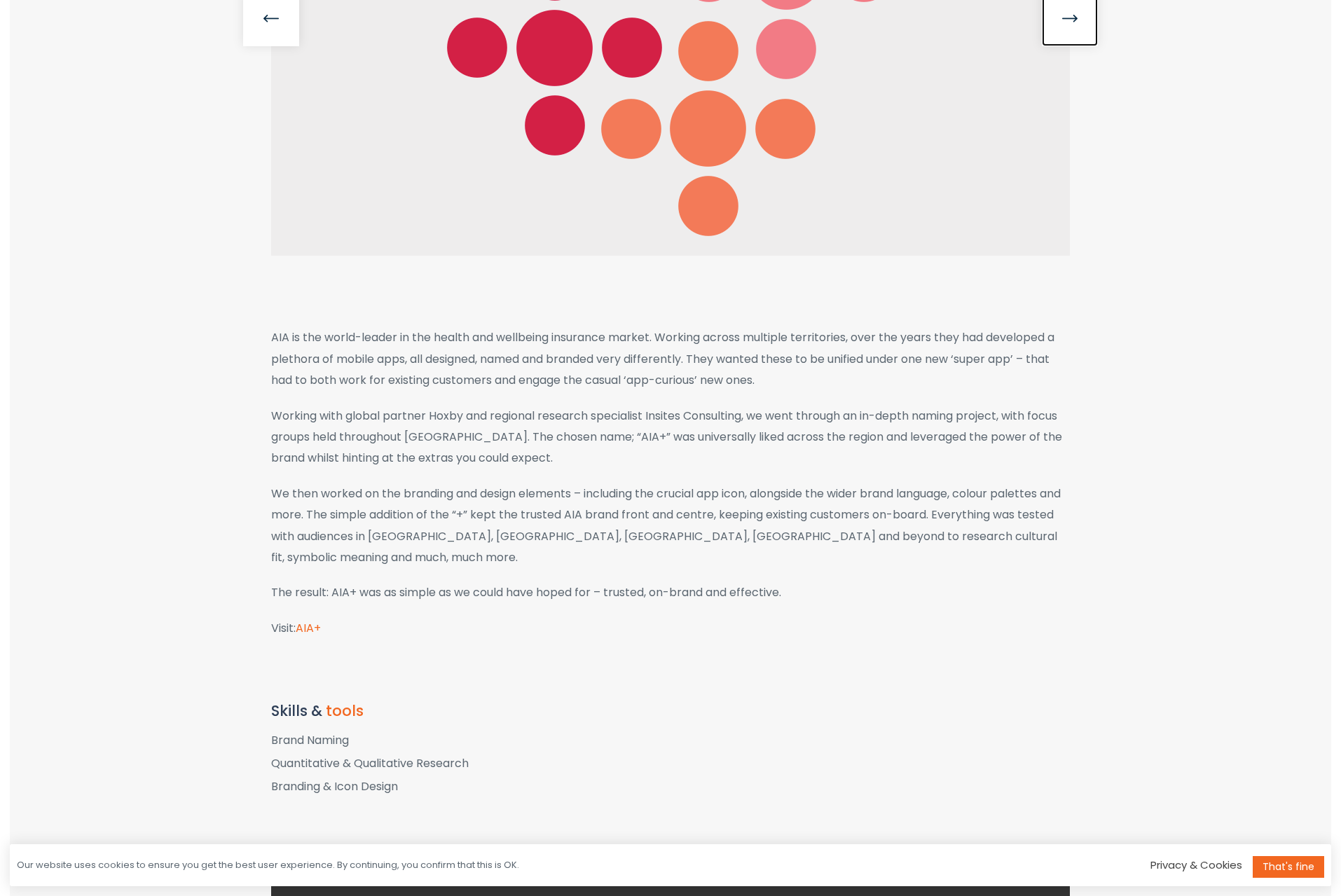
scroll to position [396, 0]
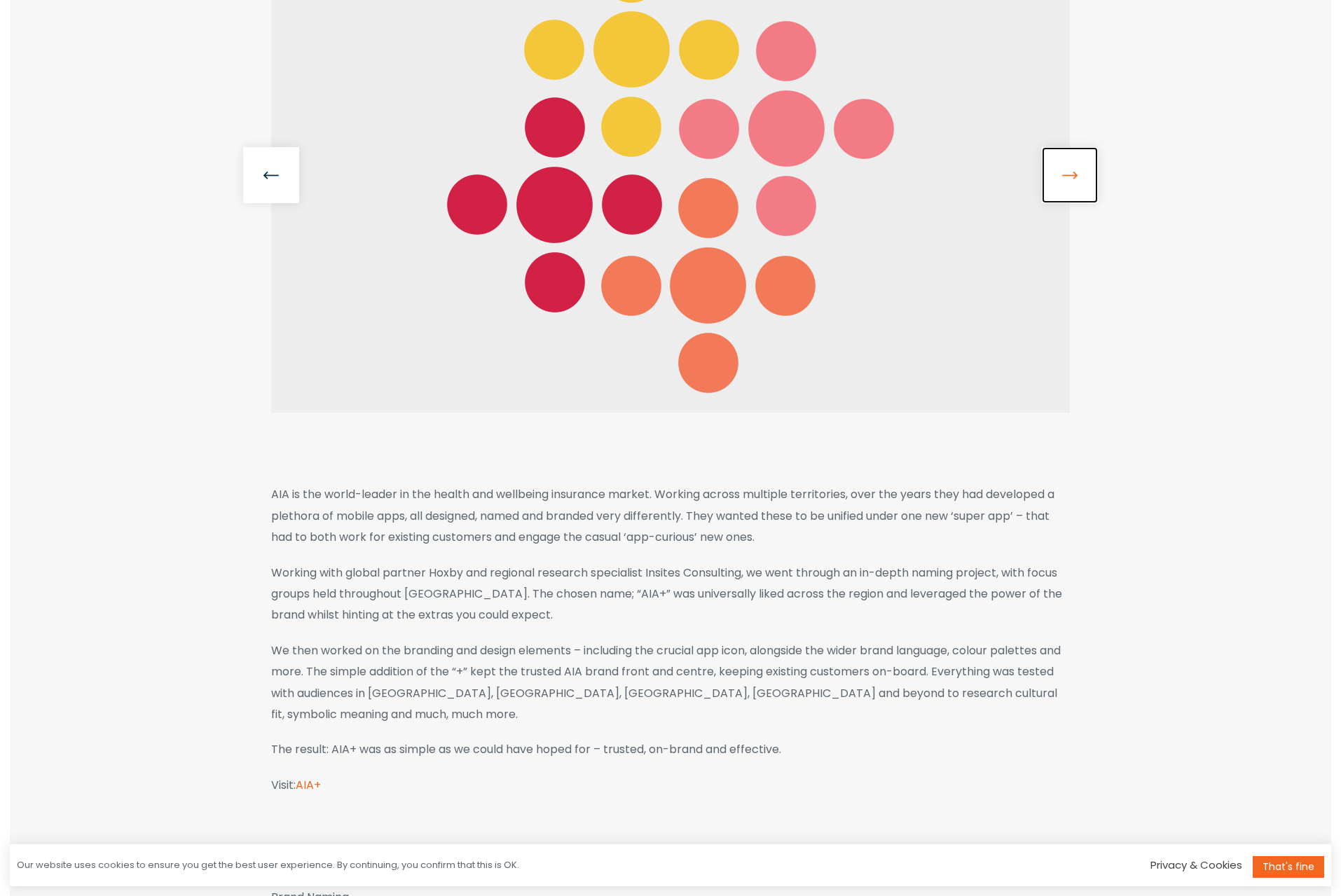
click at [1057, 179] on link at bounding box center [1069, 175] width 56 height 56
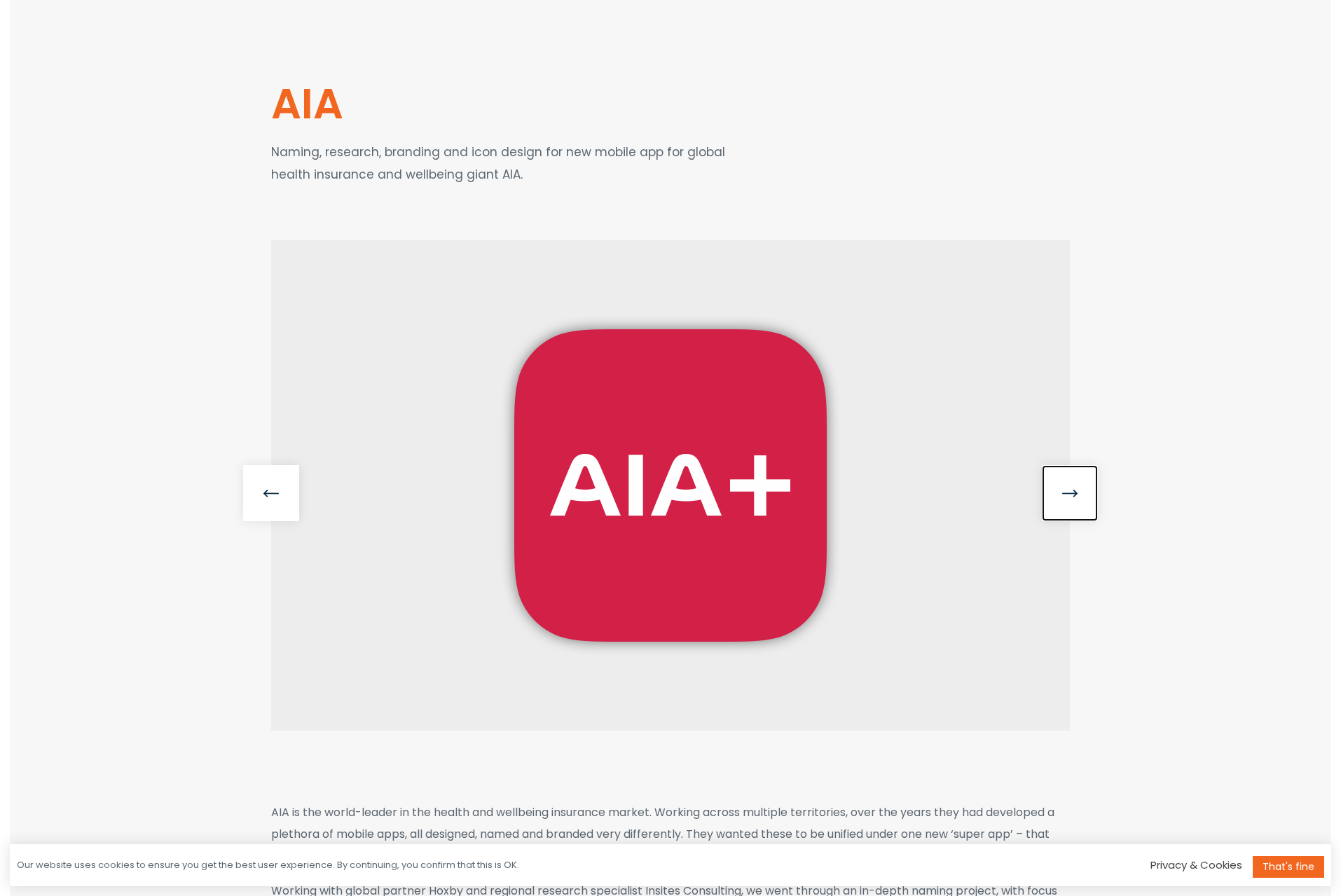
scroll to position [0, 0]
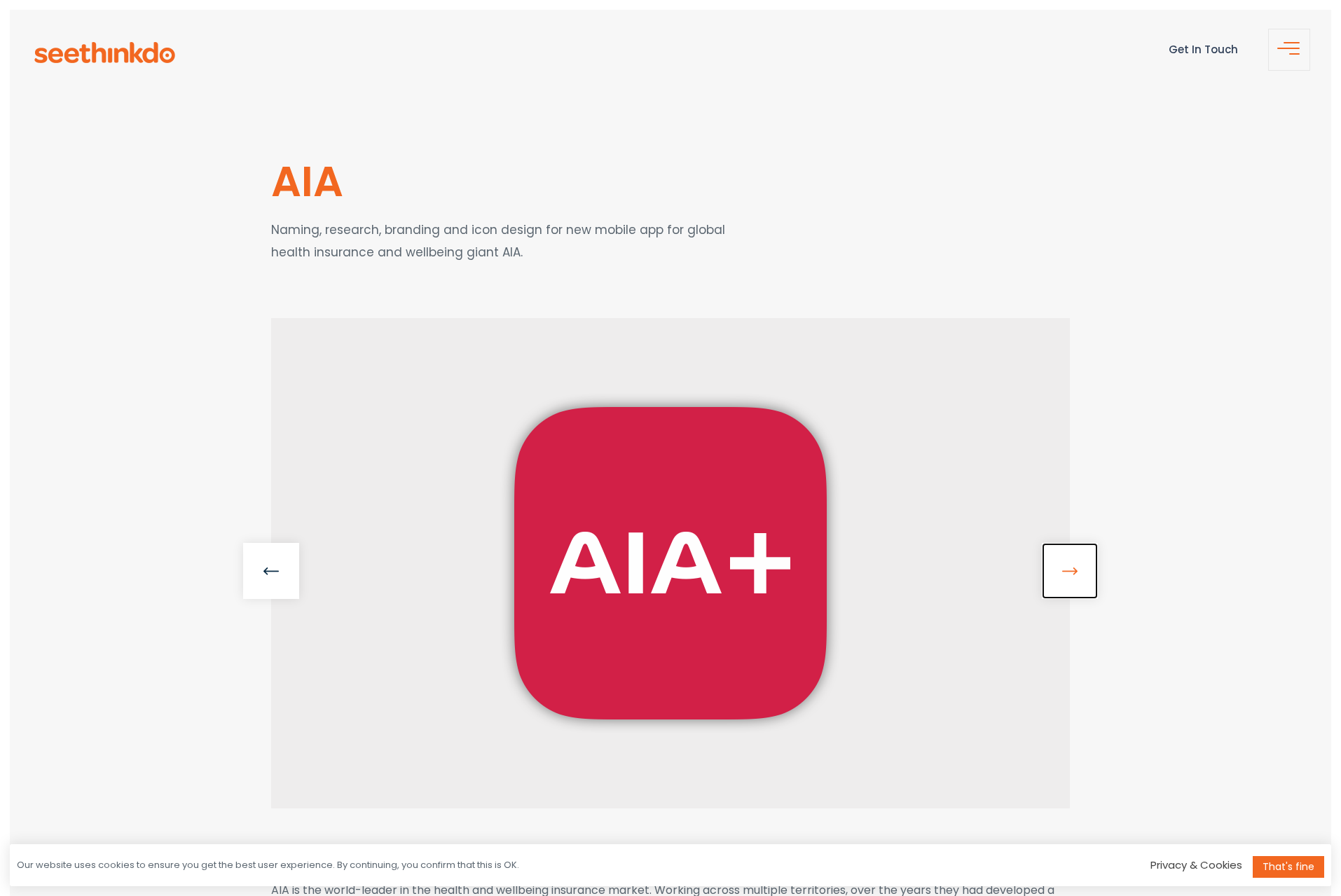
click at [1072, 566] on link at bounding box center [1069, 570] width 56 height 56
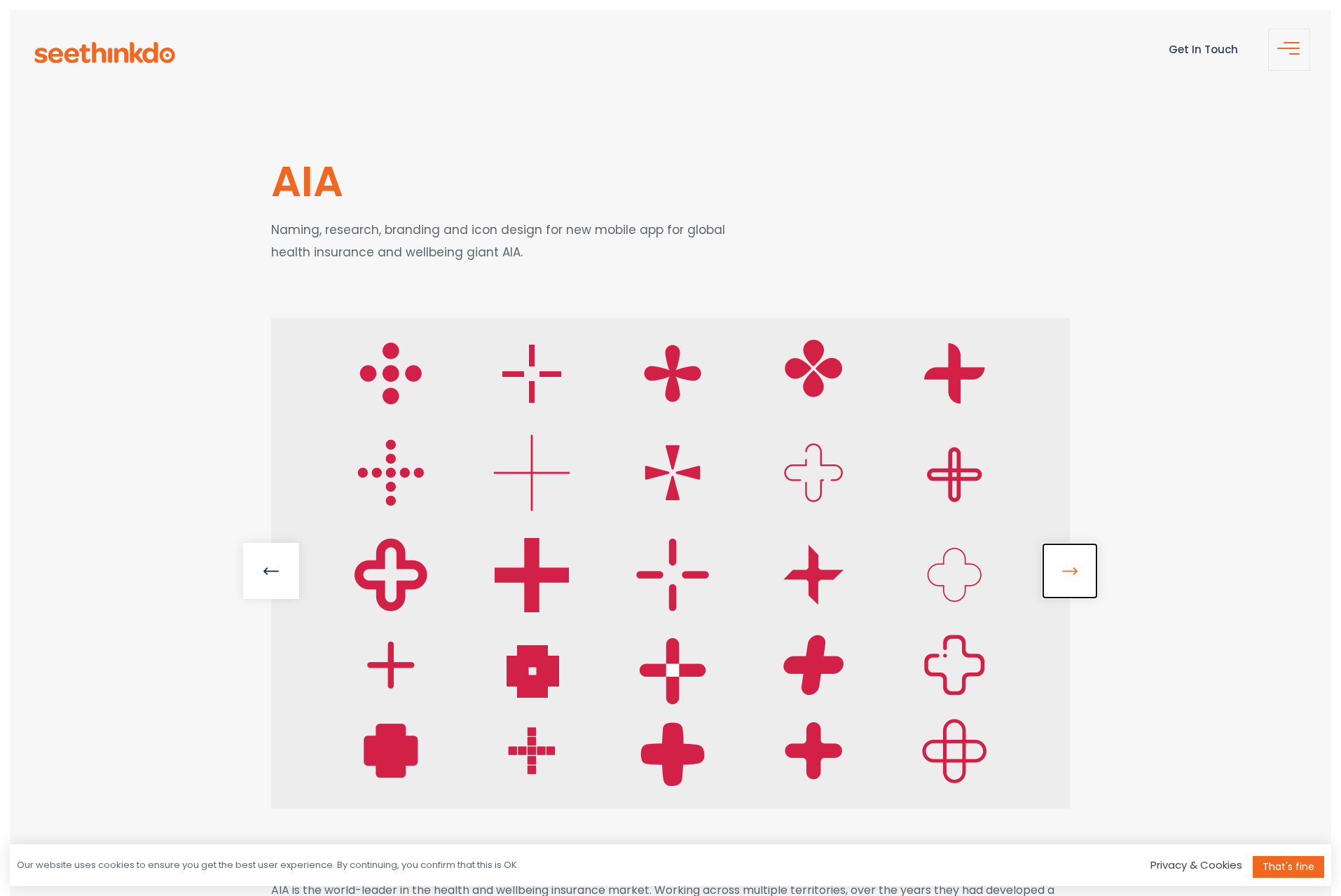
click at [1072, 566] on link at bounding box center [1069, 570] width 56 height 56
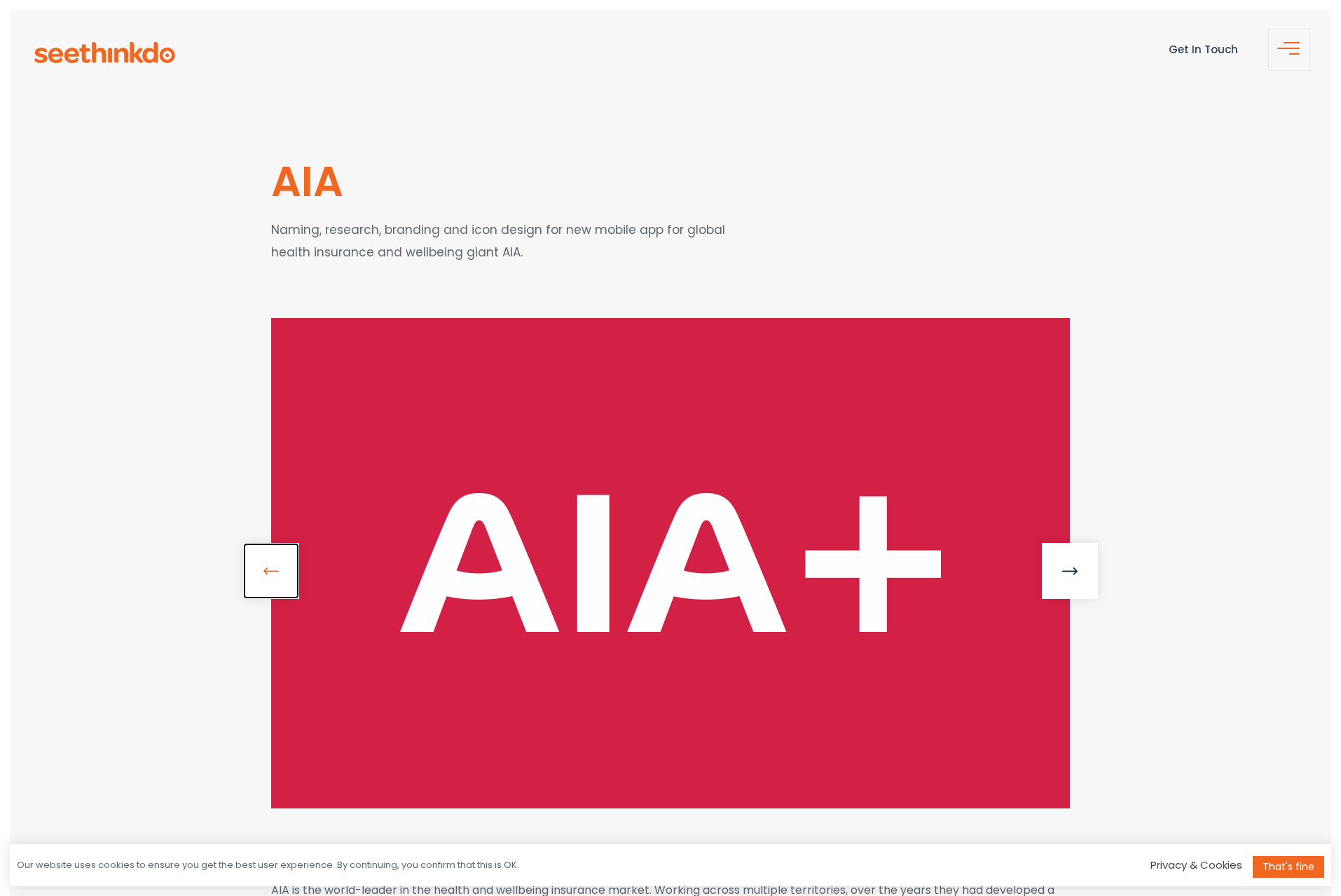
click at [266, 567] on link at bounding box center [271, 570] width 56 height 56
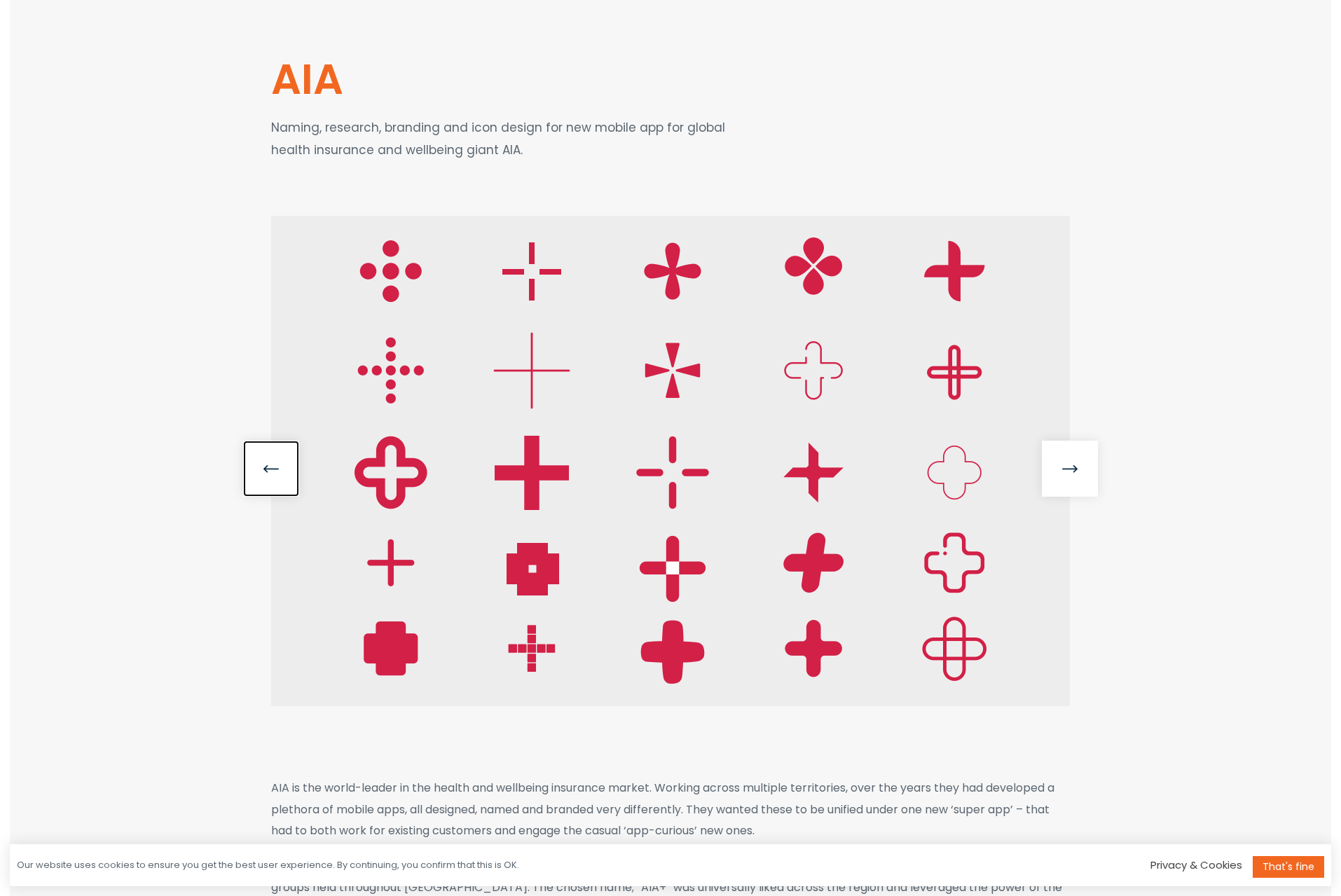
scroll to position [126, 0]
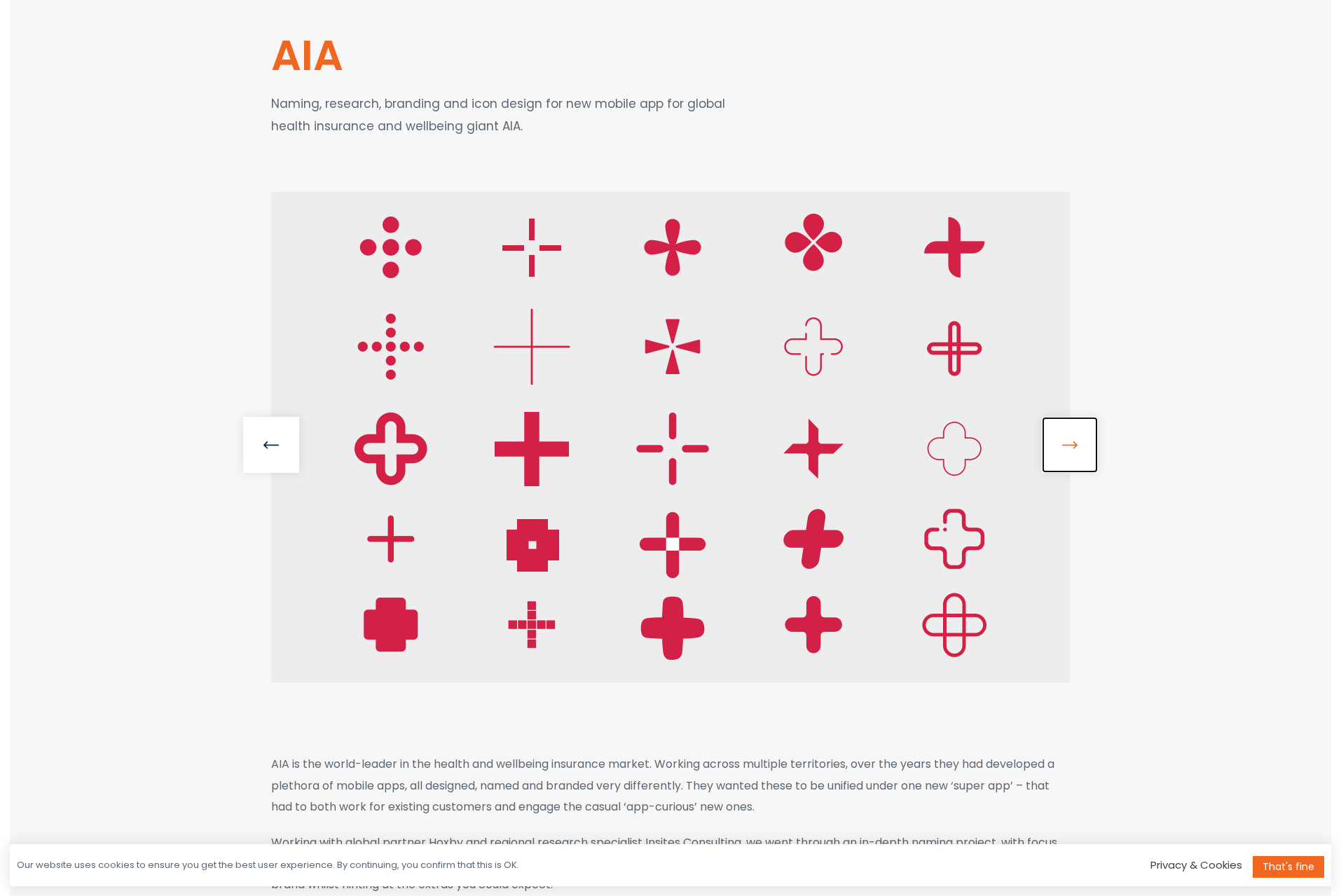
click at [1068, 445] on link at bounding box center [1069, 445] width 56 height 56
